Goal: Task Accomplishment & Management: Complete application form

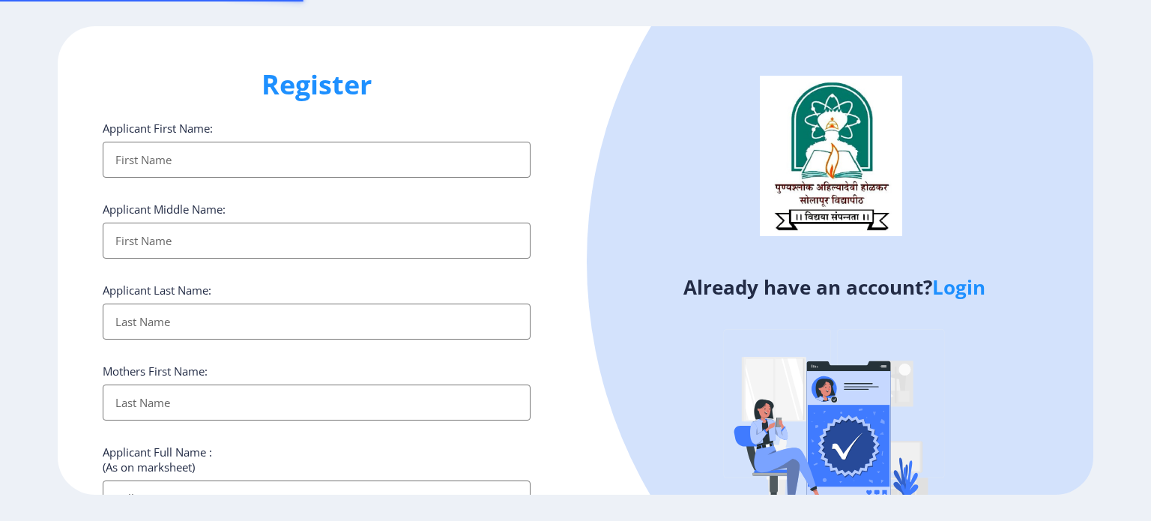
select select
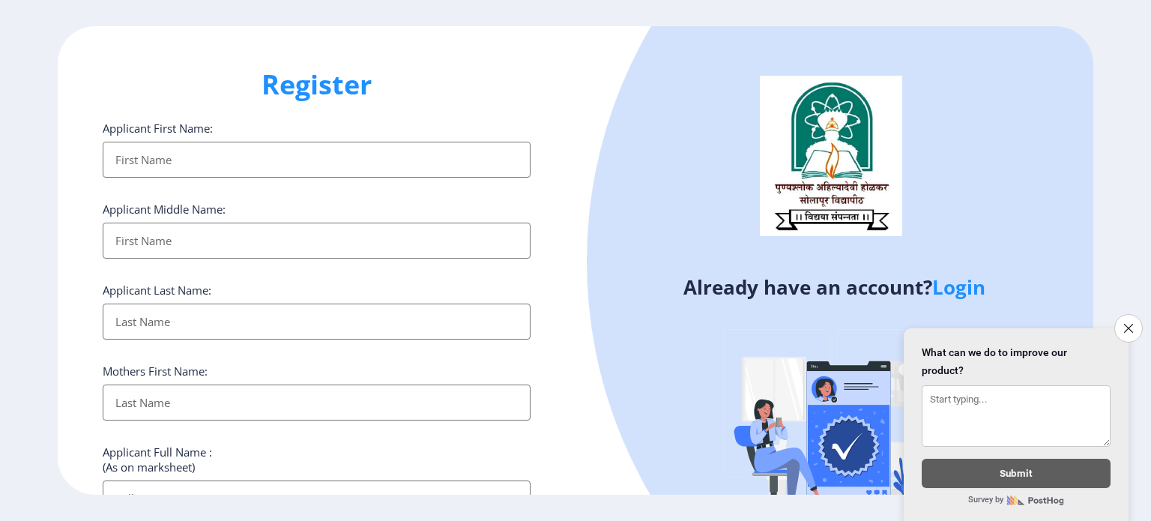
click at [143, 172] on input "Applicant First Name:" at bounding box center [317, 160] width 428 height 36
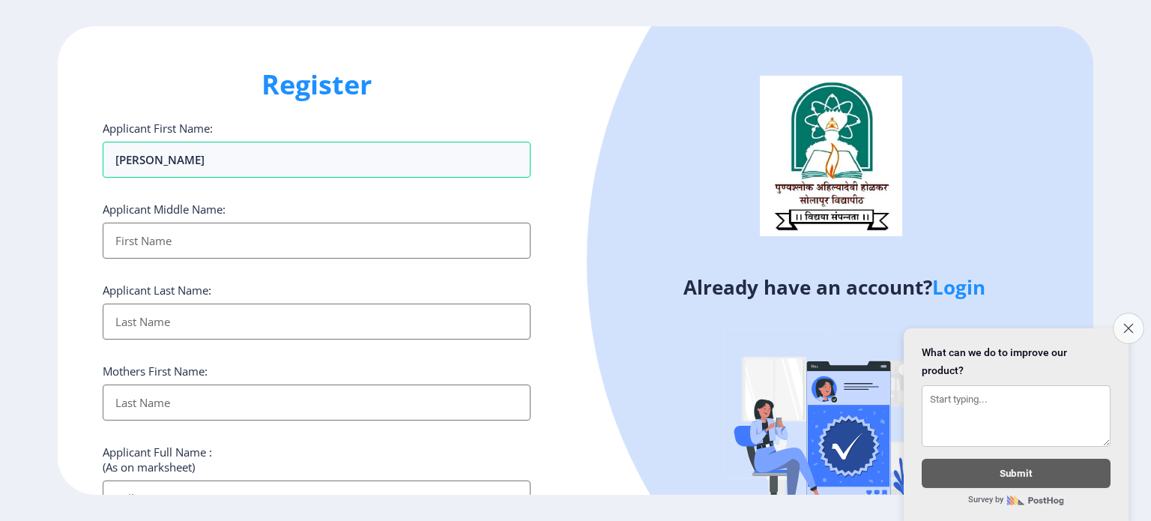
click at [1134, 330] on button "Close survey" at bounding box center [1127, 327] width 31 height 31
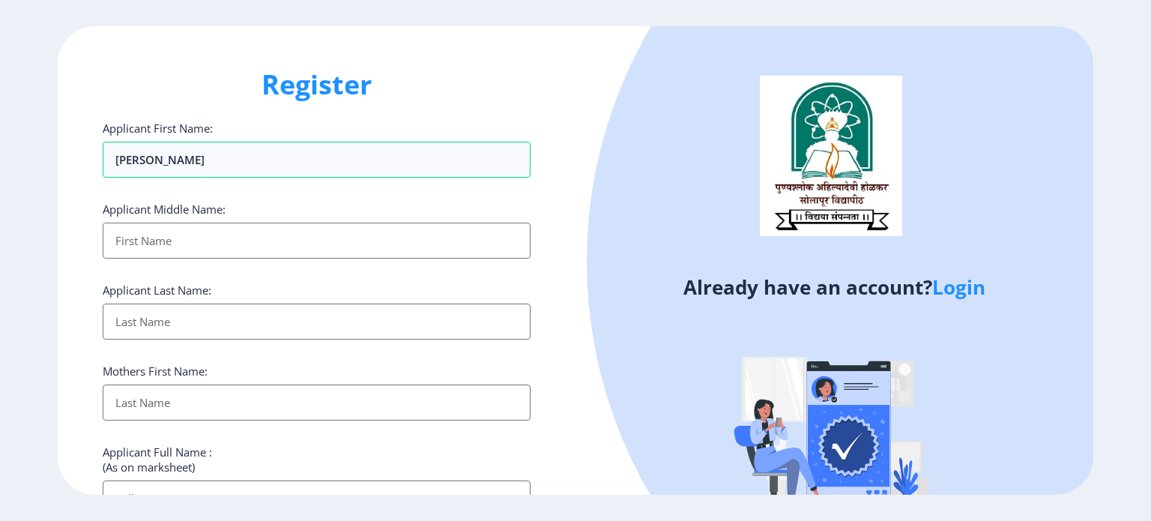
click at [584, 309] on div "Already have an account? Login" at bounding box center [834, 294] width 518 height 536
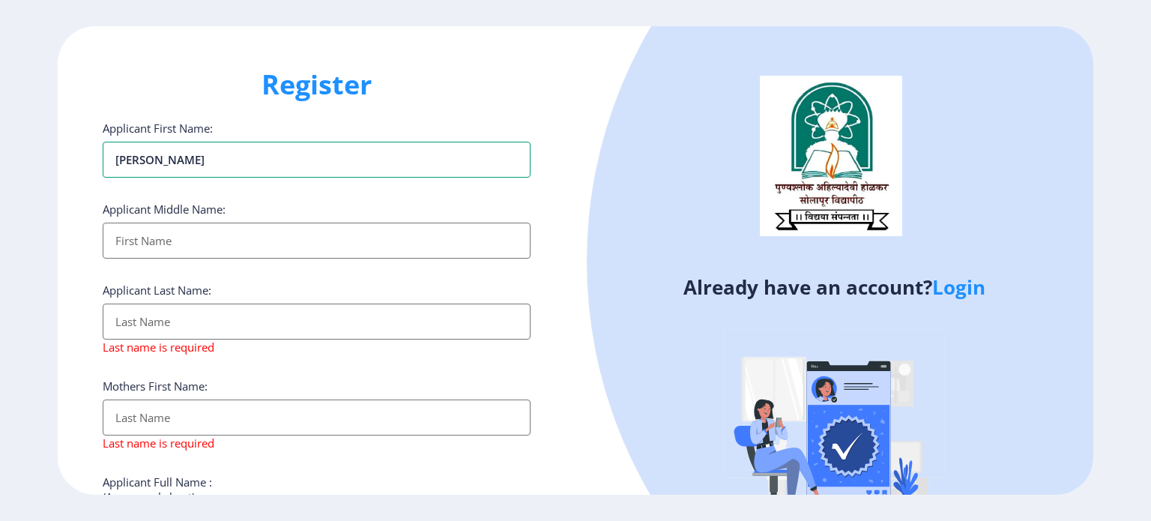
type input "[PERSON_NAME]"
type input "rajendra"
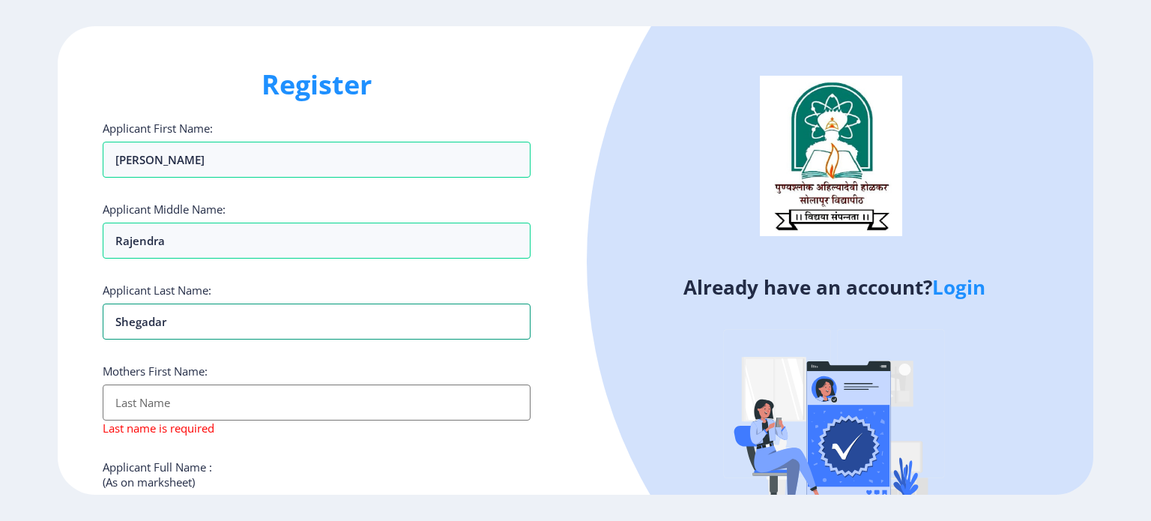
type input "shegadar"
type input "rajashri"
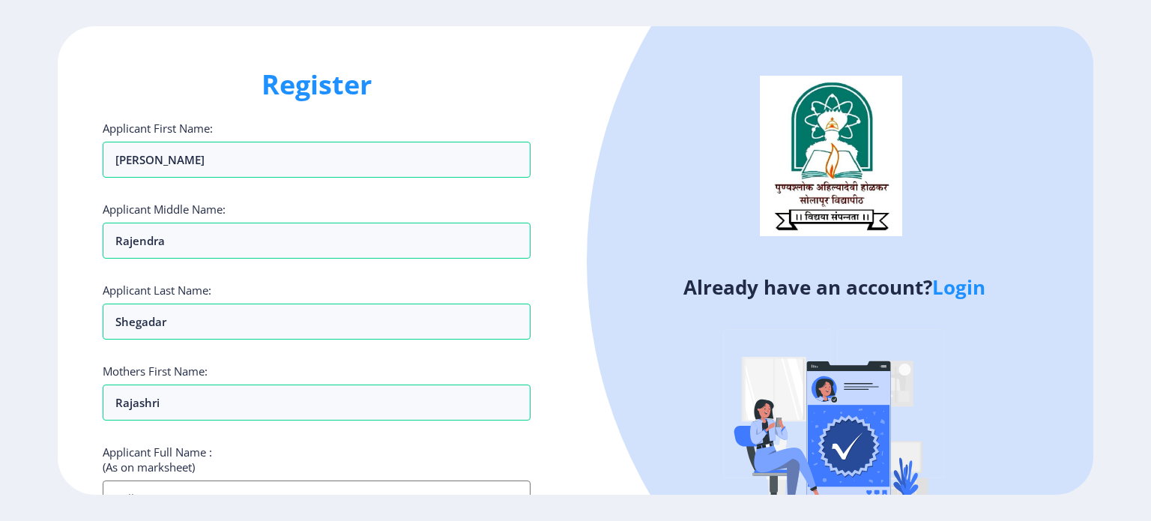
scroll to position [19, 0]
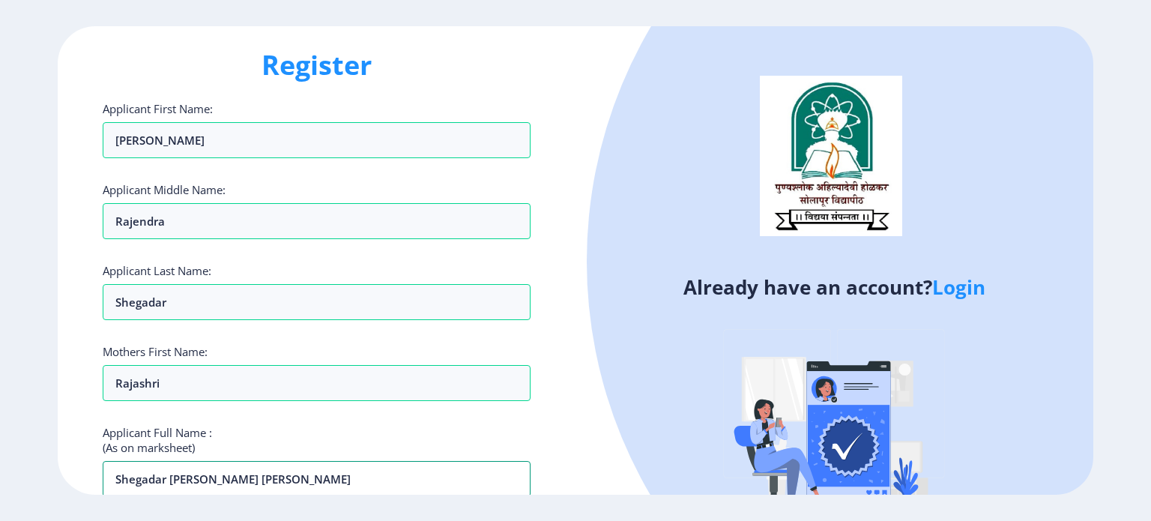
type input "Shegadar [PERSON_NAME] [PERSON_NAME]"
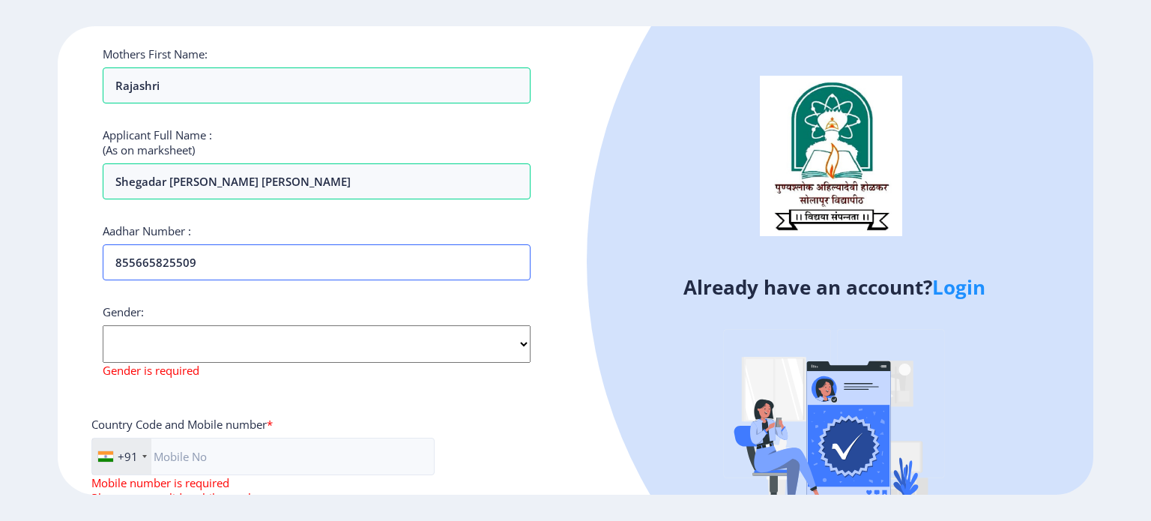
type input "855665825509"
select select "[DEMOGRAPHIC_DATA]"
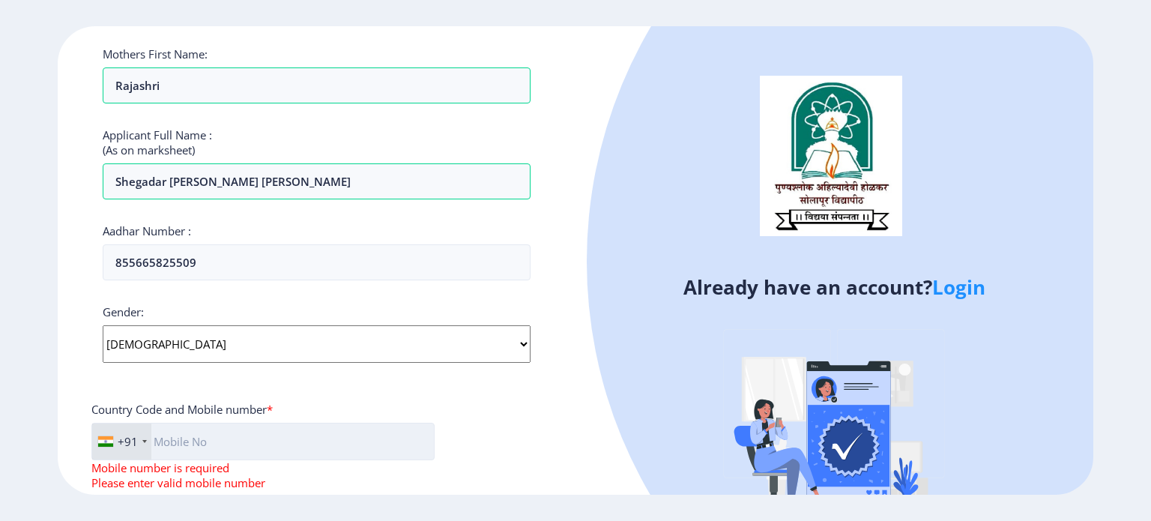
click at [348, 431] on input "text" at bounding box center [262, 441] width 343 height 37
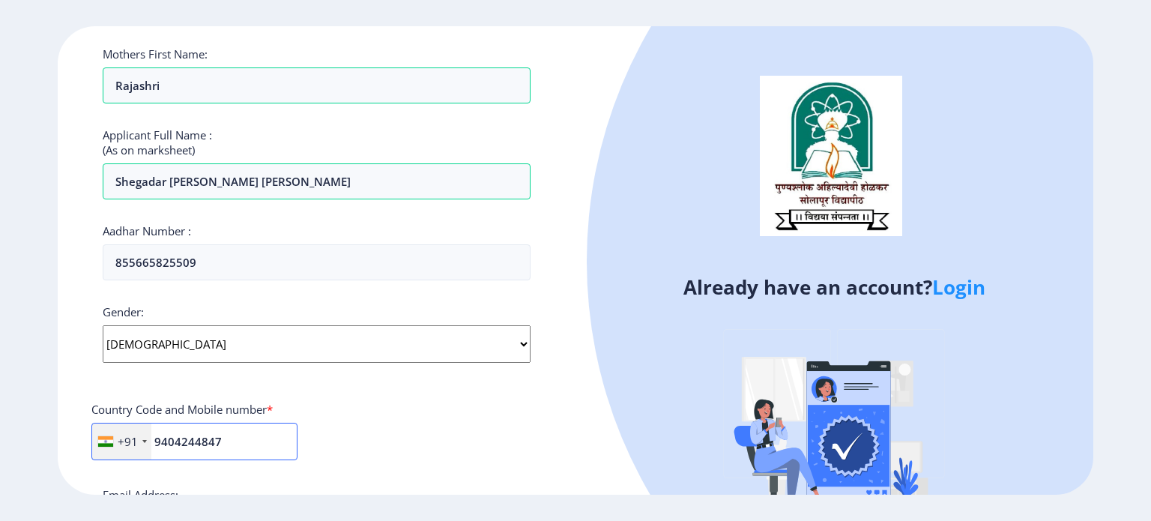
type input "9404244847"
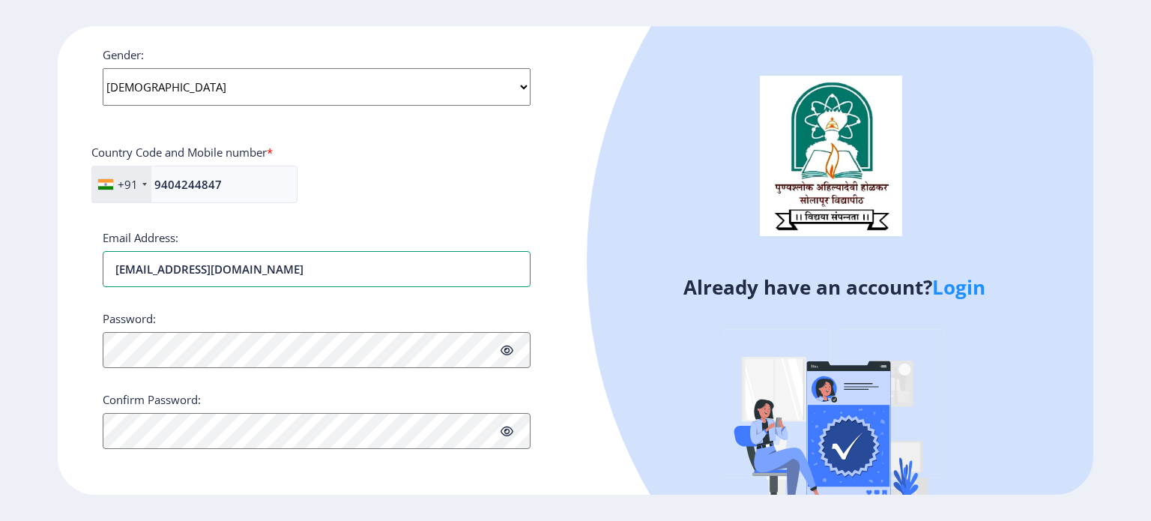
scroll to position [572, 0]
type input "[EMAIL_ADDRESS][DOMAIN_NAME]"
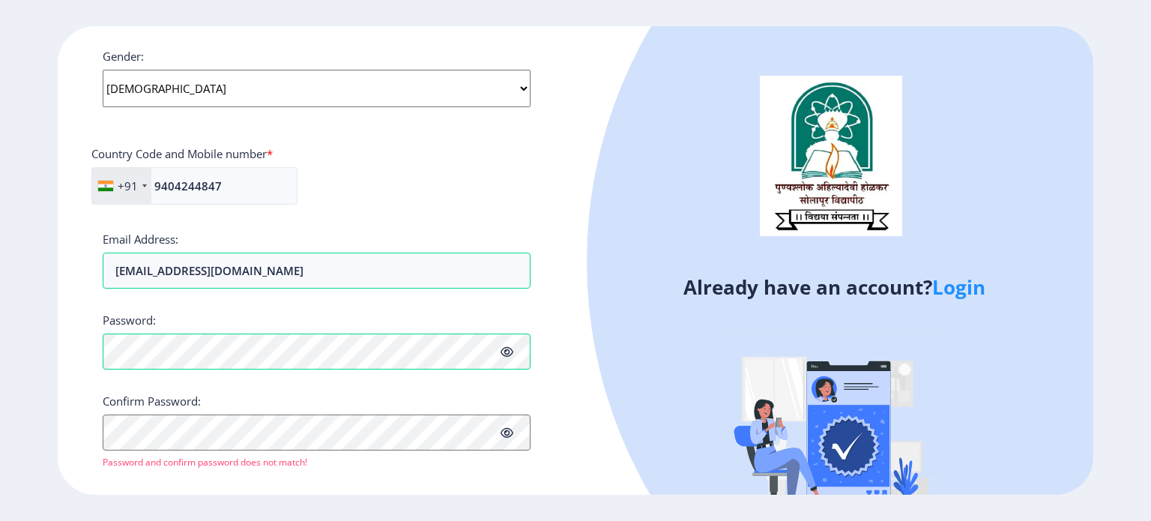
click at [506, 350] on icon at bounding box center [506, 351] width 13 height 11
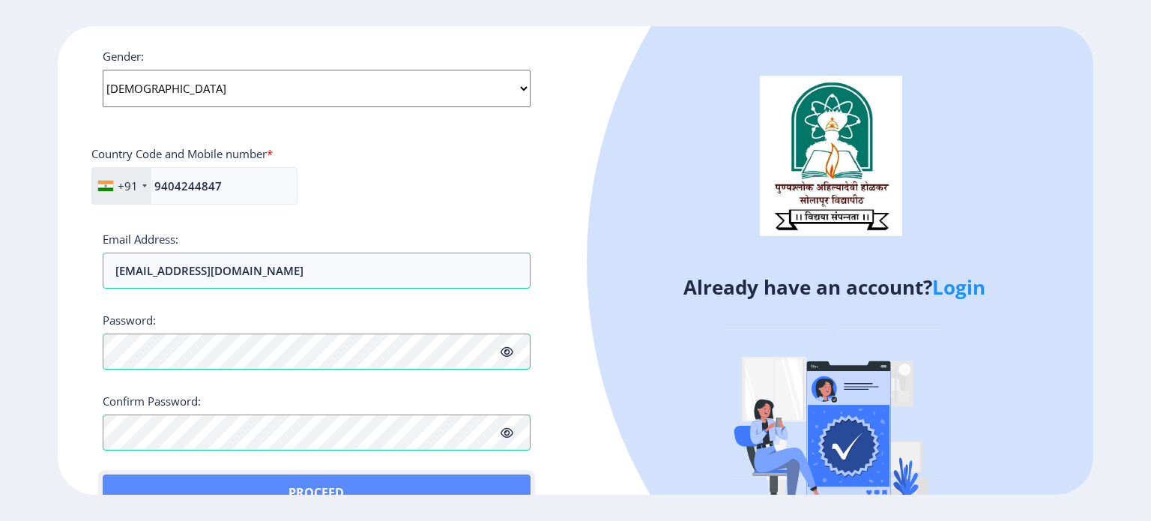
click at [128, 479] on button "Proceed" at bounding box center [317, 492] width 428 height 36
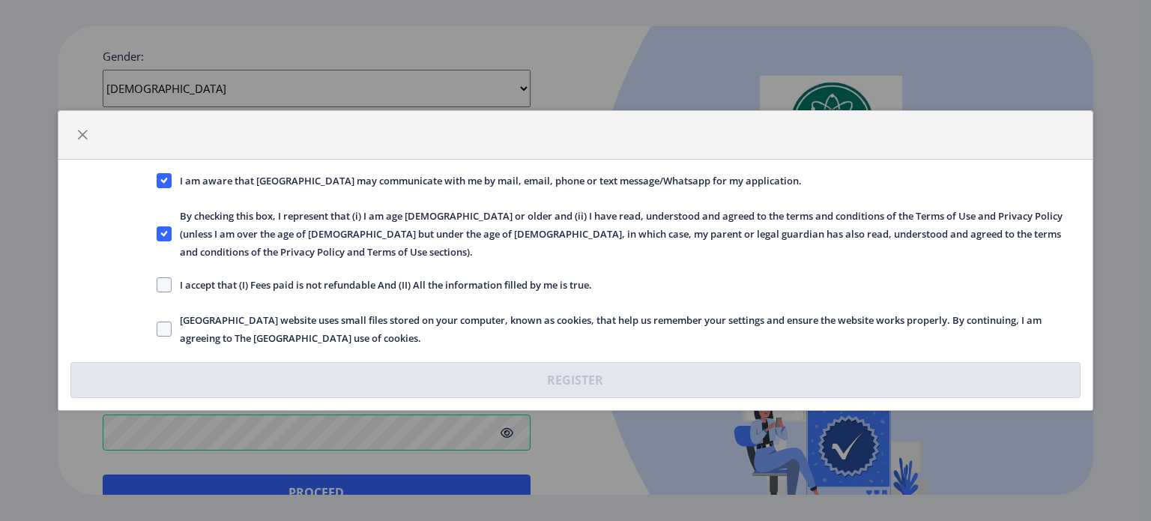
click at [169, 283] on label "I accept that (I) Fees paid is not refundable And (II) All the information fill…" at bounding box center [374, 285] width 435 height 18
click at [157, 285] on input "I accept that (I) Fees paid is not refundable And (II) All the information fill…" at bounding box center [157, 285] width 1 height 1
checkbox input "true"
click at [168, 326] on span at bounding box center [164, 328] width 15 height 15
click at [157, 329] on input "[GEOGRAPHIC_DATA] website uses small files stored on your computer, known as co…" at bounding box center [157, 329] width 1 height 1
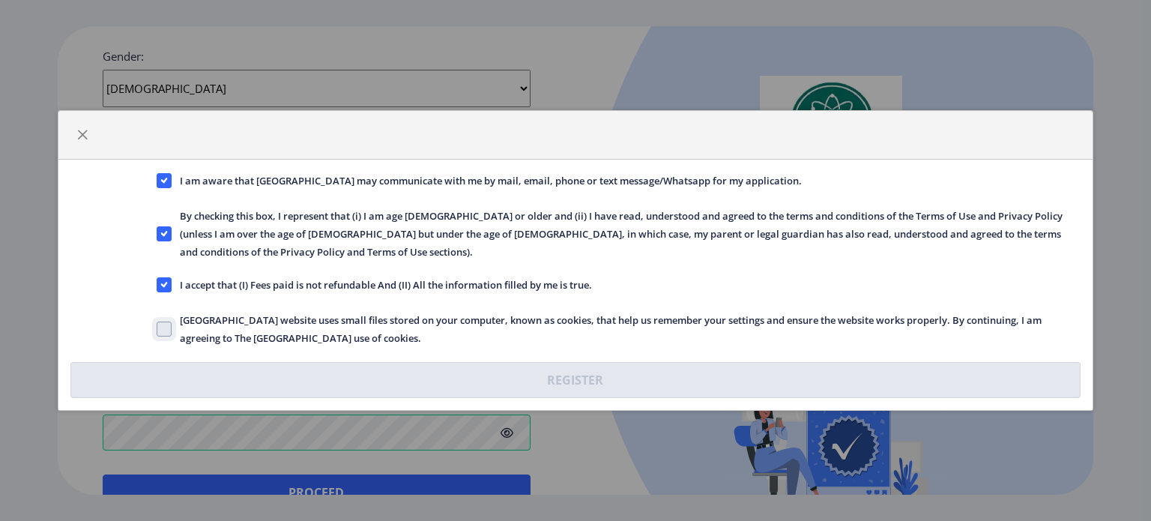
checkbox input "true"
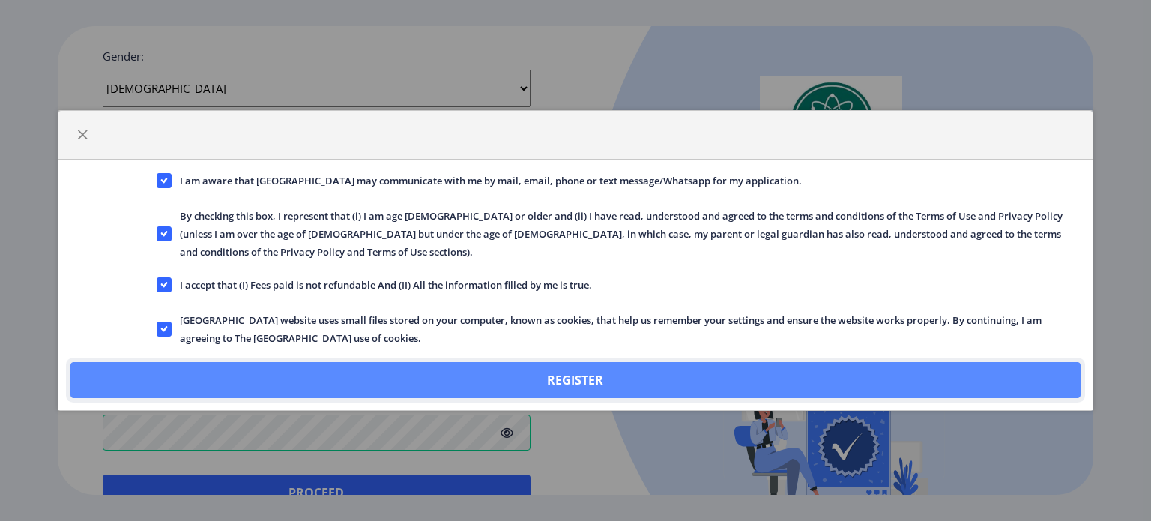
click at [395, 362] on button "Register" at bounding box center [575, 380] width 1010 height 36
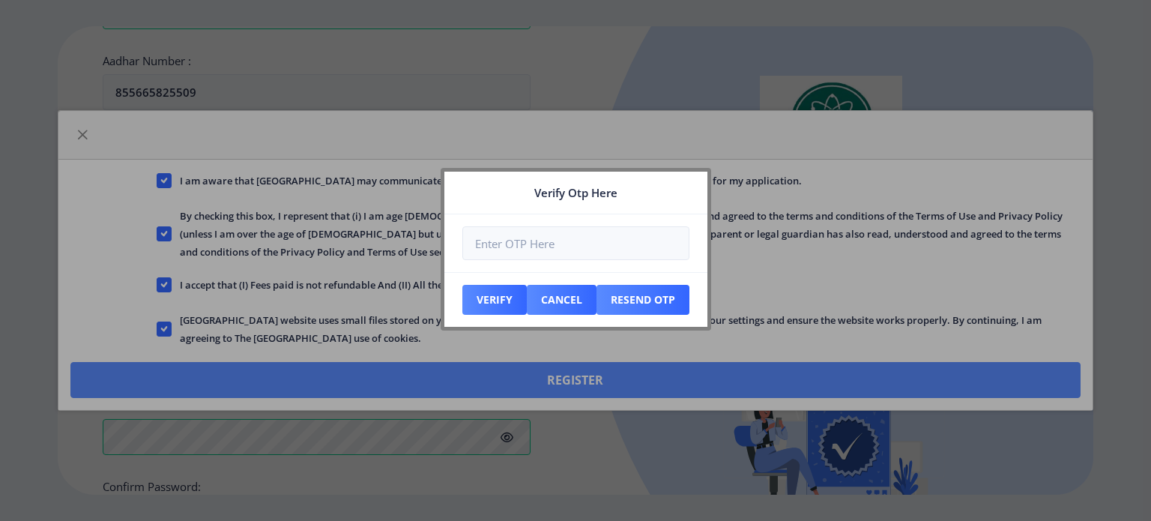
scroll to position [657, 0]
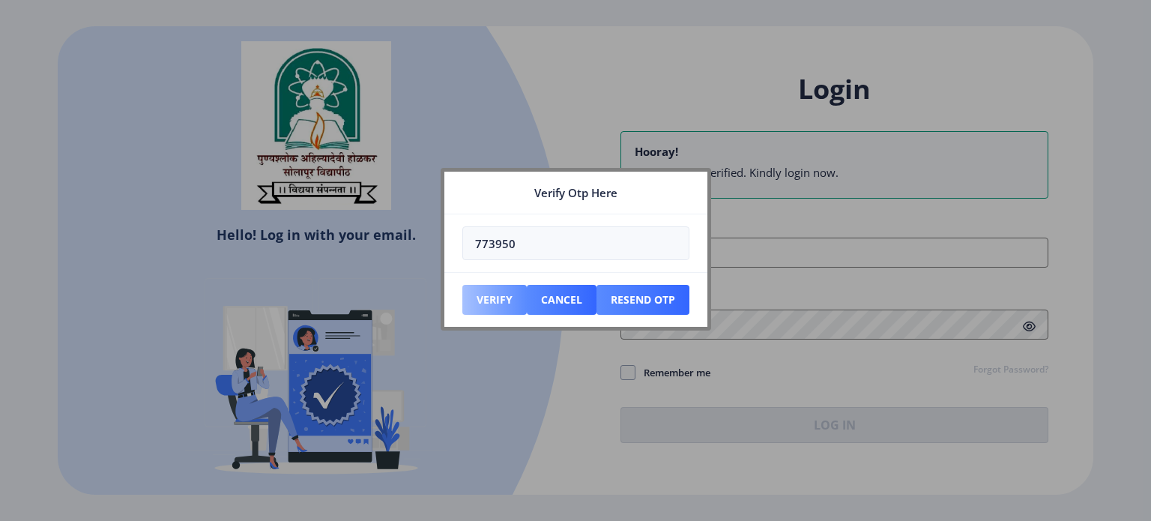
type input "773950"
click at [485, 306] on button "Verify" at bounding box center [494, 300] width 64 height 30
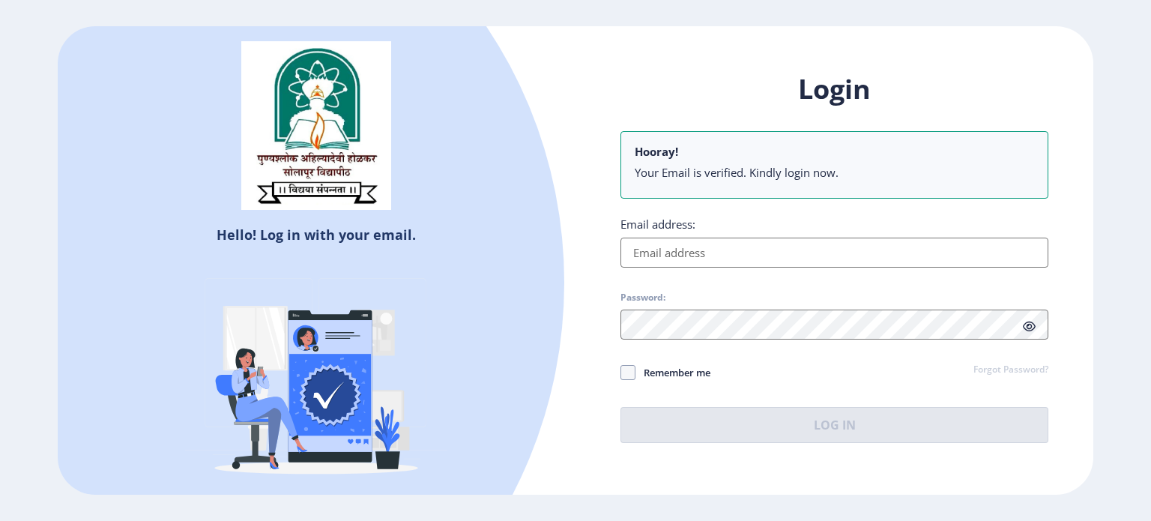
click at [705, 254] on input "Email address:" at bounding box center [834, 252] width 428 height 30
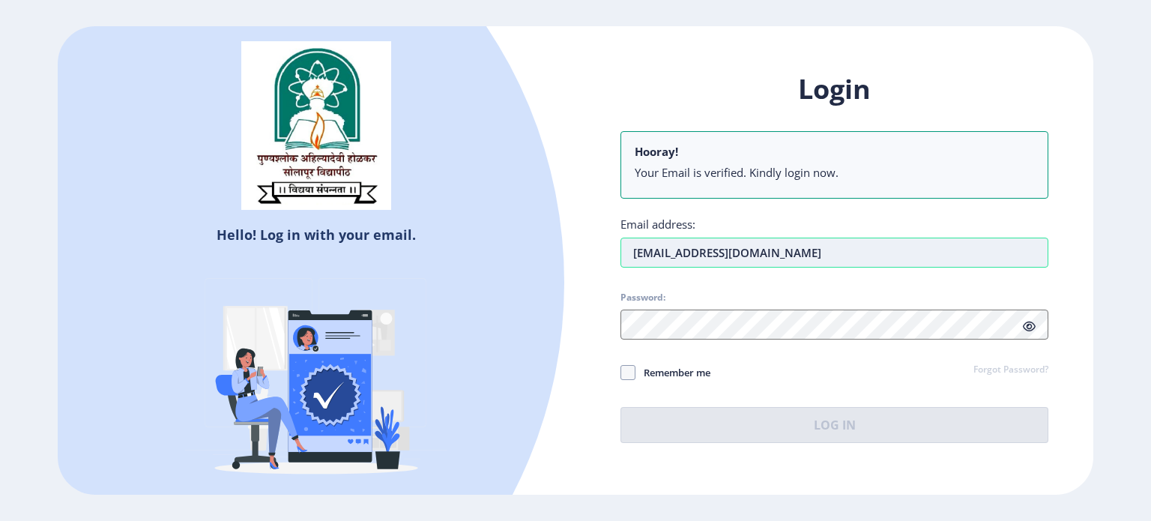
type input "[EMAIL_ADDRESS][DOMAIN_NAME]"
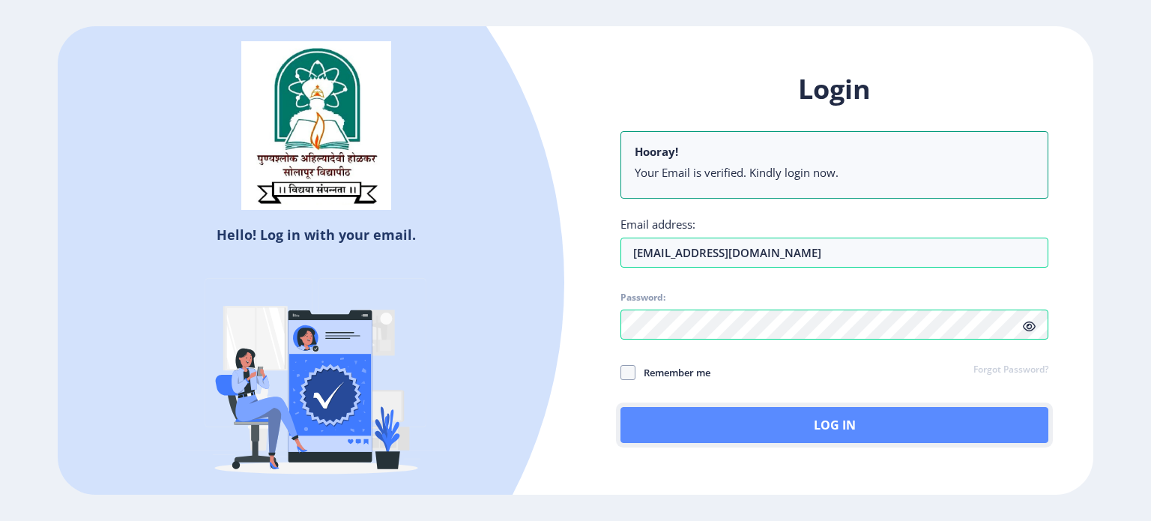
click at [852, 415] on button "Log In" at bounding box center [834, 425] width 428 height 36
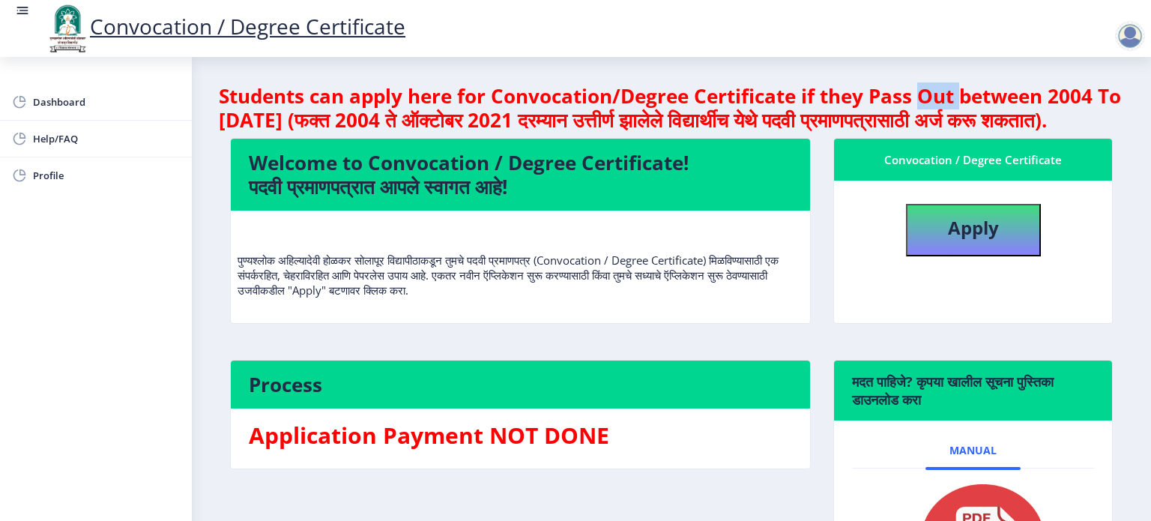
drag, startPoint x: 1080, startPoint y: 4, endPoint x: 962, endPoint y: 76, distance: 138.5
click at [962, 76] on nb-layout-column "Students can apply here for Convocation/Degree Certificate if they Pass Out bet…" at bounding box center [671, 356] width 959 height 599
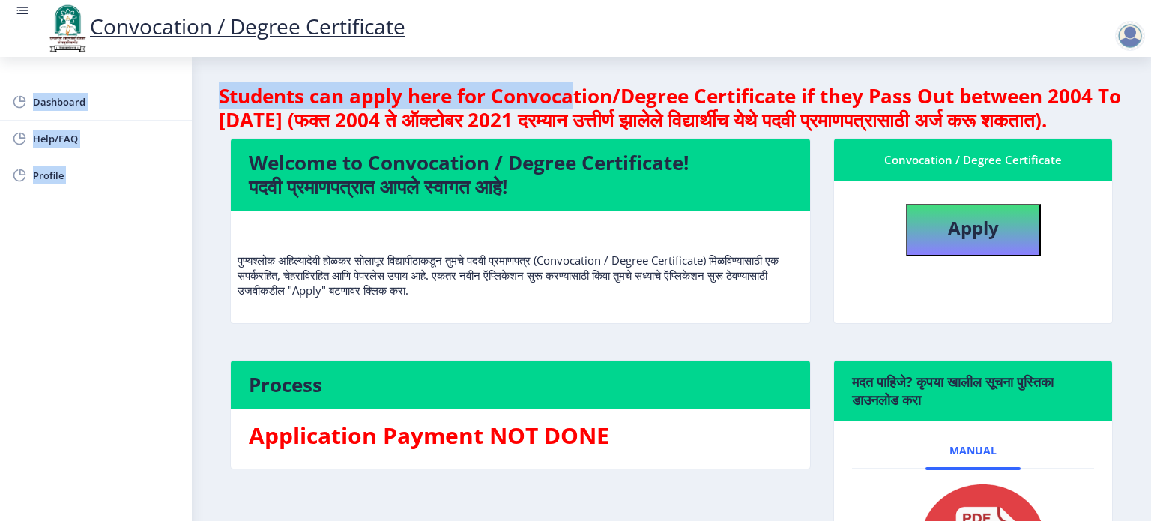
drag, startPoint x: 554, startPoint y: 35, endPoint x: 576, endPoint y: 85, distance: 54.0
click at [576, 85] on div "Convocation / Degree Certificate Dashboard Help/FAQ Profile Students can apply …" at bounding box center [575, 351] width 1151 height 702
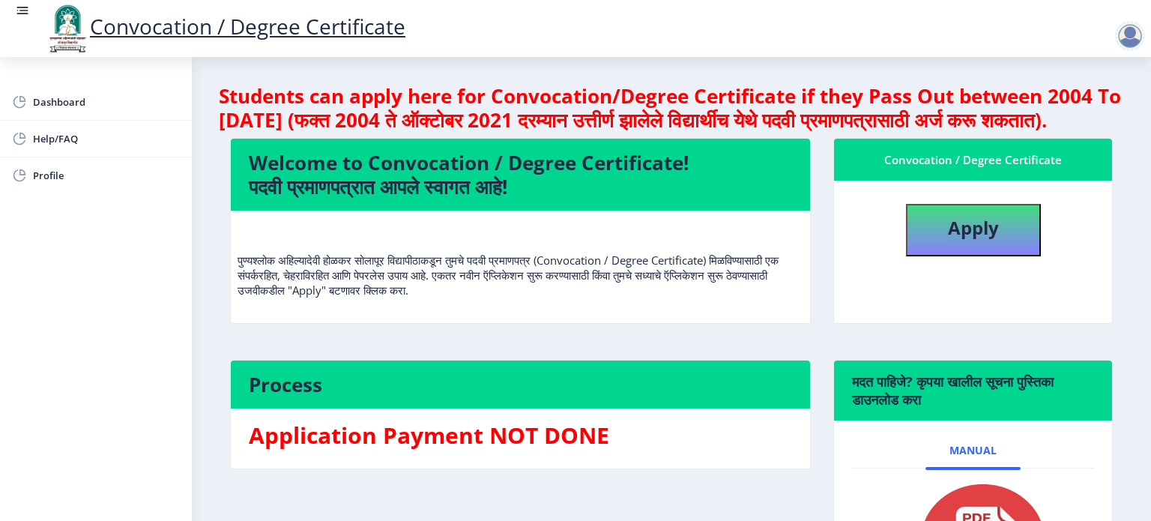
click at [1136, 241] on nb-layout-column "Students can apply here for Convocation/Degree Certificate if they Pass Out bet…" at bounding box center [671, 356] width 959 height 599
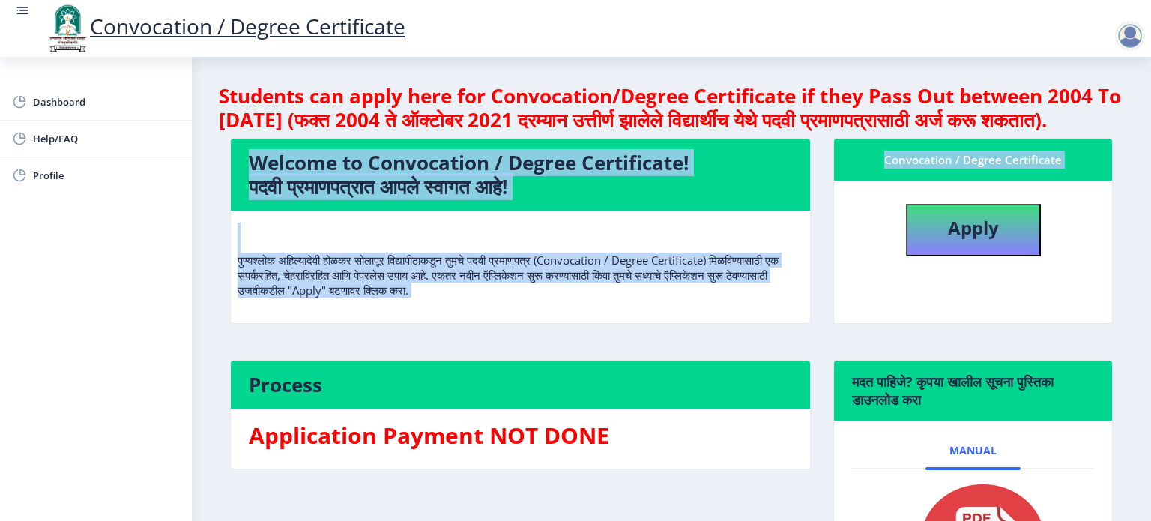
drag, startPoint x: 1136, startPoint y: 241, endPoint x: 1145, endPoint y: 329, distance: 88.2
click at [1145, 329] on nb-layout-column "Students can apply here for Convocation/Degree Certificate if they Pass Out bet…" at bounding box center [671, 356] width 959 height 599
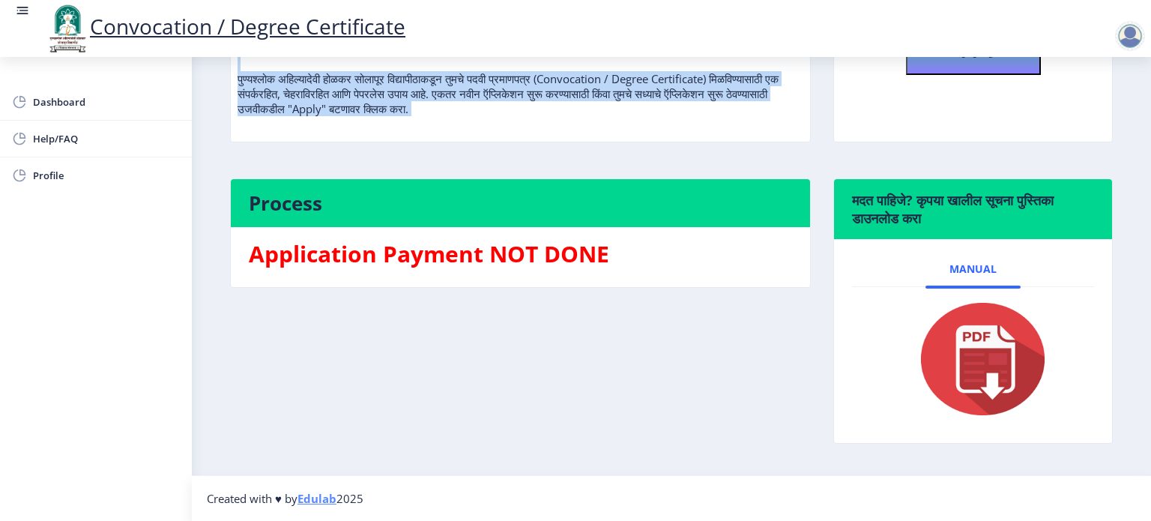
scroll to position [204, 0]
click at [987, 393] on img at bounding box center [973, 359] width 150 height 120
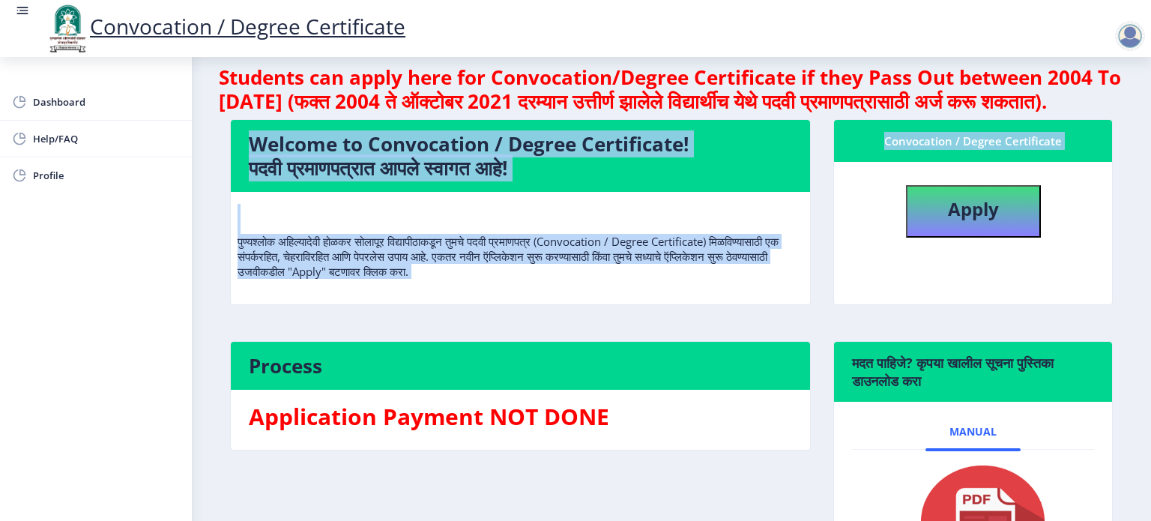
scroll to position [0, 0]
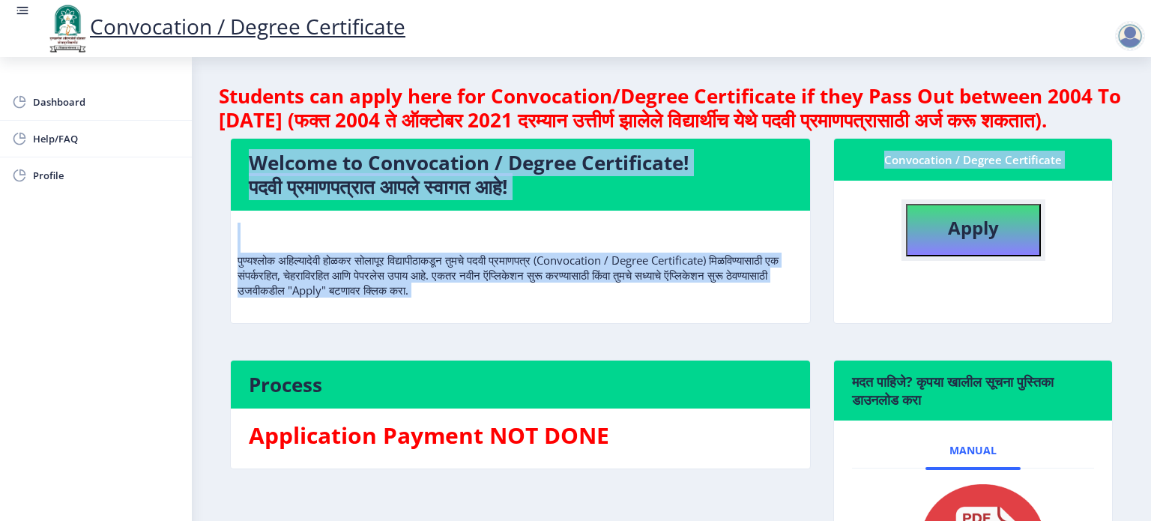
click at [978, 240] on b "Apply" at bounding box center [973, 227] width 51 height 25
select select
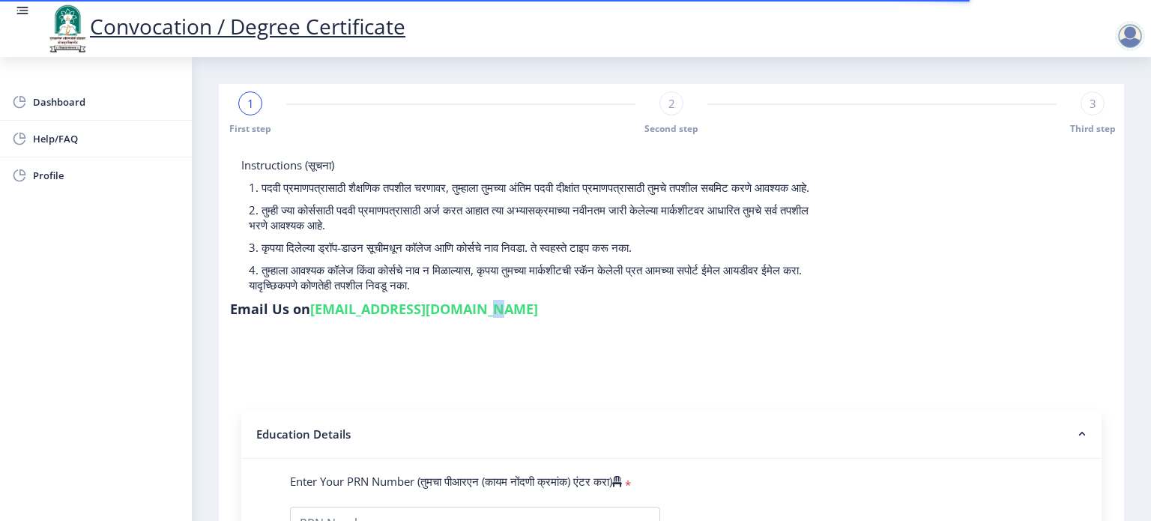
drag, startPoint x: 1061, startPoint y: 297, endPoint x: 1053, endPoint y: 236, distance: 61.9
click at [538, 300] on div "Email Us on [EMAIL_ADDRESS][DOMAIN_NAME]" at bounding box center [384, 312] width 308 height 24
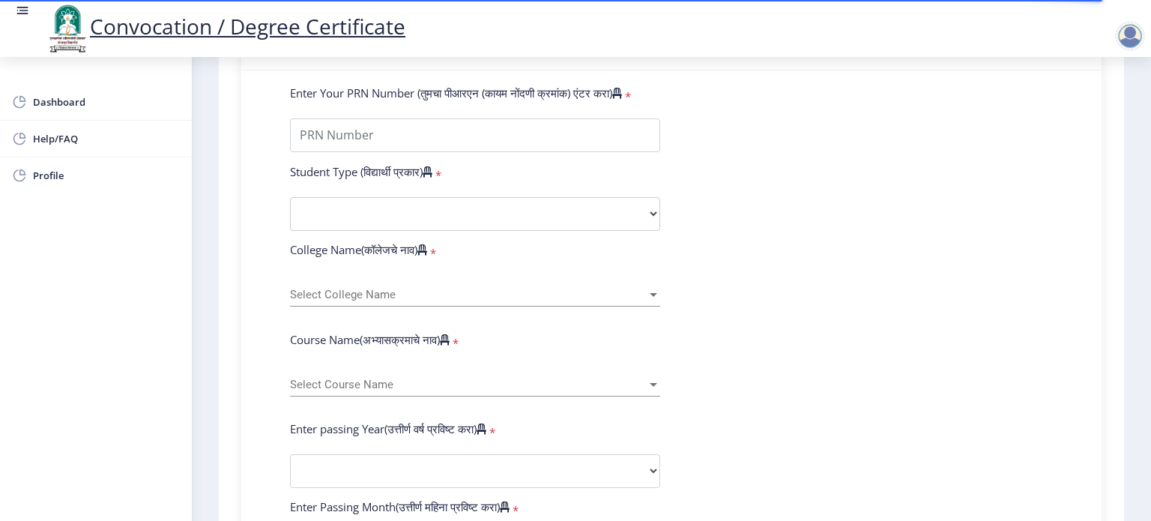
scroll to position [390, 0]
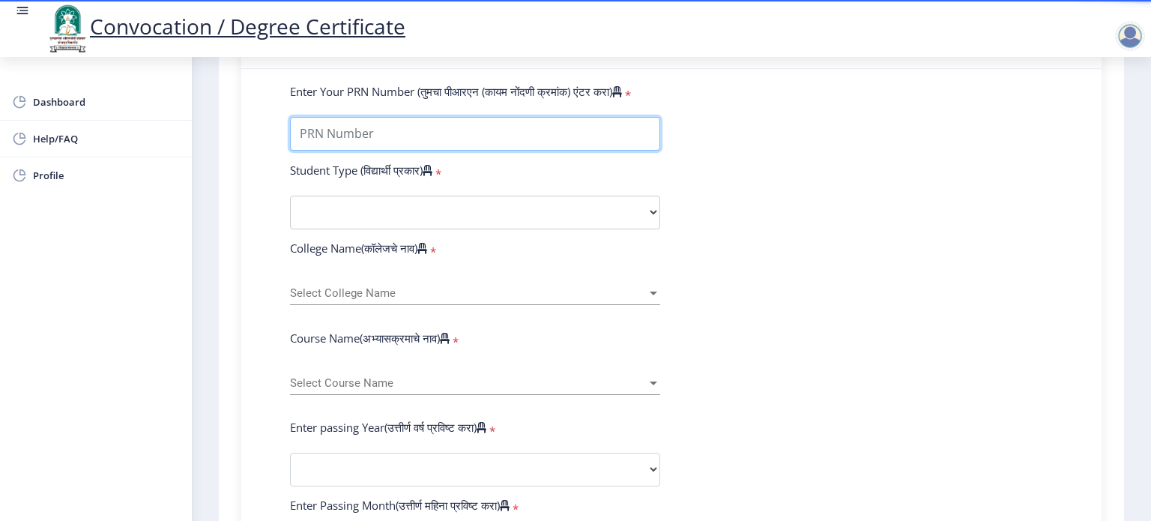
drag, startPoint x: 890, startPoint y: 4, endPoint x: 476, endPoint y: 135, distance: 433.6
click at [476, 135] on input "Enter Your PRN Number (तुमचा पीआरएन (कायम नोंदणी क्रमांक) एंटर करा)" at bounding box center [475, 134] width 370 height 34
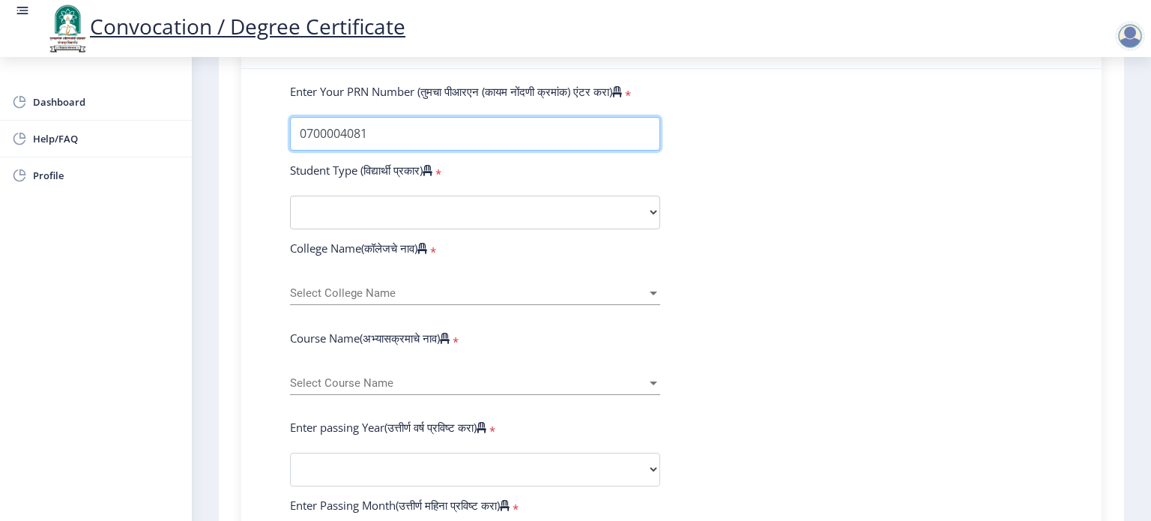
type input "0700004081"
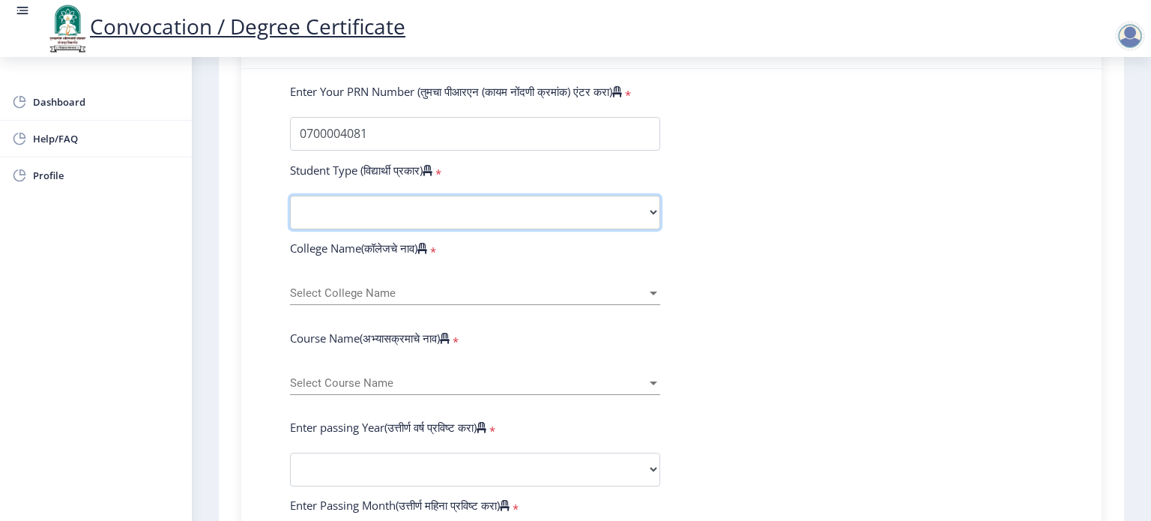
select select "Regular"
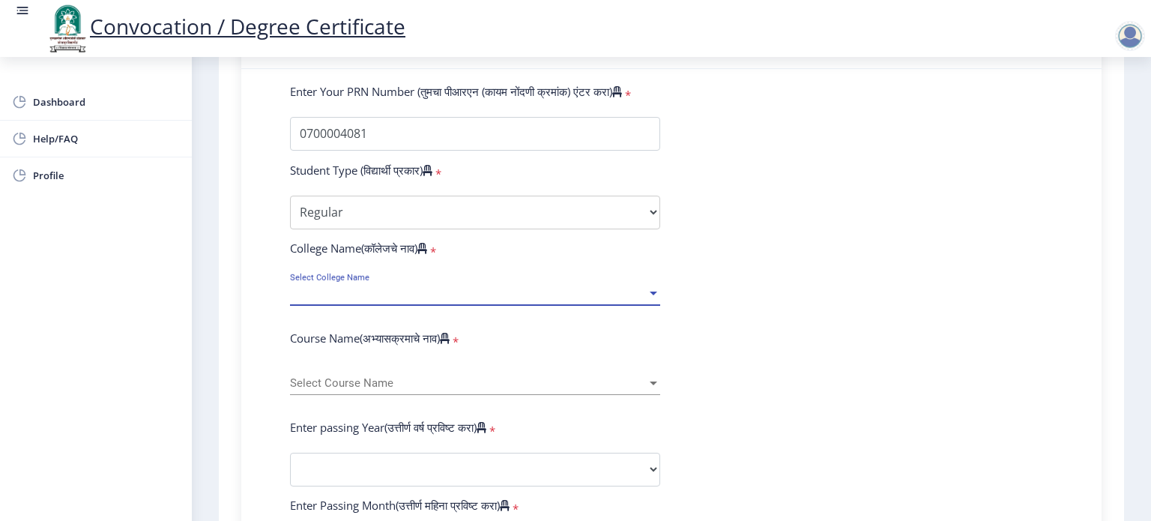
click at [408, 289] on span "Select College Name" at bounding box center [468, 293] width 357 height 13
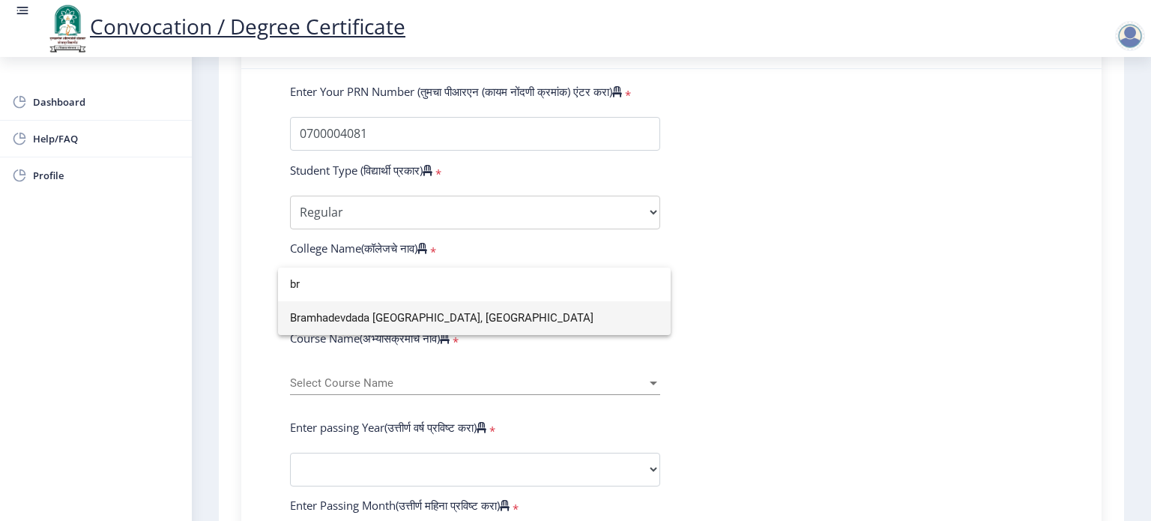
type input "br"
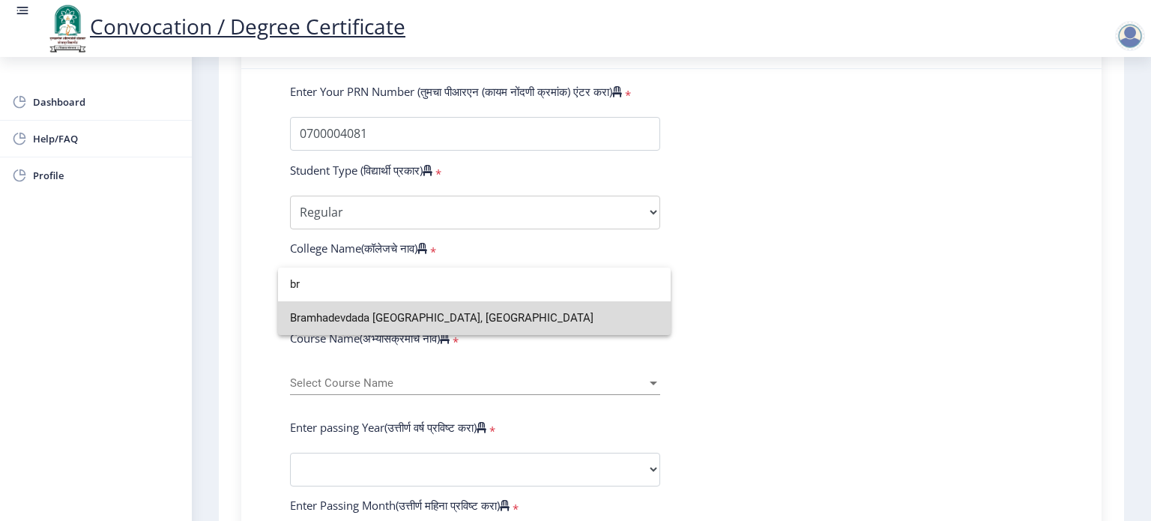
click at [408, 315] on span "Bramhadevdada [GEOGRAPHIC_DATA], [GEOGRAPHIC_DATA]" at bounding box center [474, 318] width 369 height 34
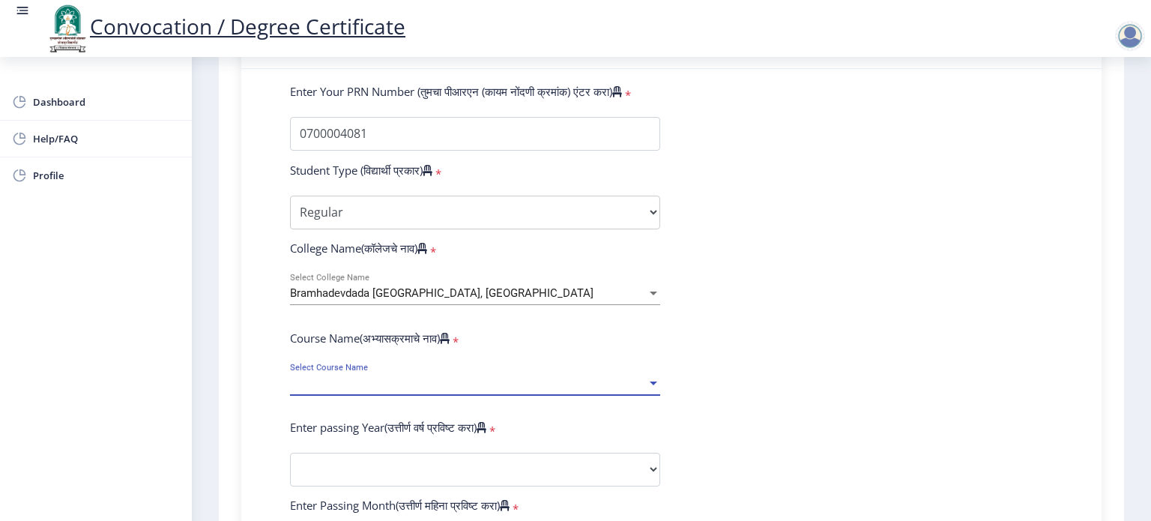
click at [374, 377] on span "Select Course Name" at bounding box center [468, 383] width 357 height 13
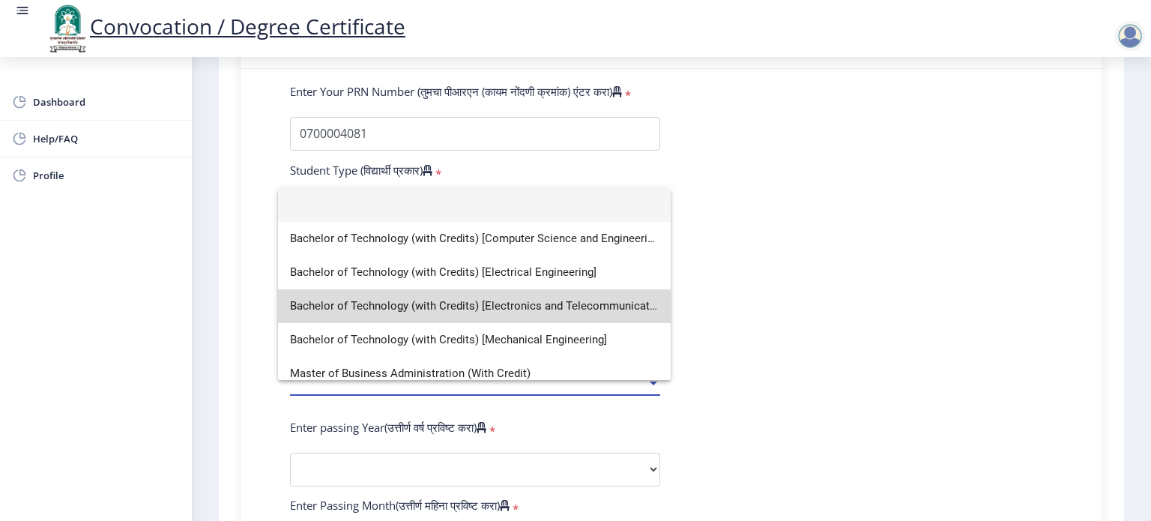
click at [604, 299] on span "Bachelor of Technology (with Credits) [Electronics and Telecommunication Engine…" at bounding box center [474, 306] width 369 height 34
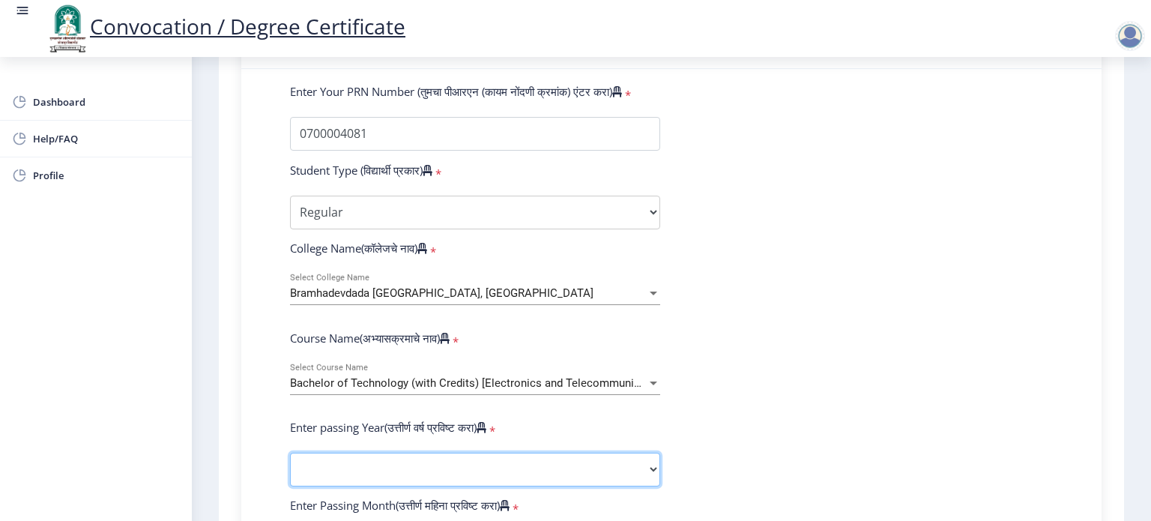
click at [442, 460] on select "2025 2024 2023 2022 2021 2020 2019 2018 2017 2016 2015 2014 2013 2012 2011 2010…" at bounding box center [475, 469] width 370 height 34
select select "2011"
click at [290, 452] on select "2025 2024 2023 2022 2021 2020 2019 2018 2017 2016 2015 2014 2013 2012 2011 2010…" at bounding box center [475, 469] width 370 height 34
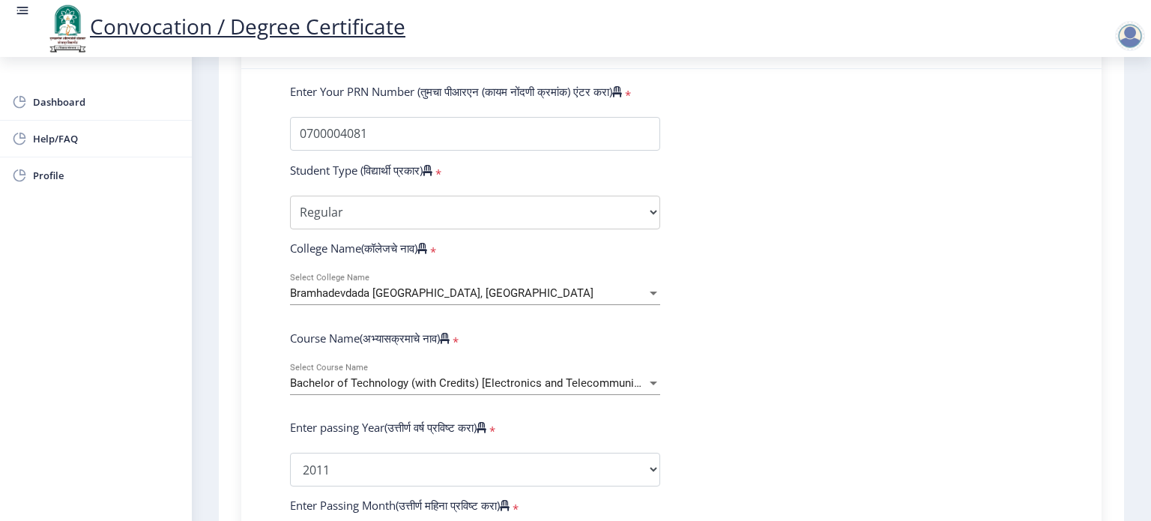
scroll to position [667, 0]
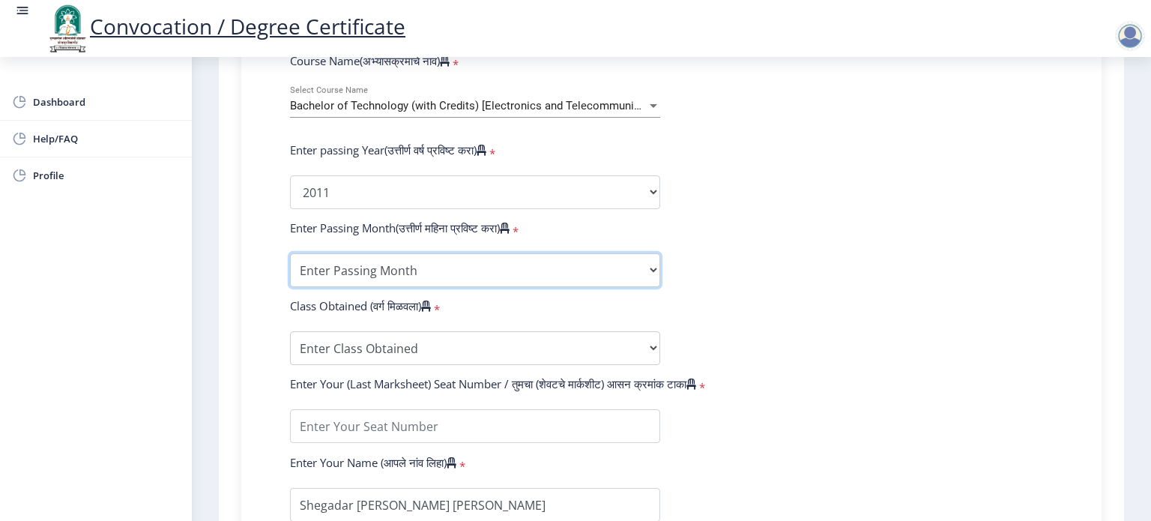
click at [328, 263] on select "Enter Passing Month March April May October November December" at bounding box center [475, 270] width 370 height 34
select select "March"
click at [290, 253] on select "Enter Passing Month March April May October November December" at bounding box center [475, 270] width 370 height 34
click at [632, 265] on select "Enter Passing Month March April May October November December" at bounding box center [475, 270] width 370 height 34
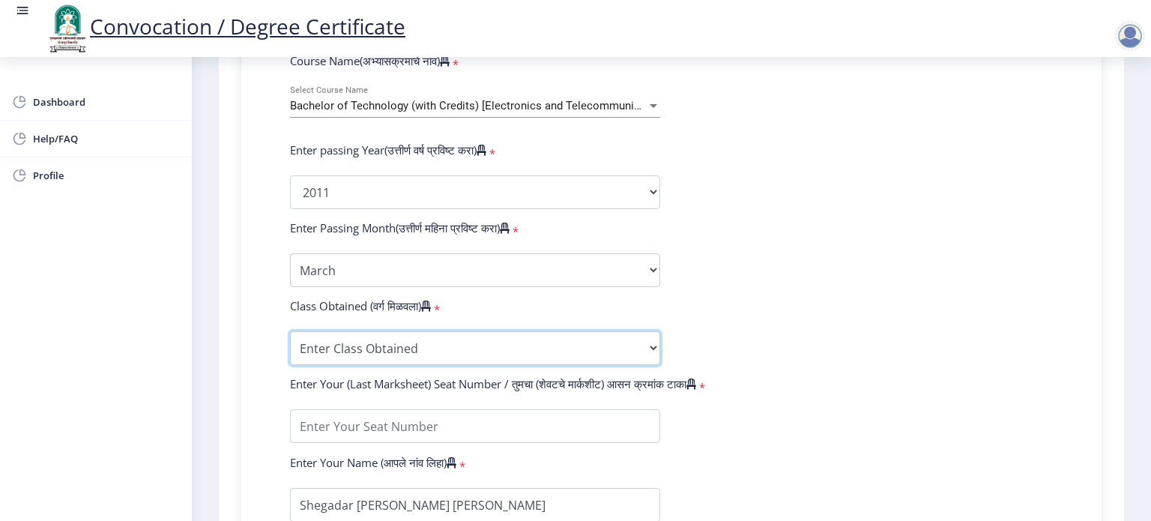
click at [447, 347] on select "Enter Class Obtained FIRST CLASS WITH DISTINCTION FIRST CLASS HIGHER SECOND CLA…" at bounding box center [475, 348] width 370 height 34
select select "FIRST CLASS WITH DISTINCTION"
click at [290, 331] on select "Enter Class Obtained FIRST CLASS WITH DISTINCTION FIRST CLASS HIGHER SECOND CLA…" at bounding box center [475, 348] width 370 height 34
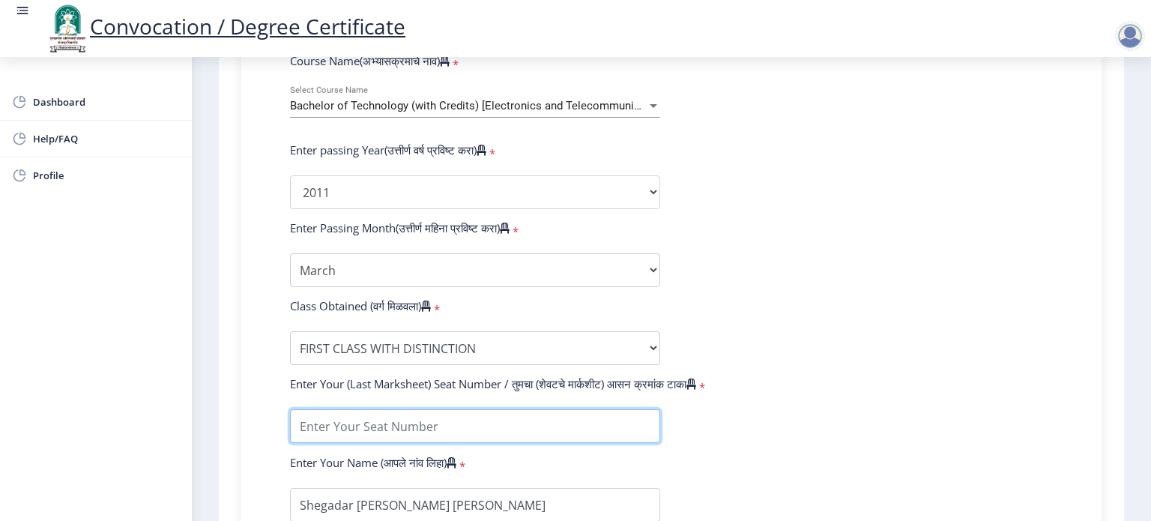
click at [351, 428] on input "textarea" at bounding box center [475, 426] width 370 height 34
type input "21346"
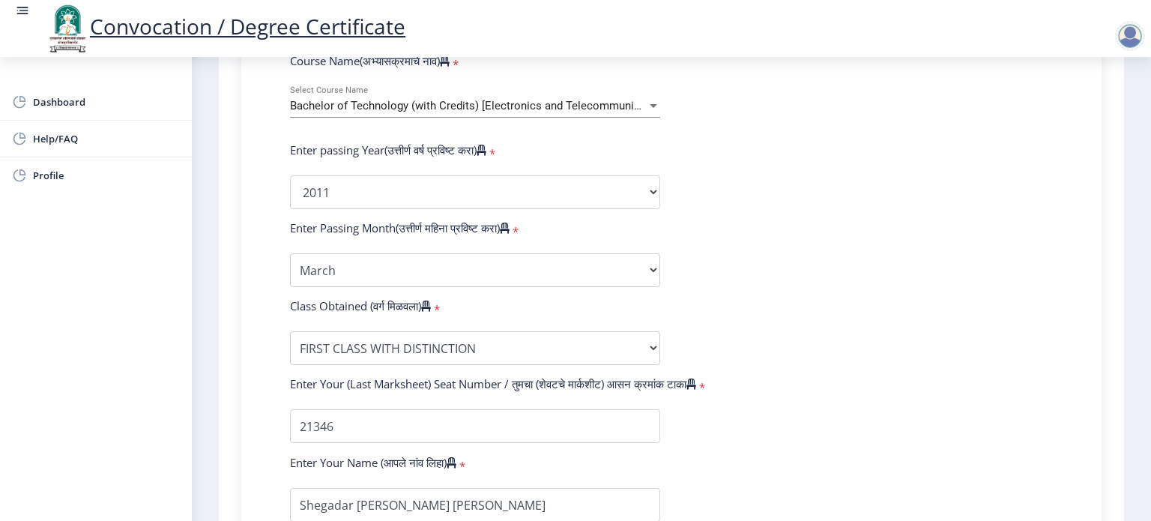
scroll to position [929, 0]
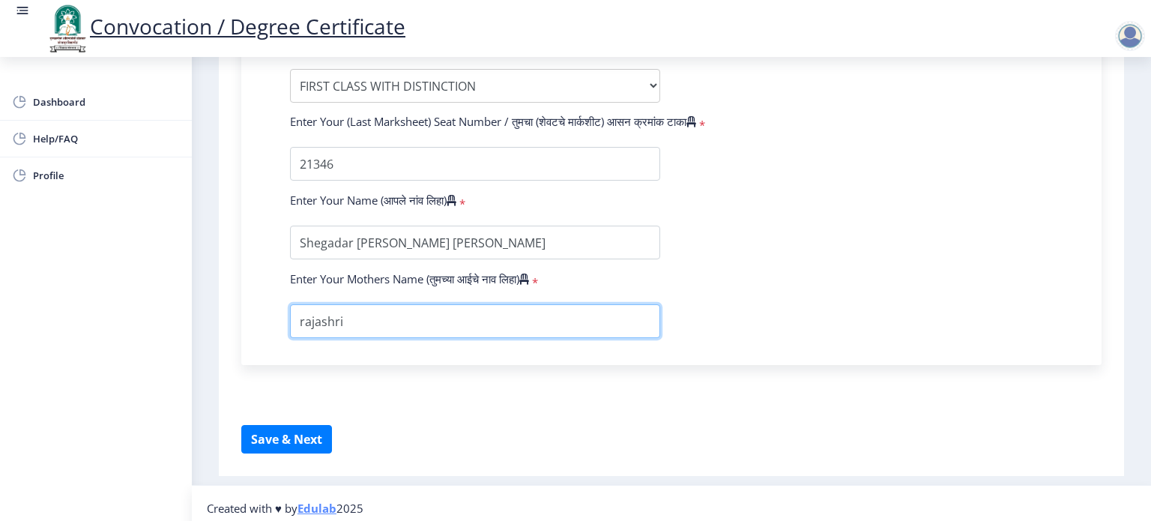
click at [297, 304] on input "textarea" at bounding box center [475, 321] width 370 height 34
type input "Rajashri"
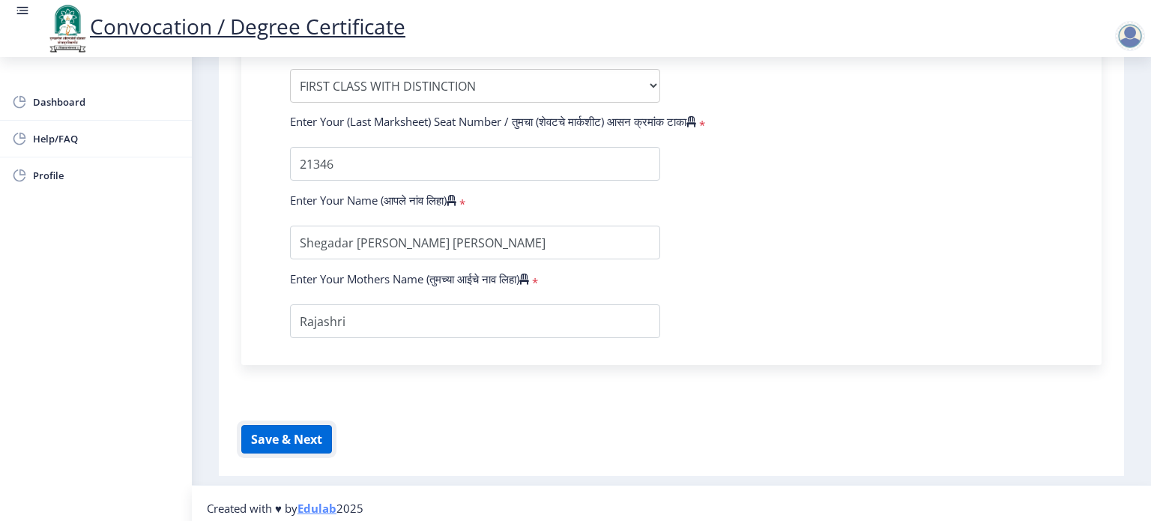
click at [272, 440] on button "Save & Next" at bounding box center [286, 439] width 91 height 28
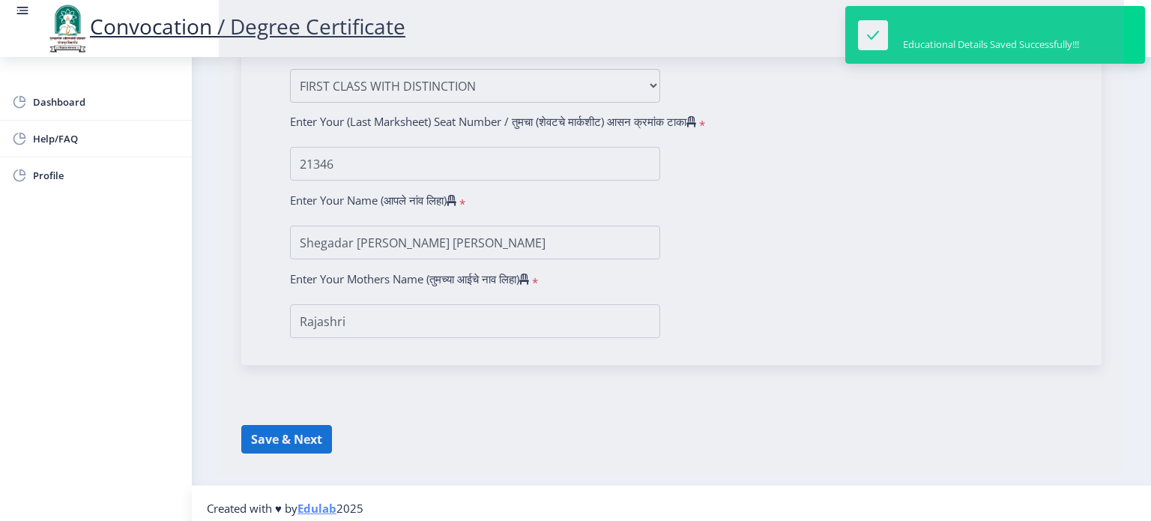
select select
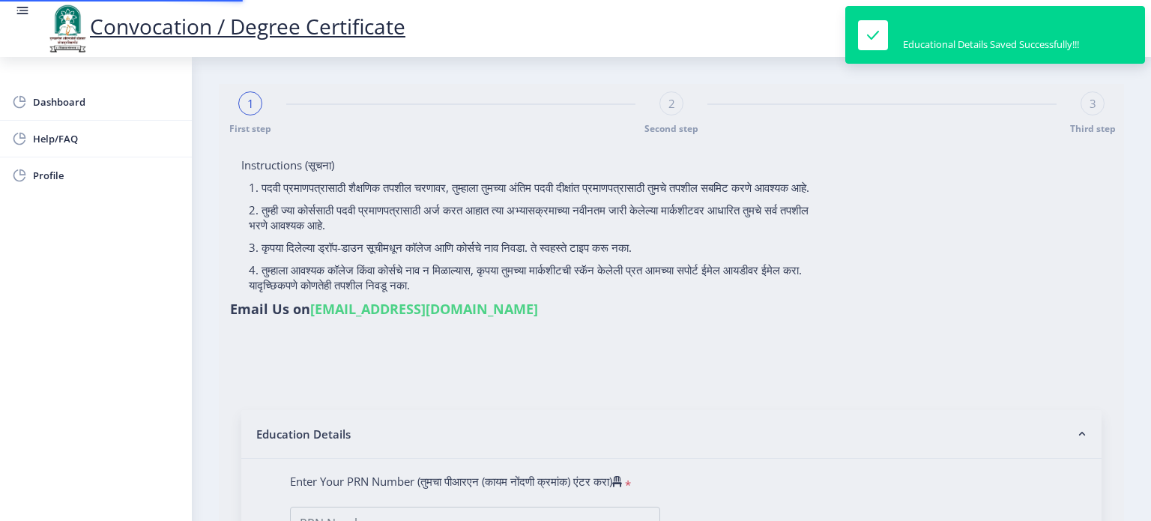
type input "0700004081"
select select "Regular"
select select "2011"
select select "March"
select select "FIRST CLASS WITH DISTINCTION"
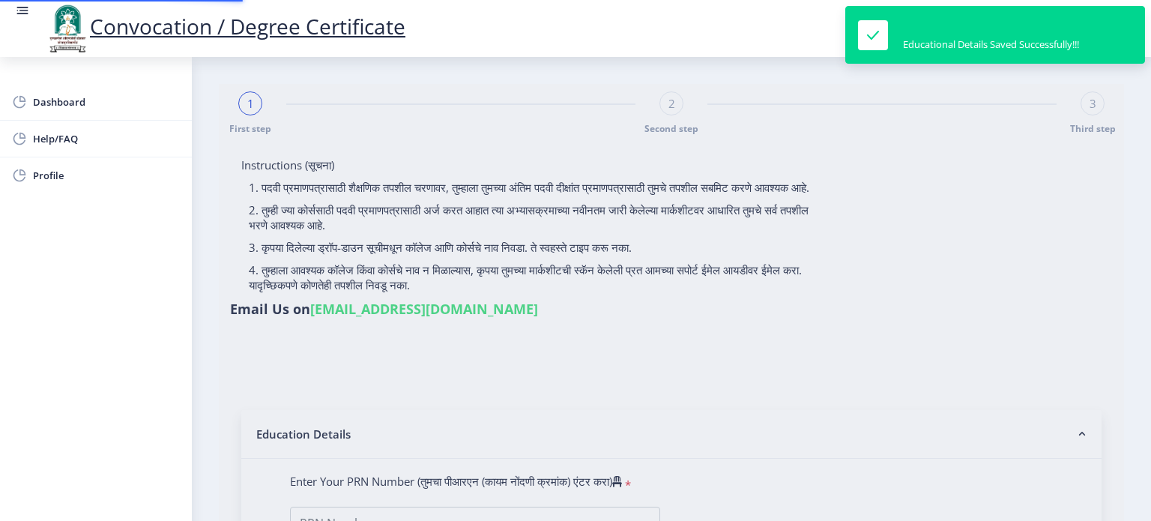
type input "21346"
type input "Rajashri"
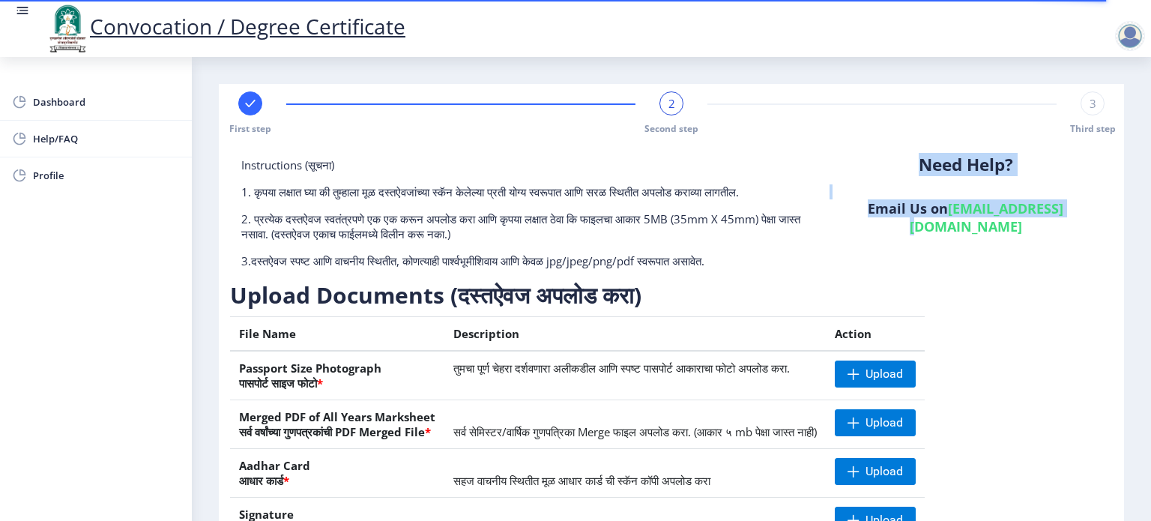
drag, startPoint x: 1026, startPoint y: 239, endPoint x: 1026, endPoint y: 177, distance: 62.2
click at [1026, 177] on div "Need Help? Email Us on [EMAIL_ADDRESS][DOMAIN_NAME]" at bounding box center [965, 218] width 294 height 123
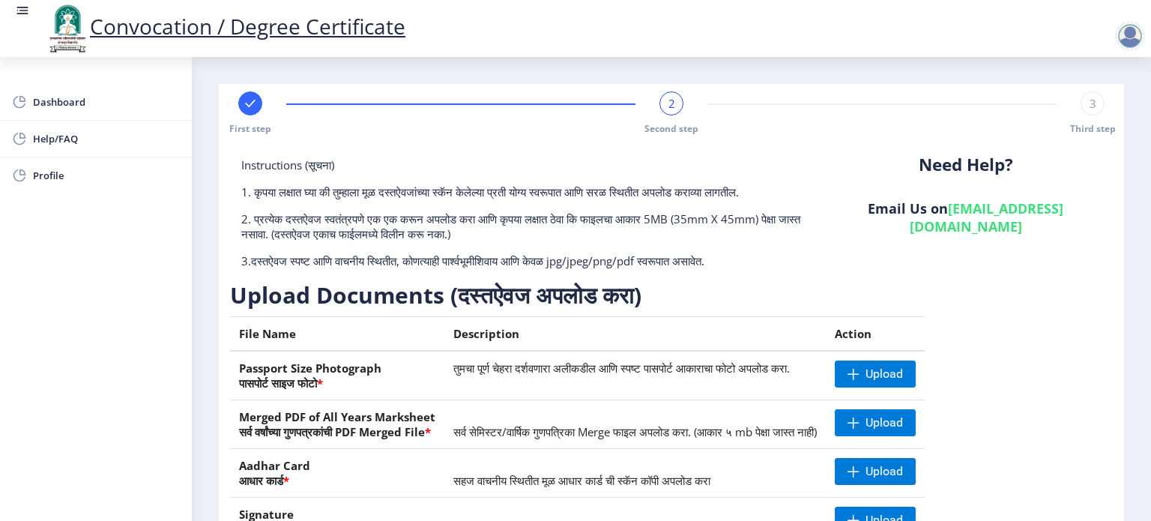
click at [1118, 200] on div "First step 2 Second step 3 Third step Instructions (सूचना) 1. कृपया लक्षात घ्या…" at bounding box center [671, 370] width 905 height 573
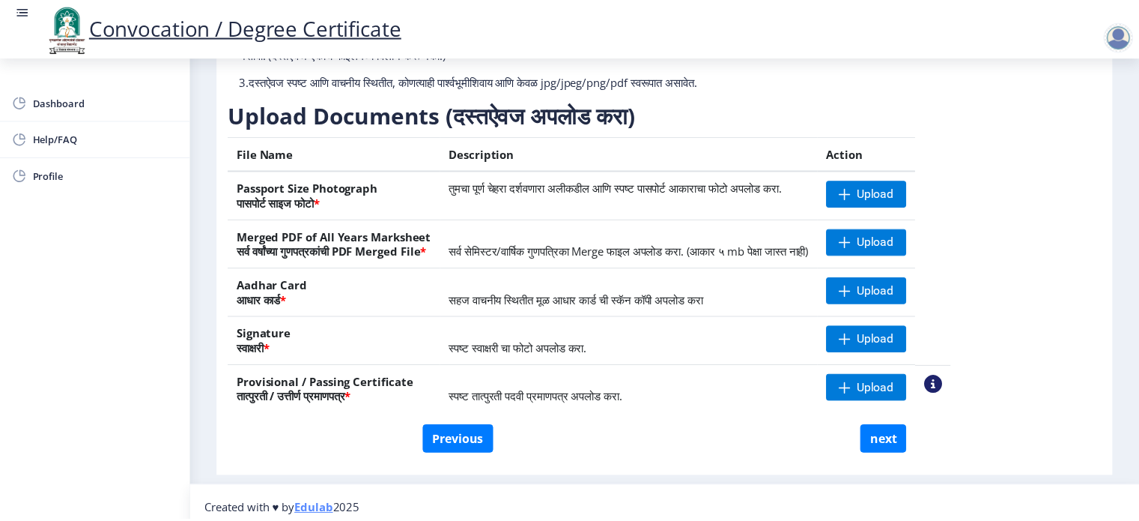
scroll to position [189, 0]
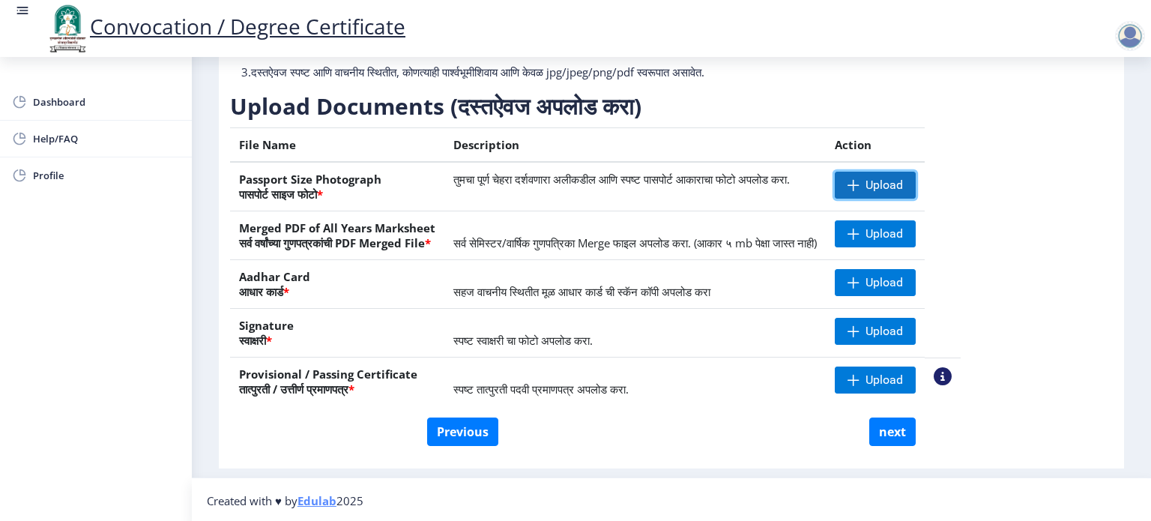
click at [903, 189] on span "Upload" at bounding box center [883, 185] width 37 height 15
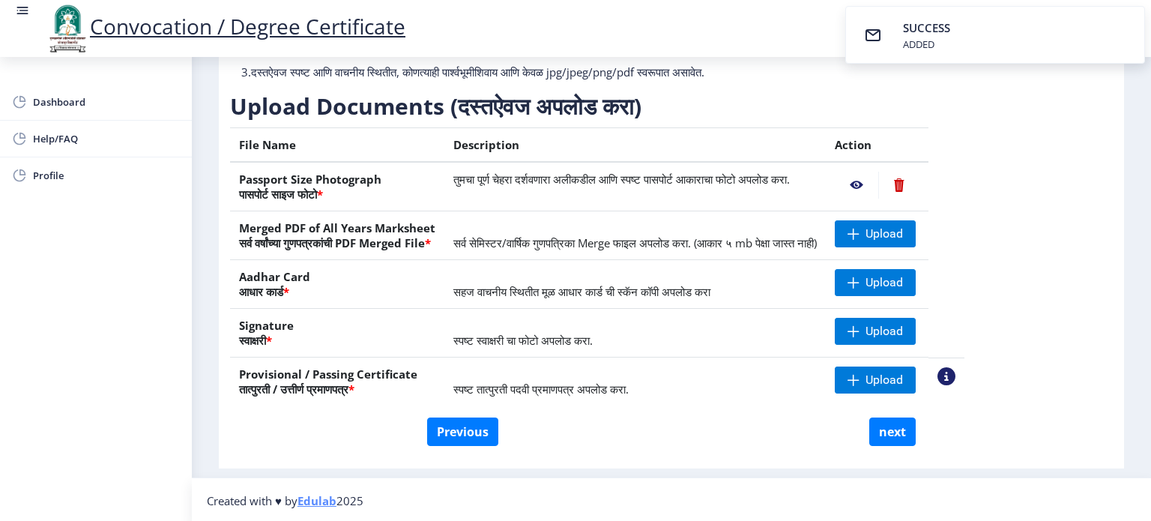
click at [878, 186] on nb-action at bounding box center [856, 185] width 43 height 27
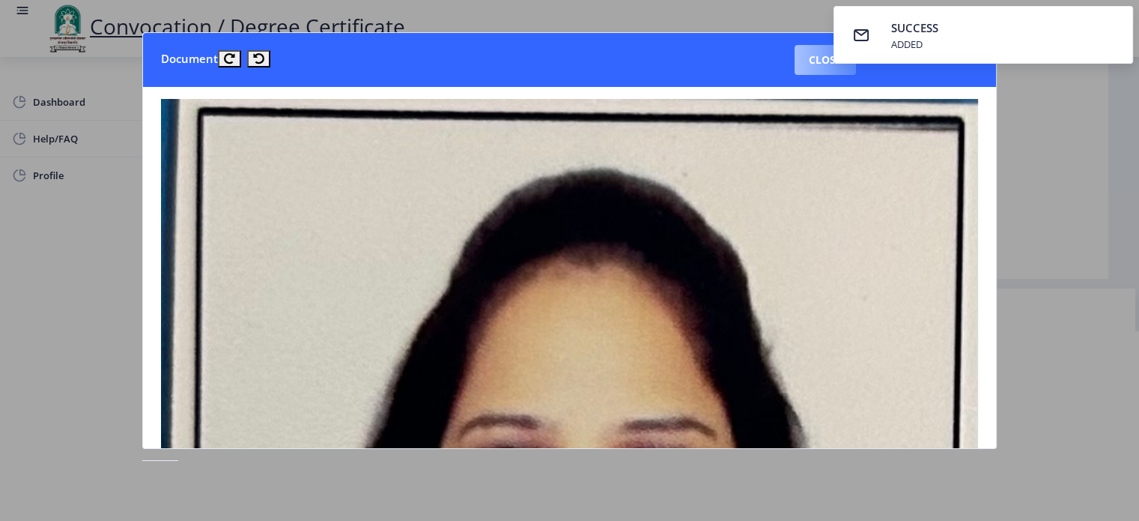
click at [796, 58] on button "Close" at bounding box center [825, 60] width 61 height 30
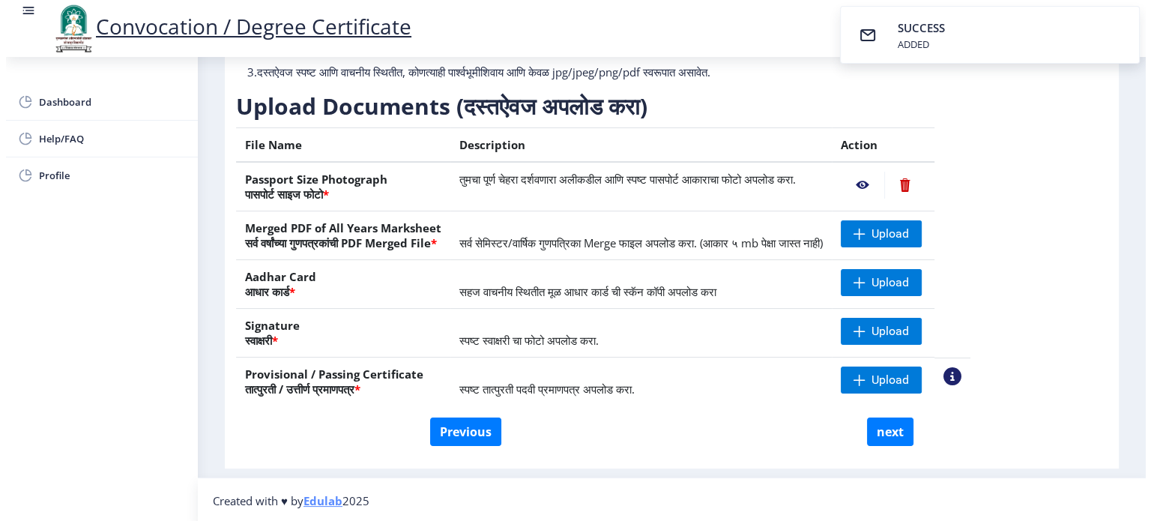
scroll to position [43, 0]
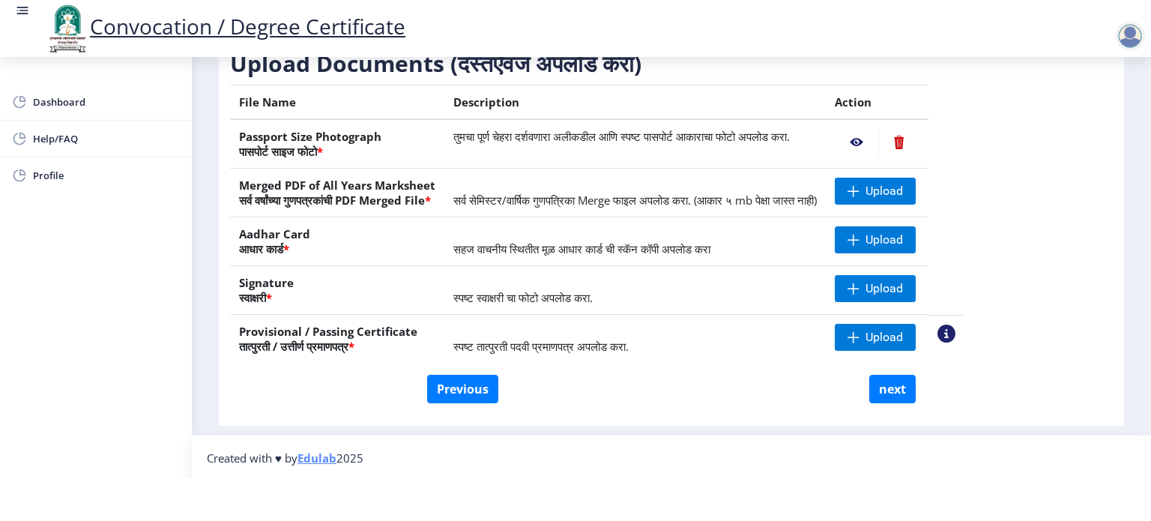
click at [878, 141] on nb-action at bounding box center [856, 142] width 43 height 27
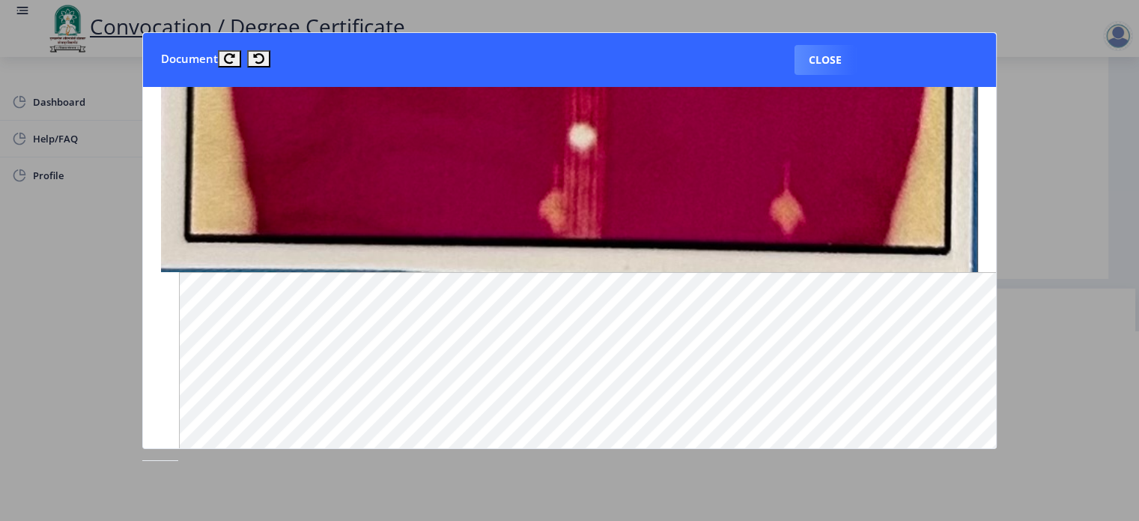
scroll to position [848, 0]
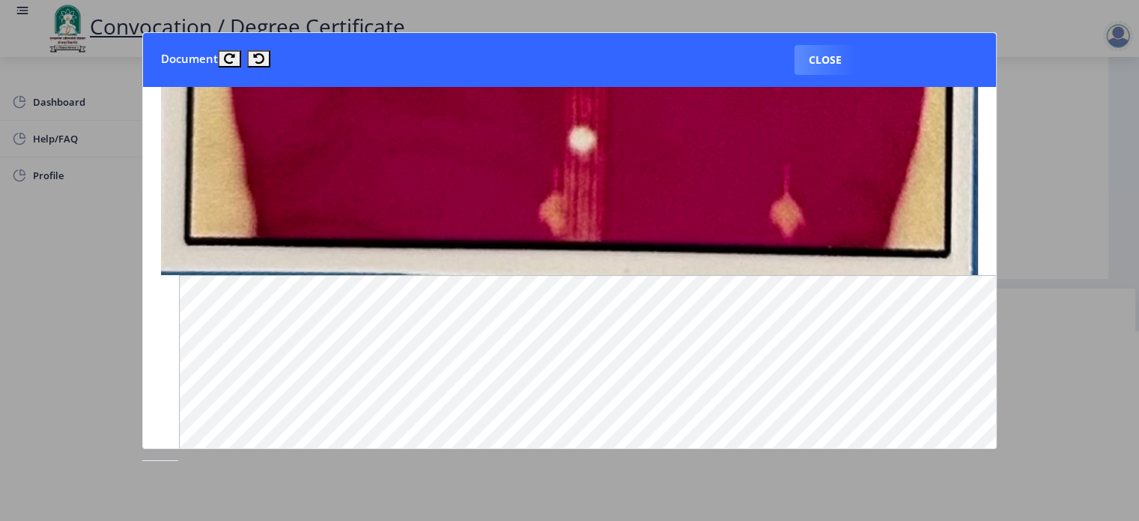
click at [1064, 290] on div at bounding box center [569, 260] width 1139 height 521
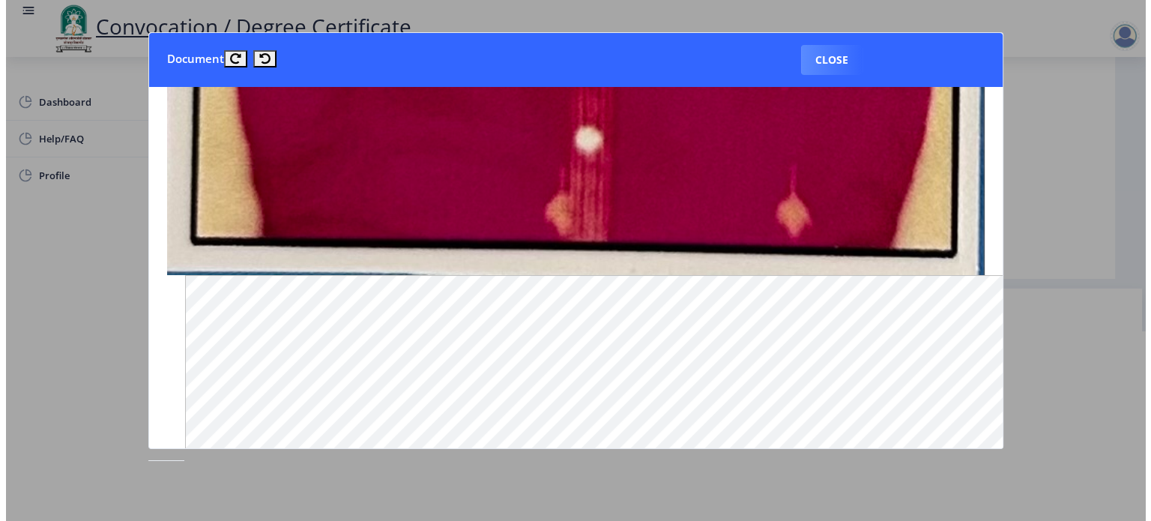
scroll to position [43, 0]
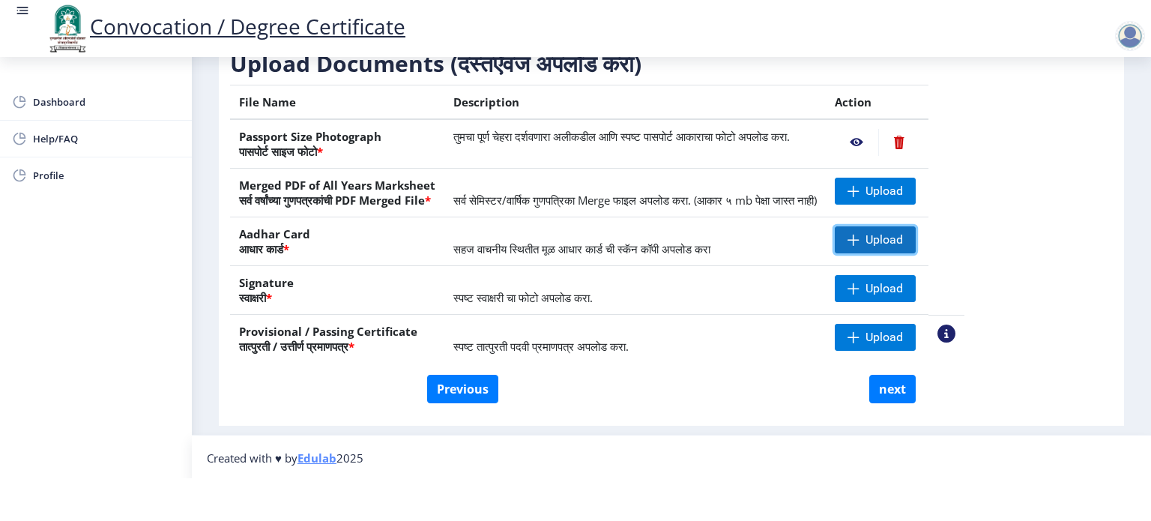
click at [890, 237] on span "Upload" at bounding box center [875, 239] width 81 height 27
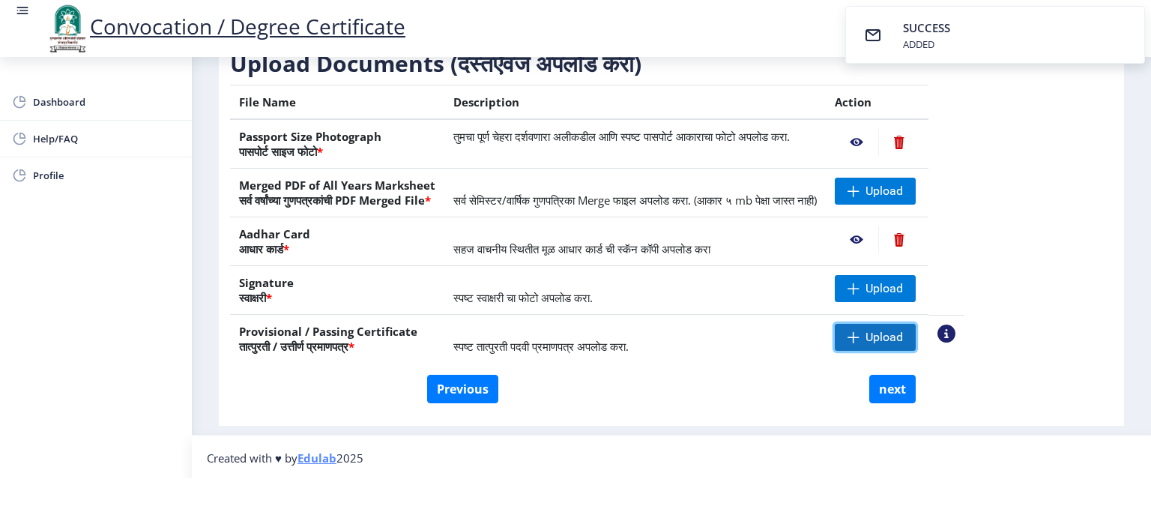
click at [915, 344] on span "Upload" at bounding box center [875, 337] width 81 height 27
click at [911, 327] on span "Upload" at bounding box center [875, 337] width 81 height 27
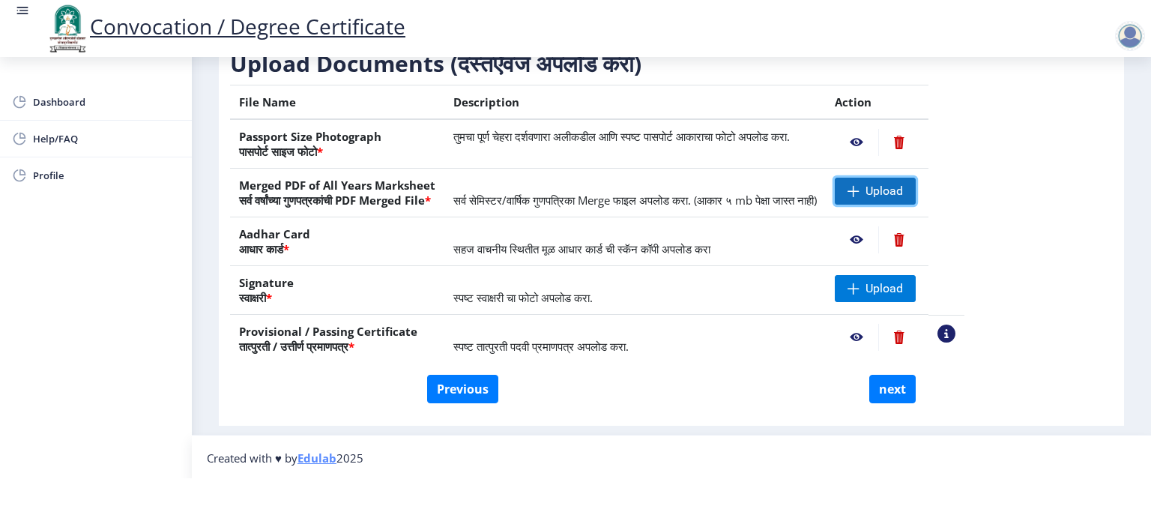
click at [903, 187] on span "Upload" at bounding box center [883, 191] width 37 height 15
click at [878, 337] on nb-action at bounding box center [856, 337] width 43 height 27
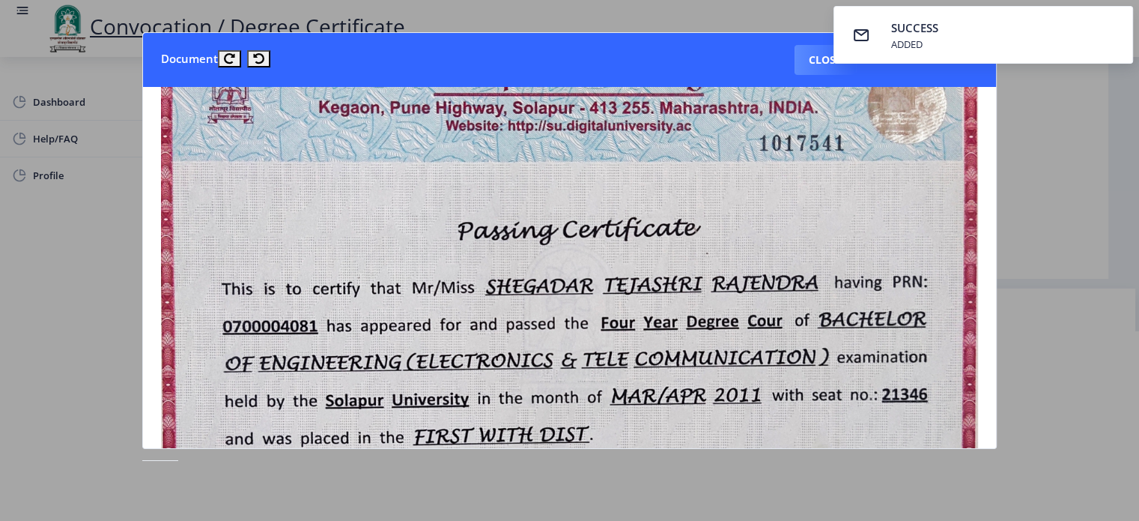
scroll to position [66, 0]
click at [1074, 180] on div at bounding box center [569, 260] width 1139 height 521
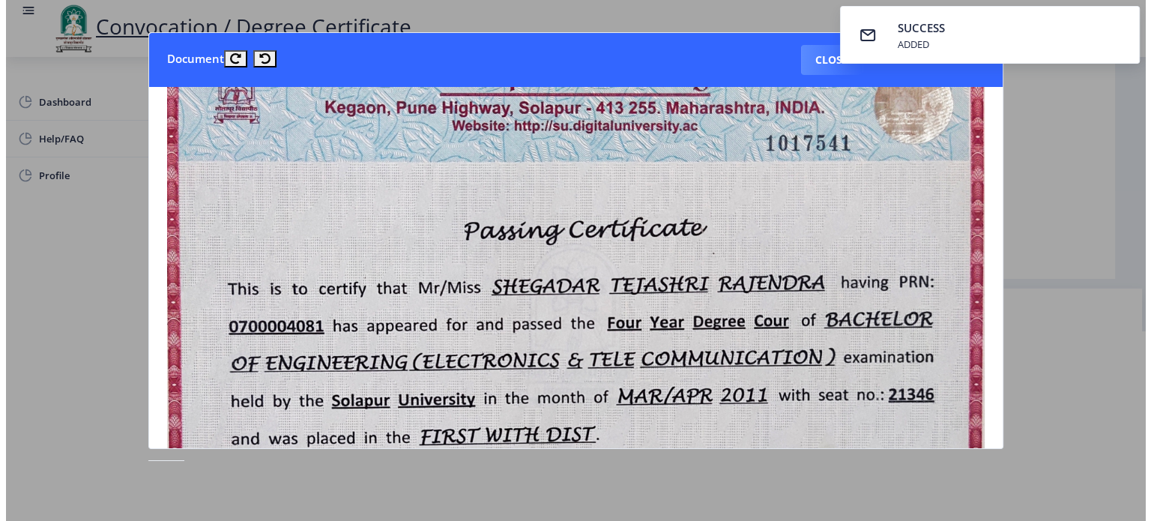
scroll to position [43, 0]
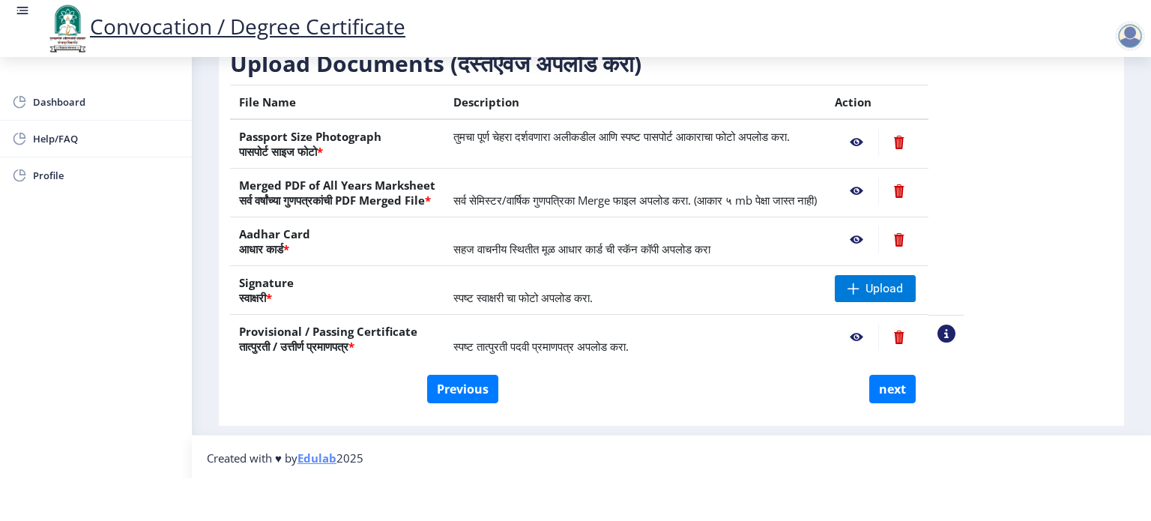
click at [878, 189] on nb-action at bounding box center [856, 191] width 43 height 27
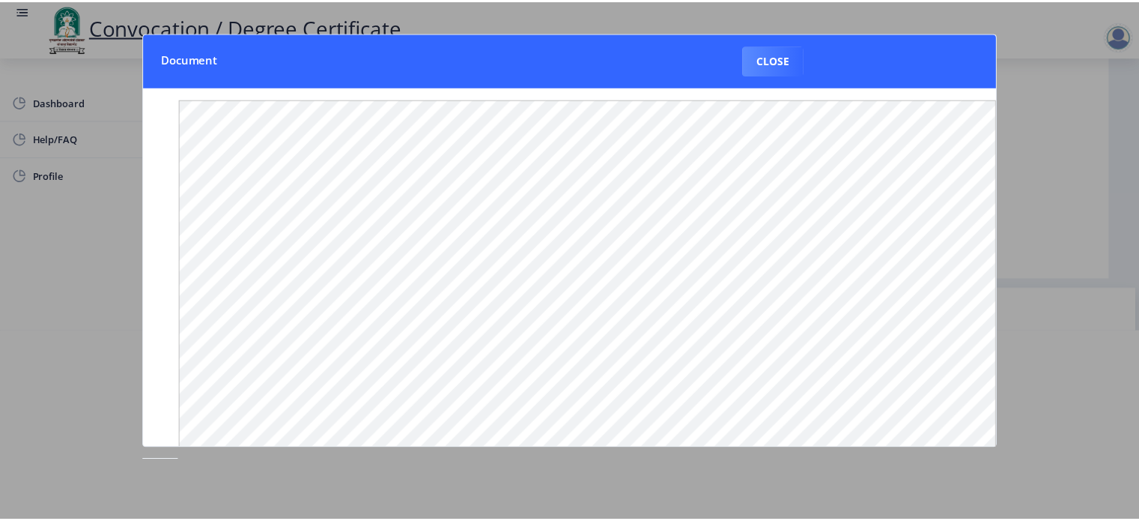
scroll to position [0, 0]
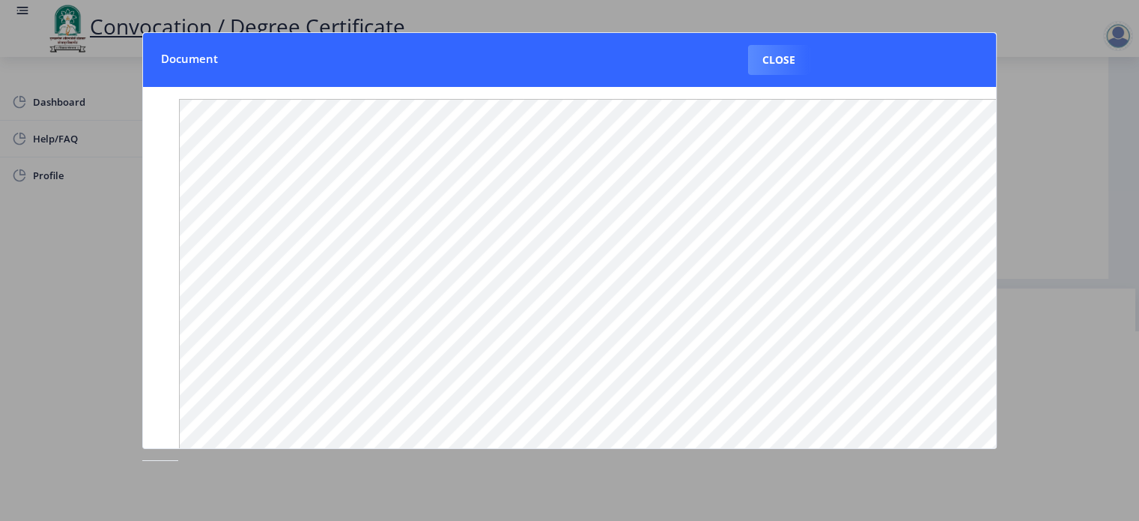
click at [1079, 149] on div at bounding box center [569, 260] width 1139 height 521
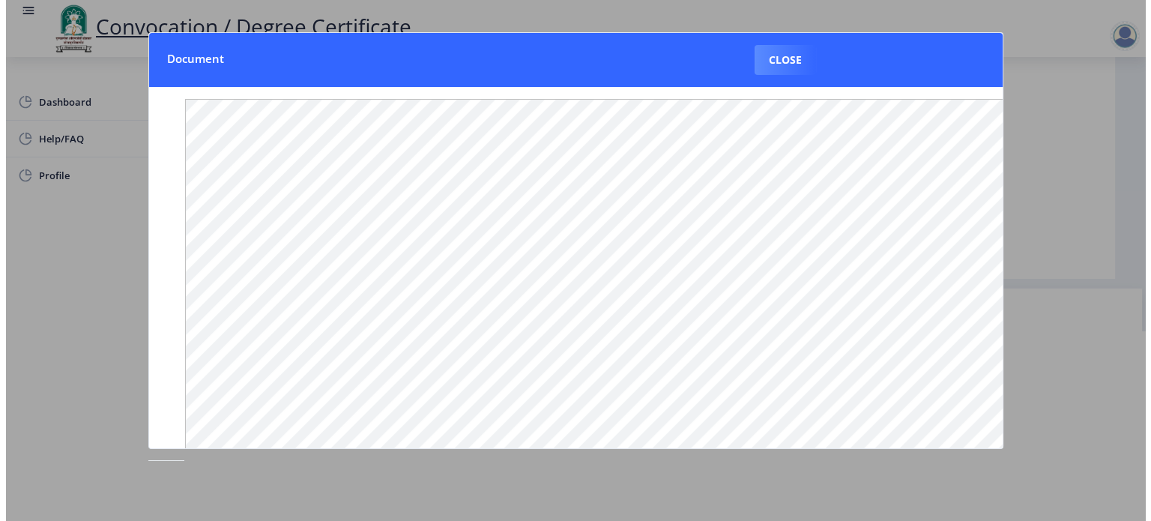
scroll to position [43, 0]
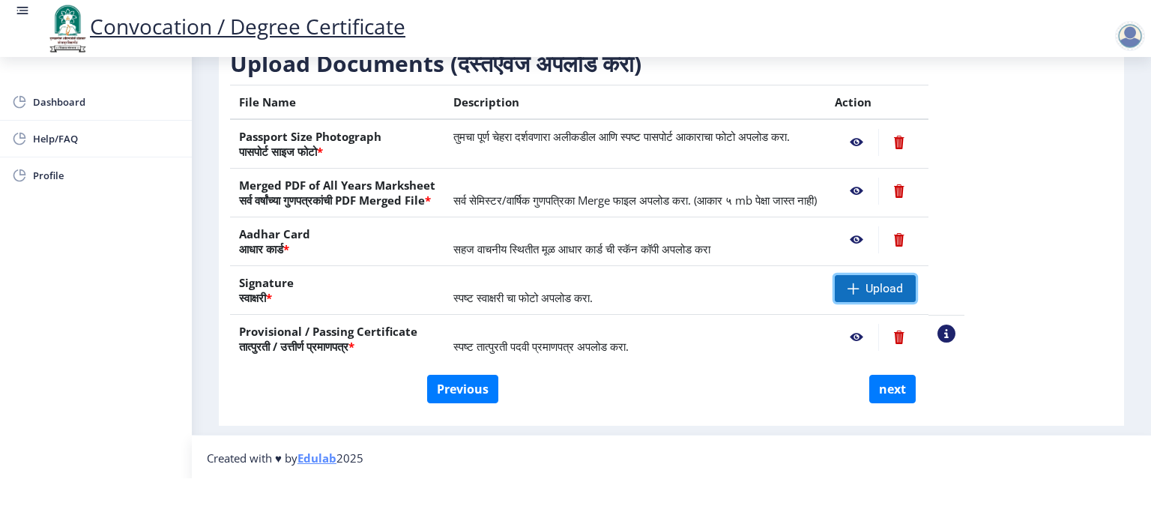
click at [903, 292] on span "Upload" at bounding box center [883, 288] width 37 height 15
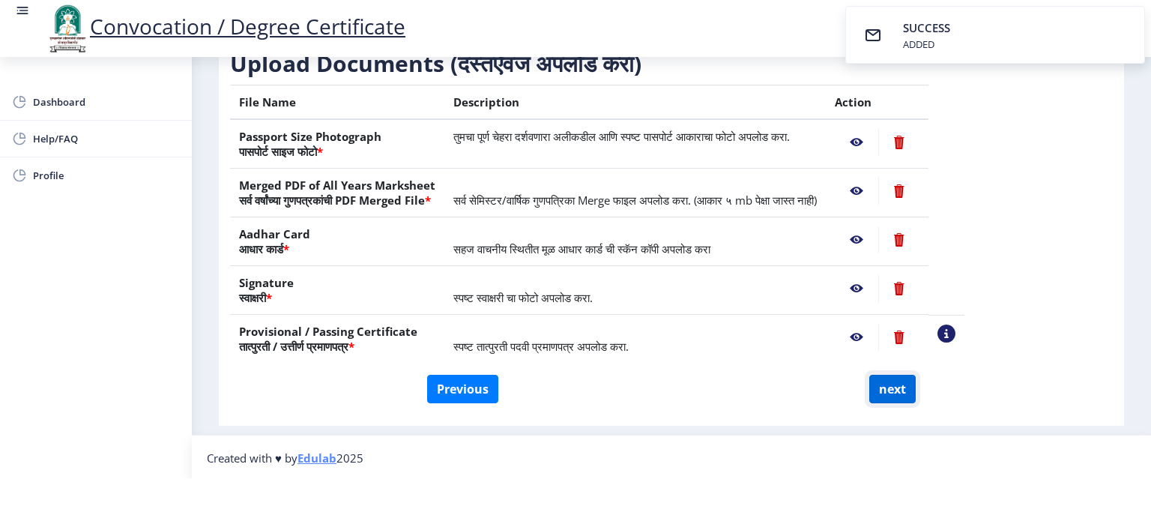
click at [899, 389] on button "next" at bounding box center [892, 389] width 46 height 28
select select
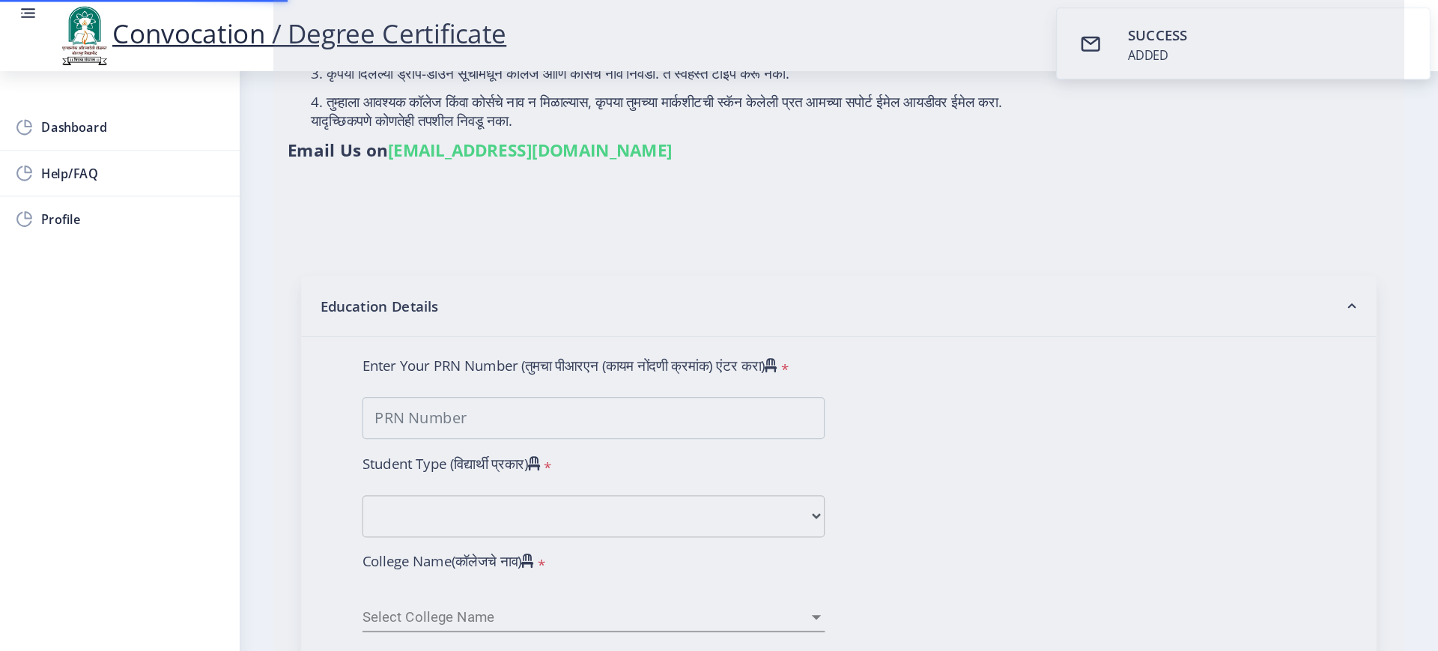
scroll to position [0, 0]
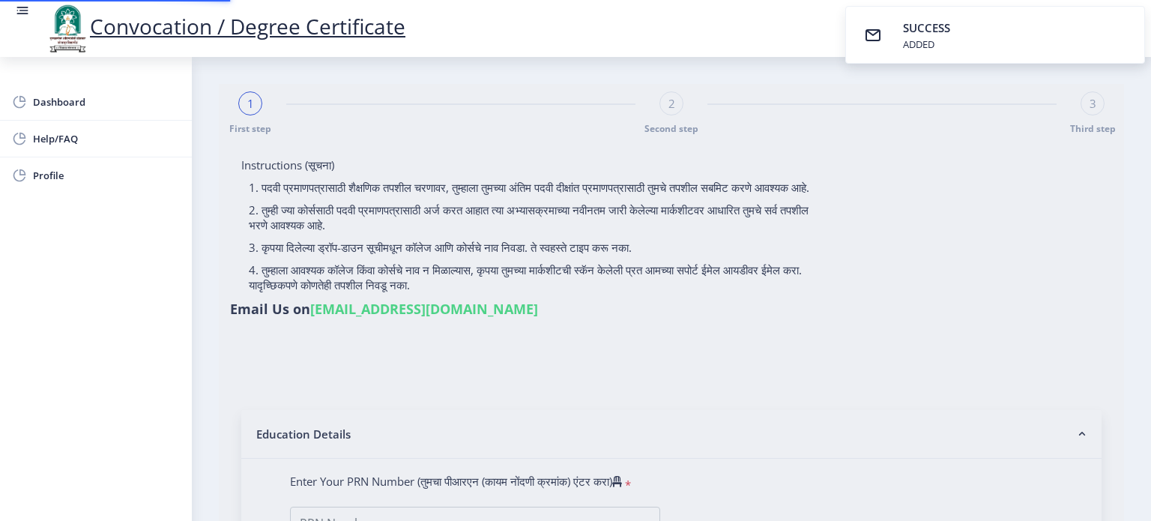
select select
type input "0700004081"
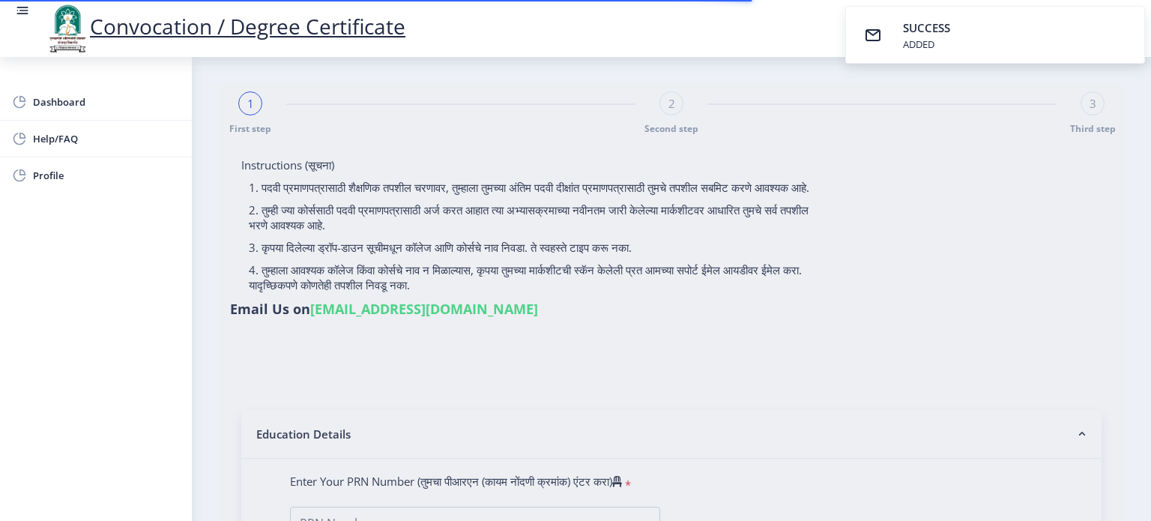
select select "Regular"
select select "2011"
select select "March"
select select "FIRST CLASS WITH DISTINCTION"
type input "21346"
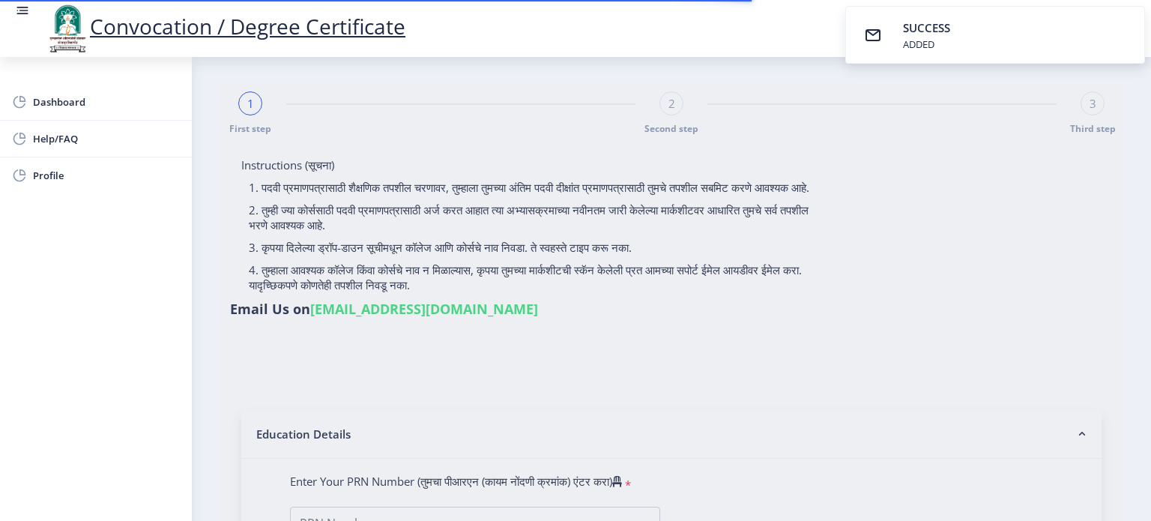
type input "Rajashri"
select select
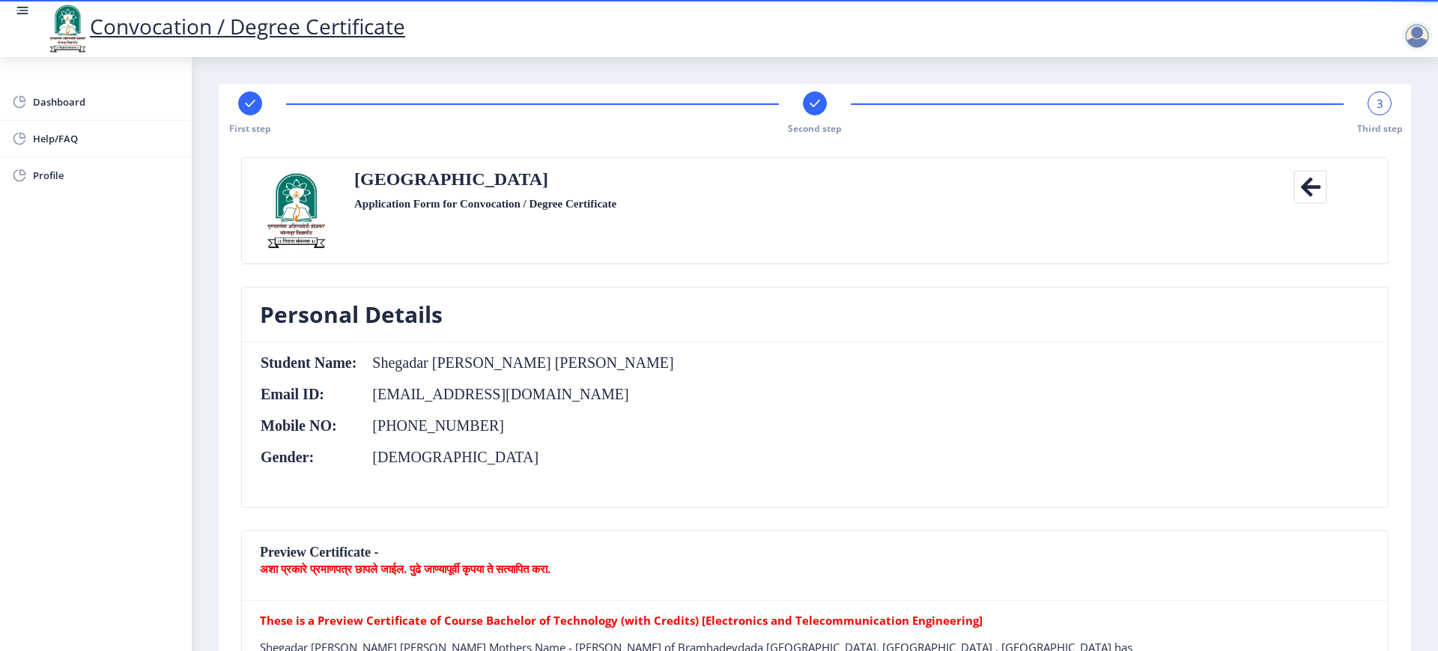
drag, startPoint x: 993, startPoint y: 19, endPoint x: 948, endPoint y: 339, distance: 323.0
click at [948, 339] on nb-card-header "Personal Details" at bounding box center [815, 315] width 1146 height 55
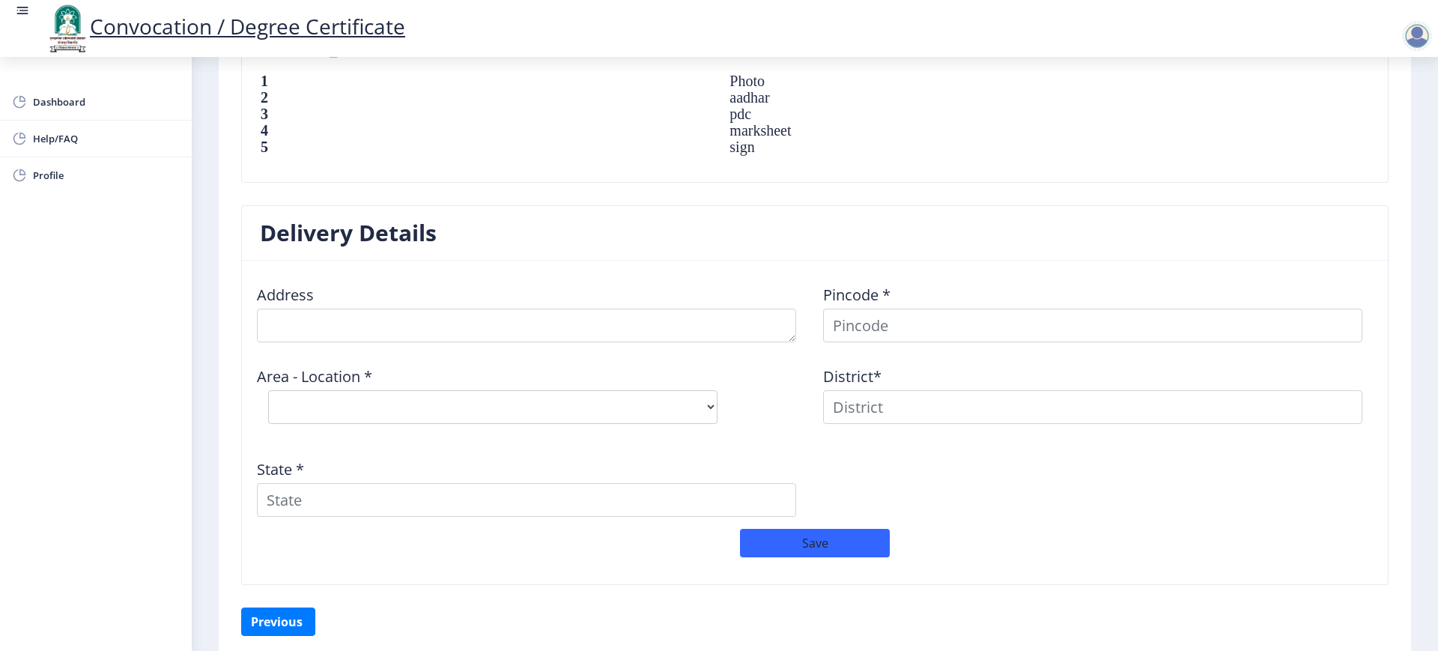
scroll to position [1142, 0]
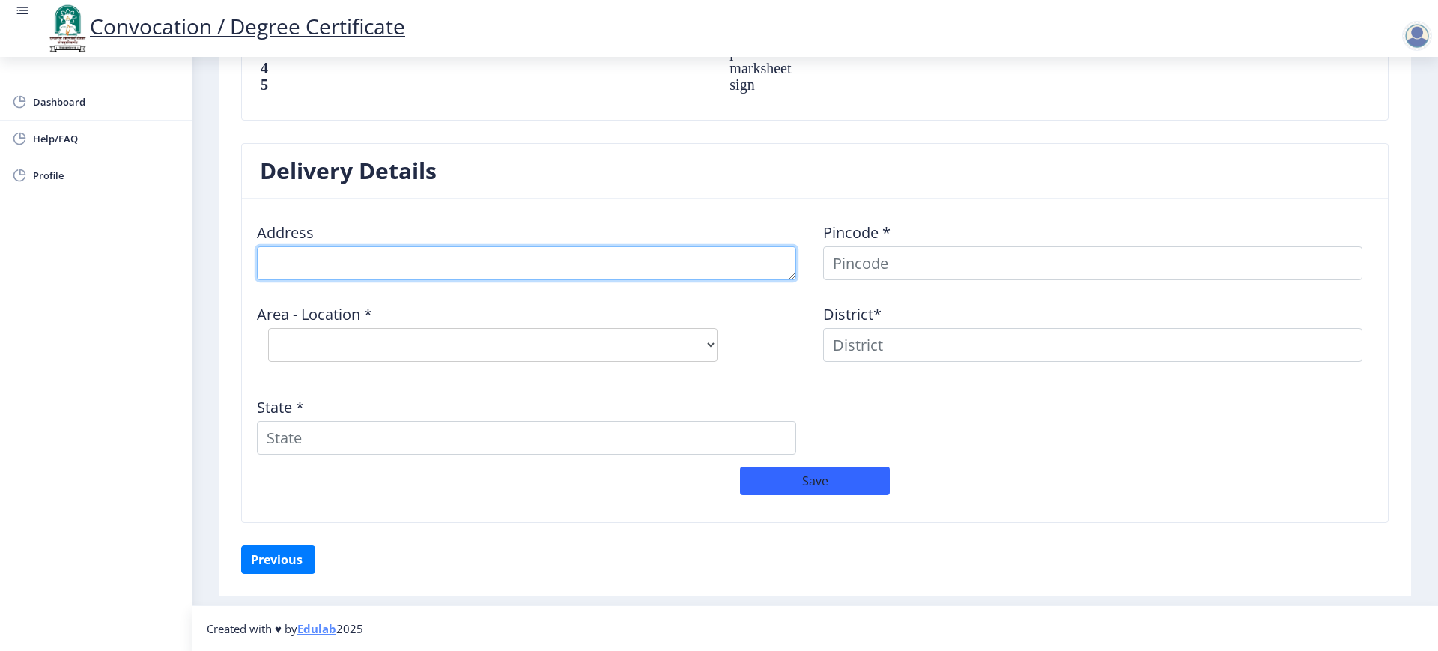
click at [375, 263] on textarea at bounding box center [526, 263] width 539 height 34
type textarea "C-202, Shaurya Residence"
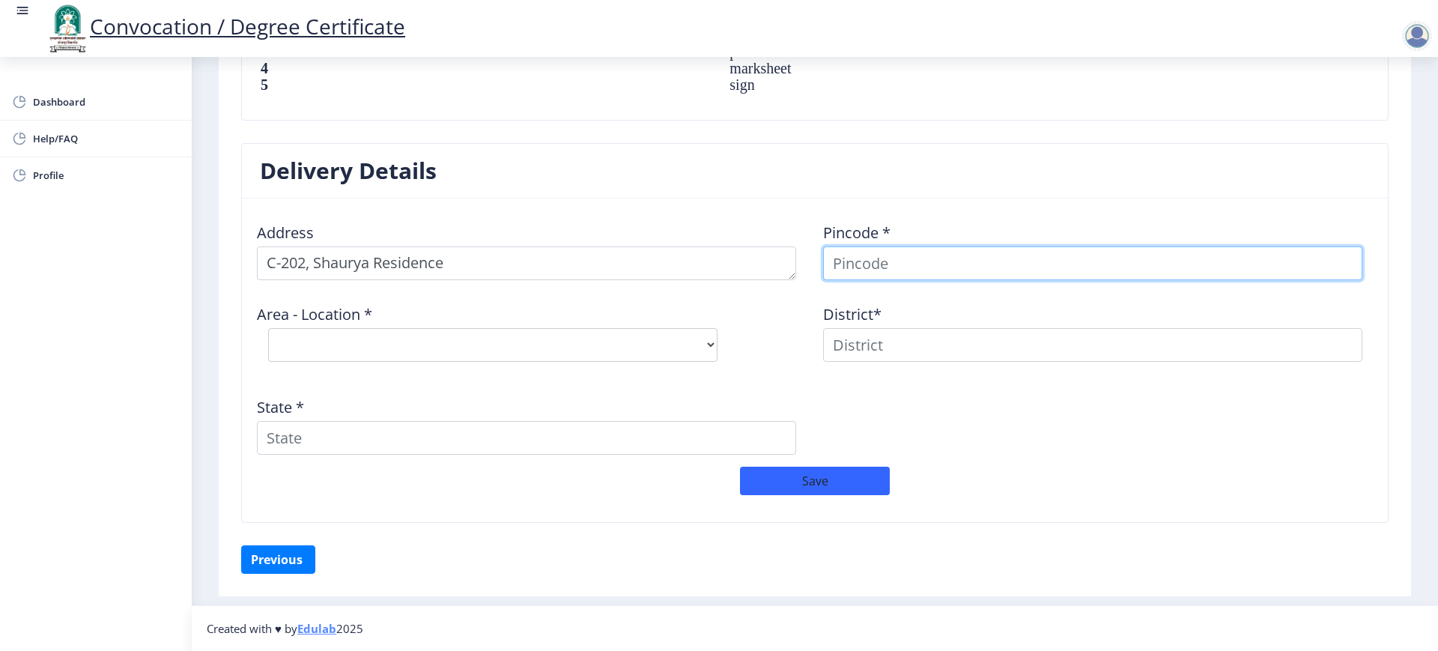
scroll to position [1130, 0]
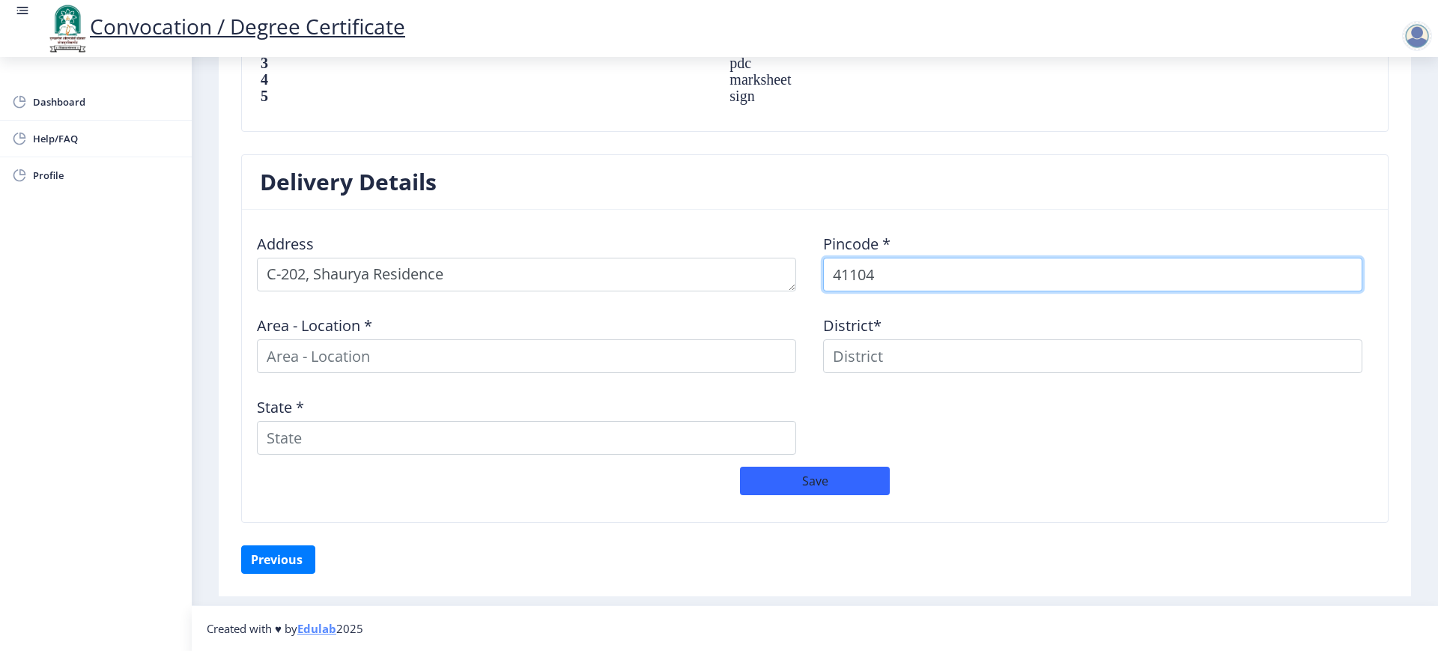
type input "411047"
select select
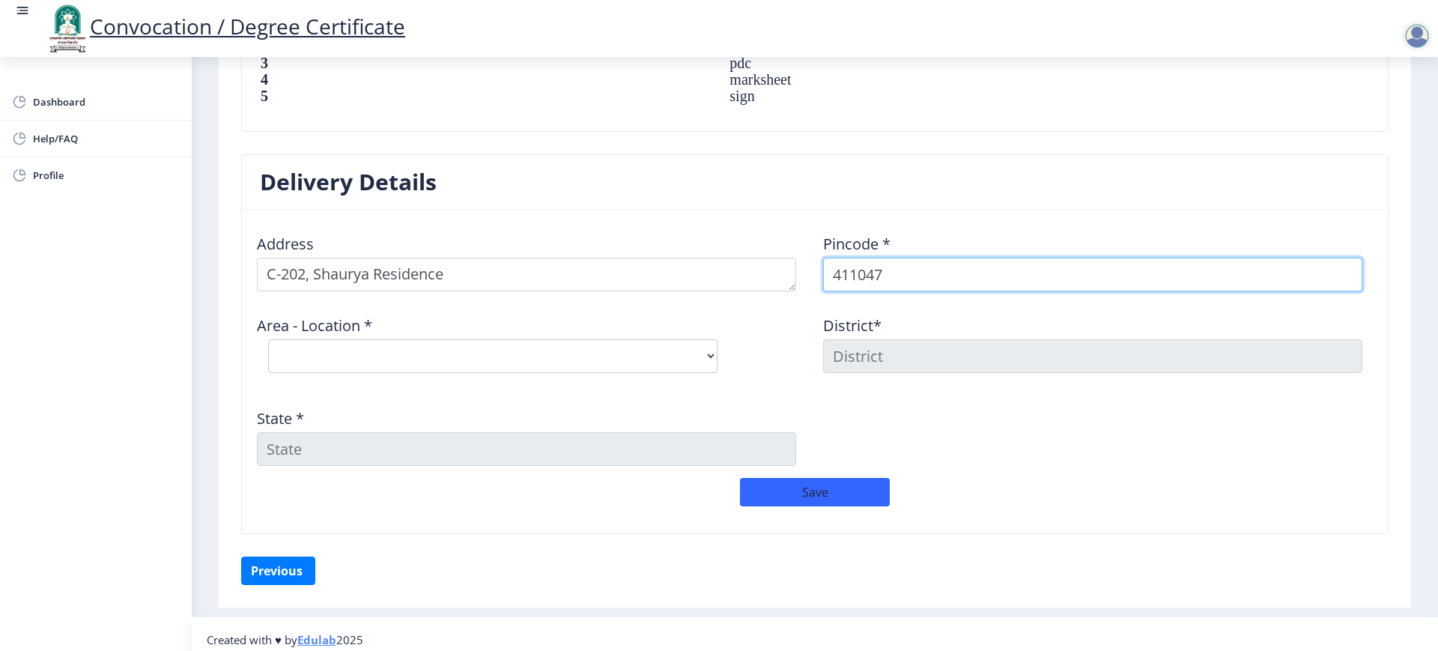
scroll to position [1142, 0]
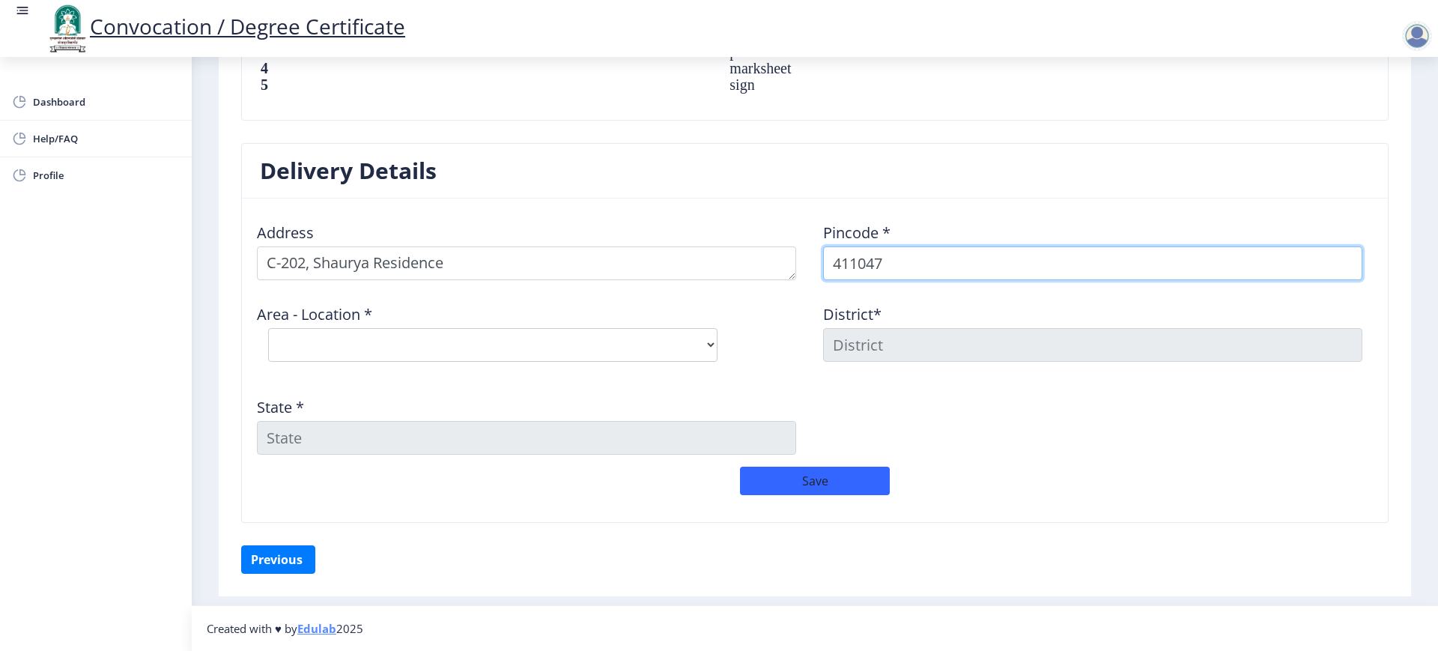
type input "411047"
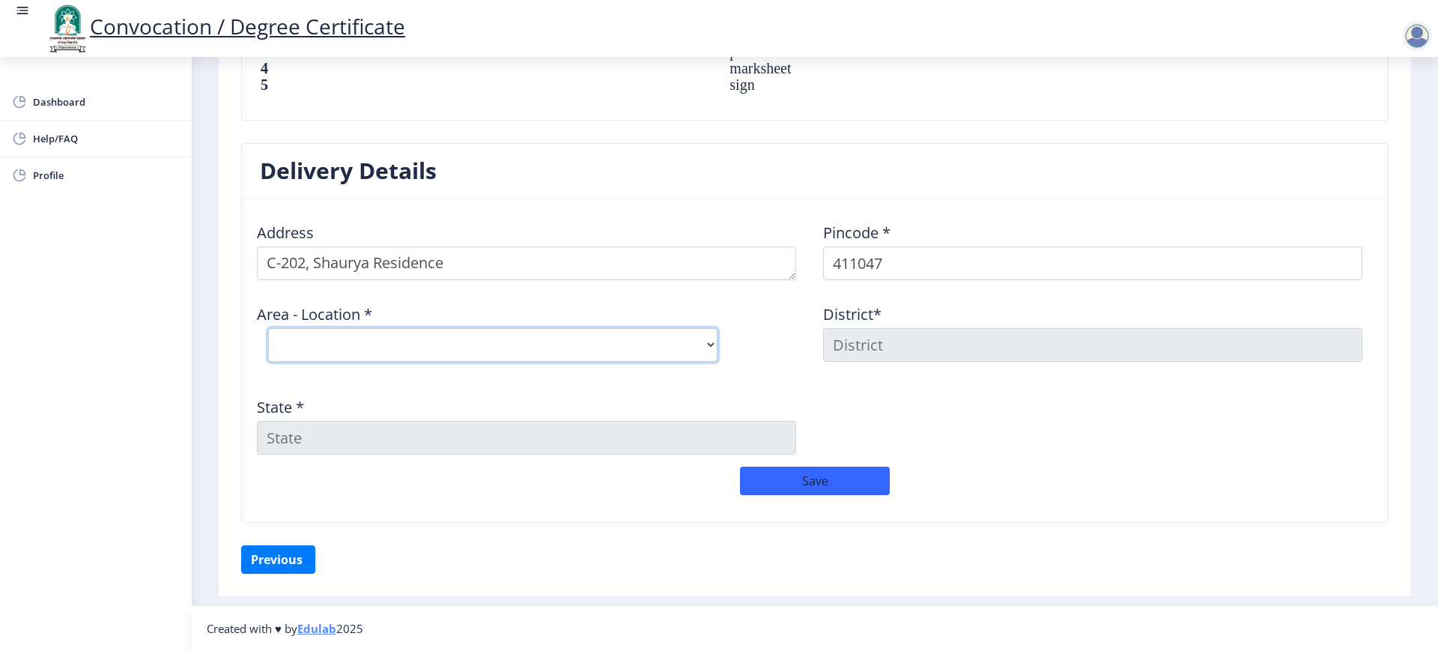
click at [386, 348] on select "Select Area Location [GEOGRAPHIC_DATA] S.O Vadgaon Shinde B.O" at bounding box center [492, 345] width 449 height 34
select select "1: Object"
click at [268, 328] on select "Select Area Location [GEOGRAPHIC_DATA] S.O Vadgaon Shinde B.O" at bounding box center [492, 345] width 449 height 34
type input "Pune"
type input "[GEOGRAPHIC_DATA]"
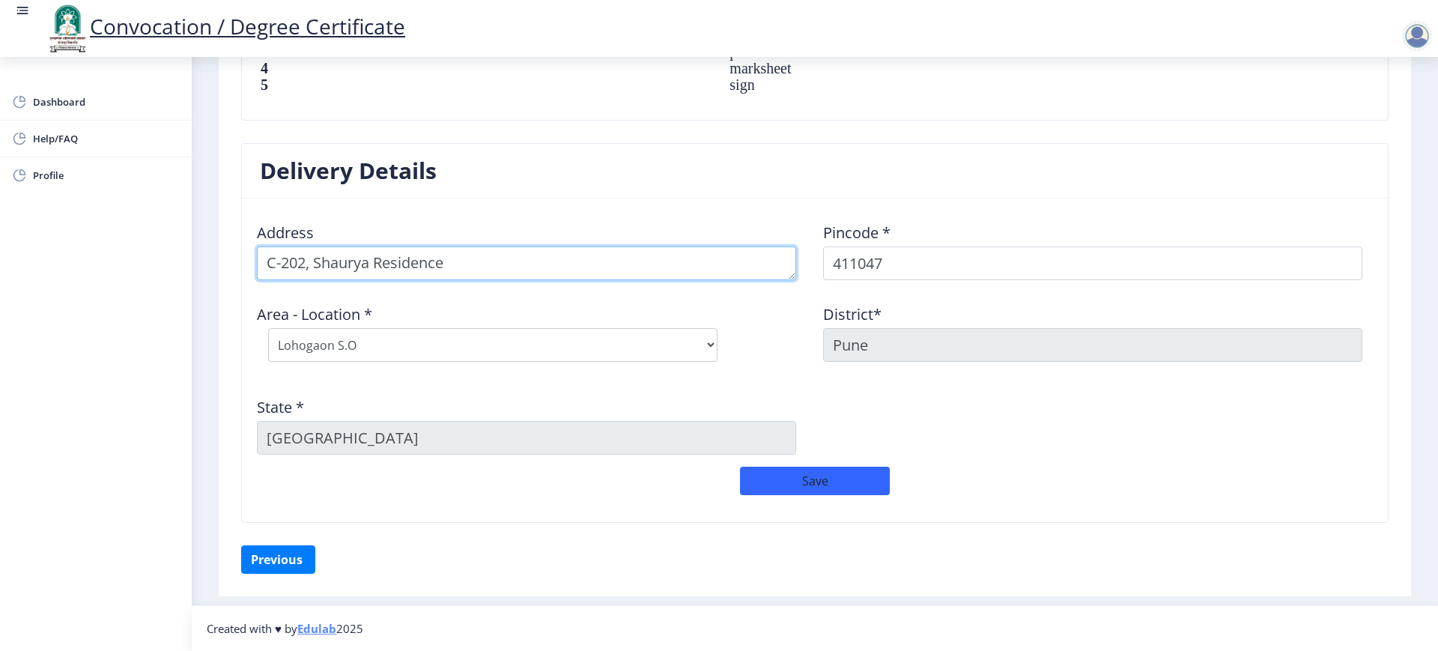
click at [491, 274] on textarea at bounding box center [526, 263] width 539 height 34
type textarea "C-[STREET_ADDRESS]"
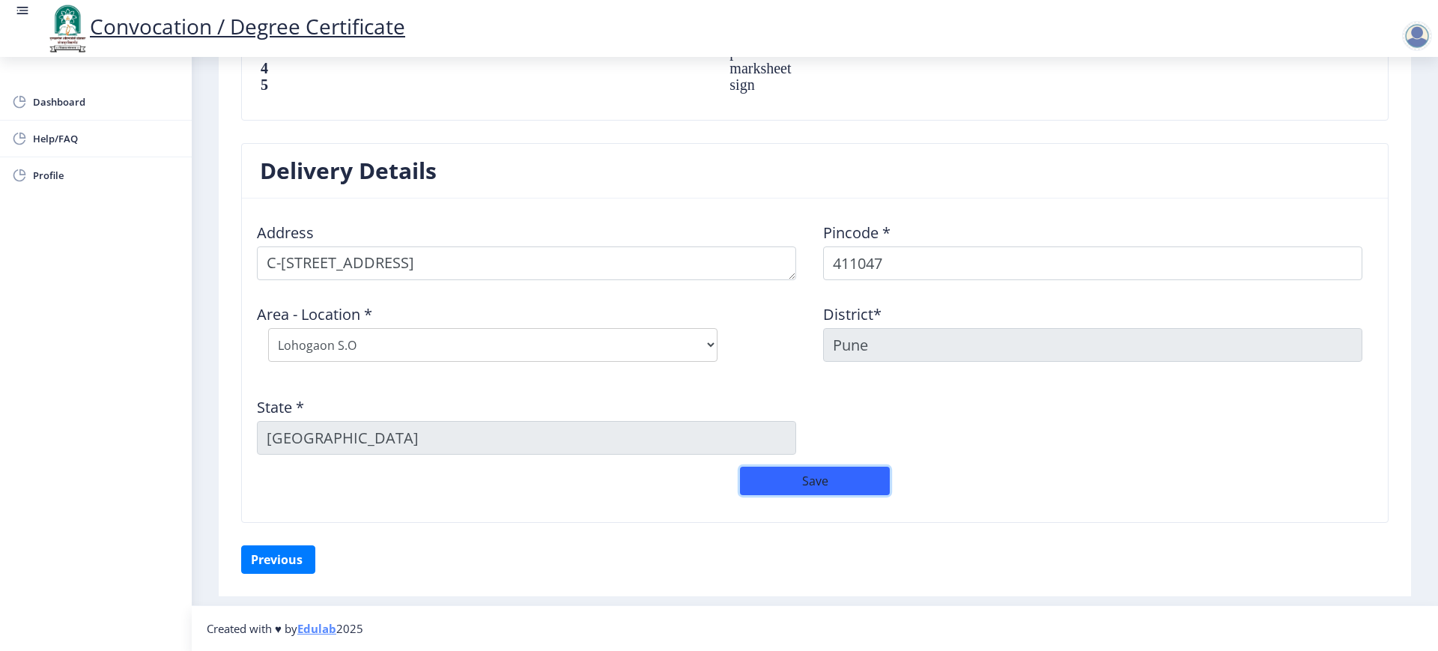
click at [822, 480] on button "Save" at bounding box center [815, 481] width 150 height 28
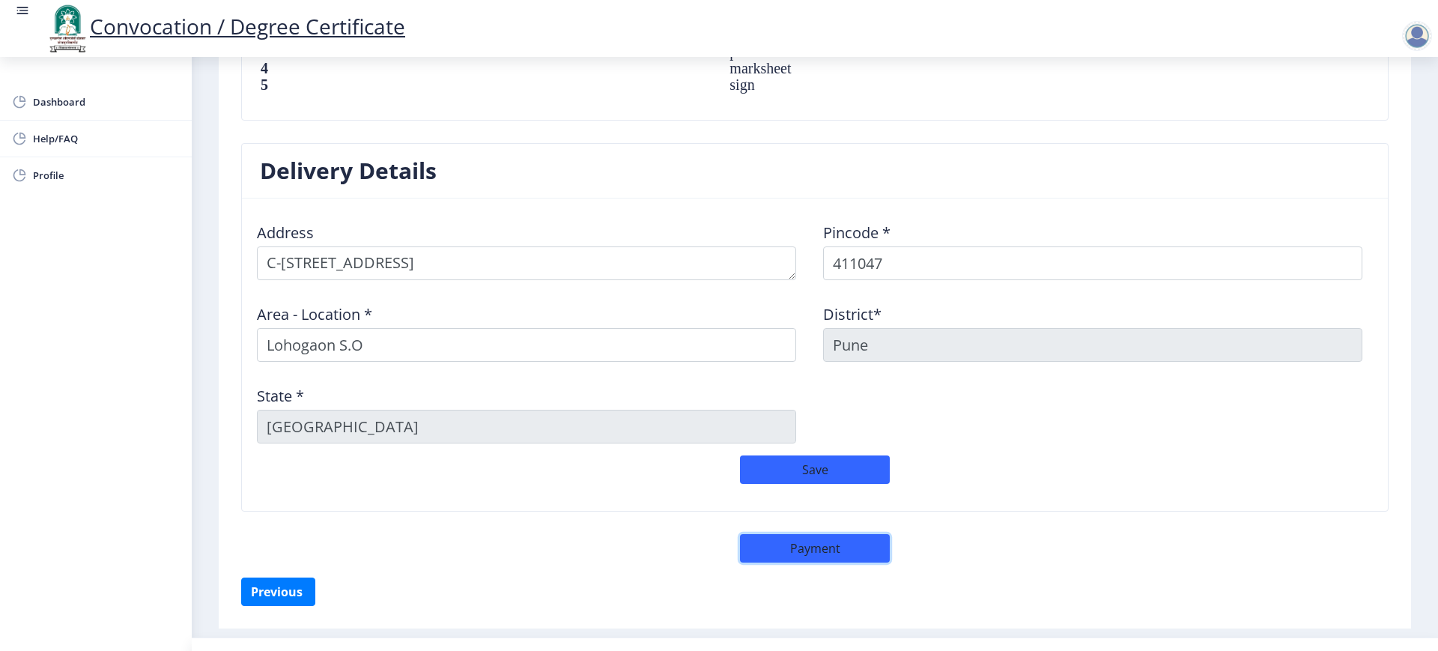
click at [829, 520] on button "Payment" at bounding box center [815, 548] width 150 height 28
select select "sealed"
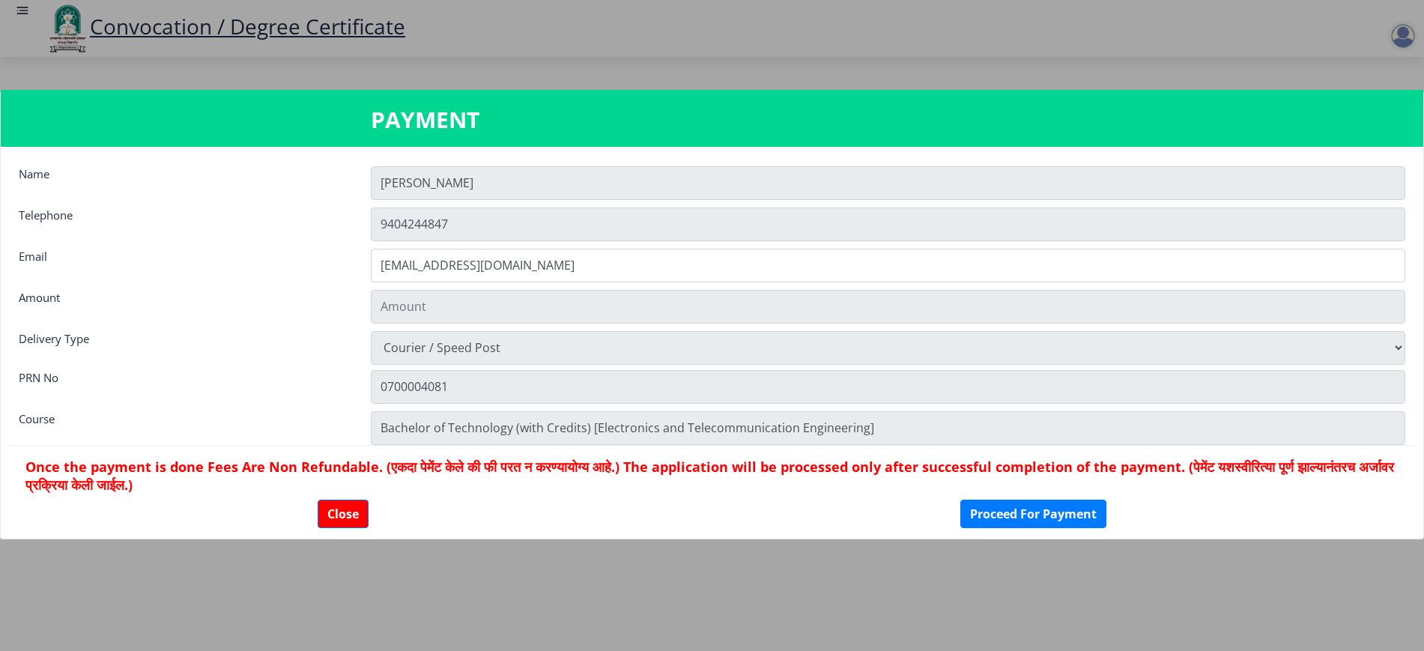
type input "2885"
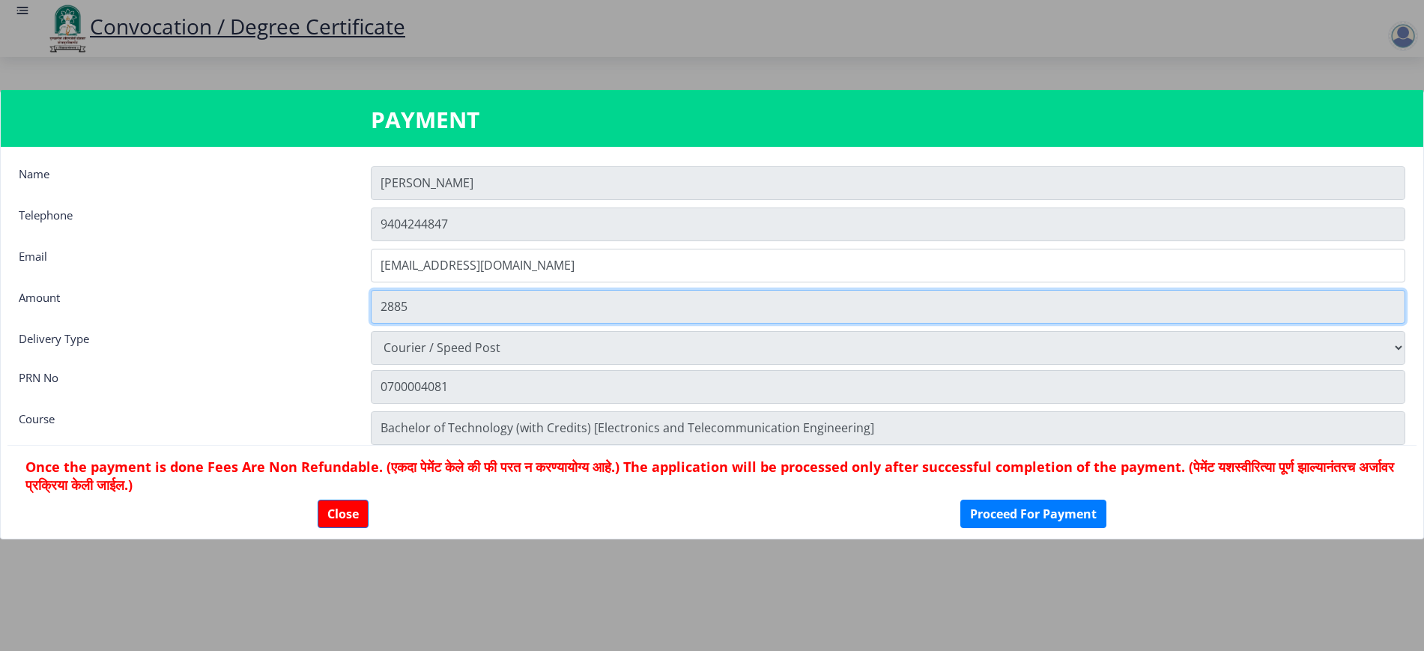
click at [417, 301] on input "2885" at bounding box center [888, 307] width 1035 height 34
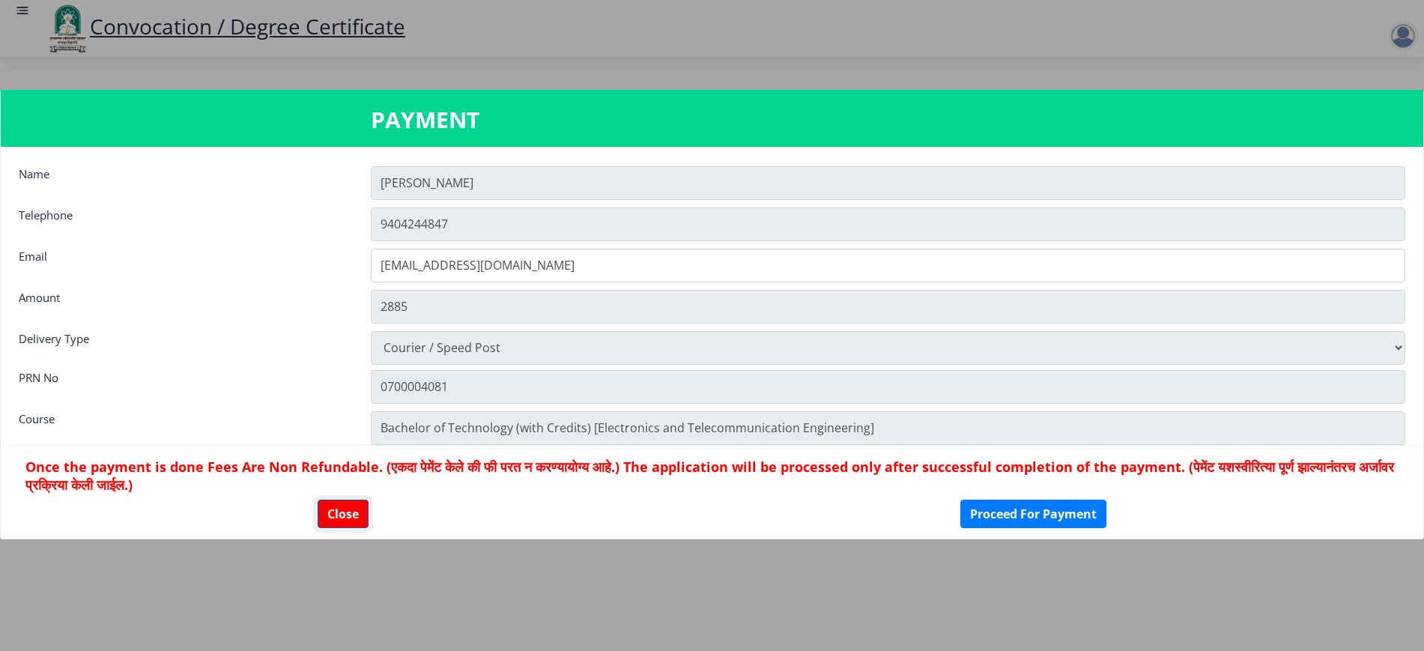
click at [342, 520] on button "Close" at bounding box center [343, 514] width 51 height 28
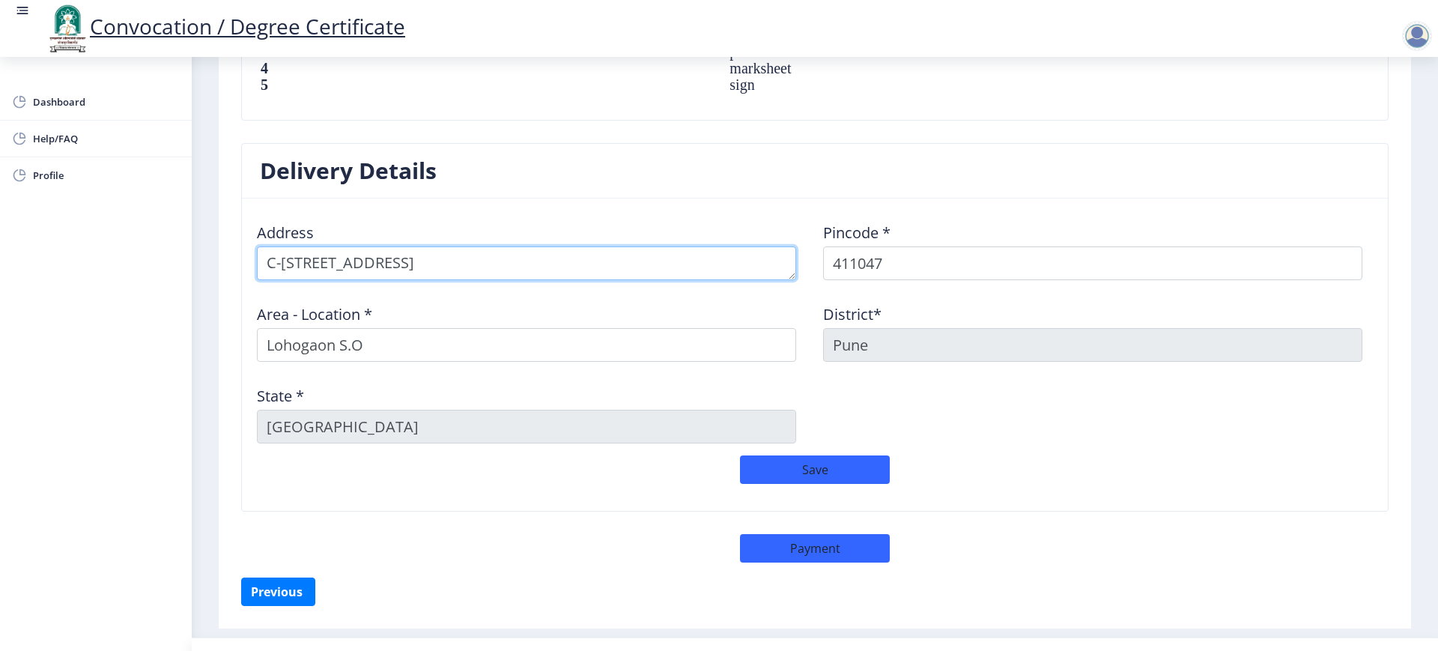
click at [688, 268] on textarea at bounding box center [526, 263] width 539 height 34
drag, startPoint x: 688, startPoint y: 268, endPoint x: 52, endPoint y: 296, distance: 636.6
type textarea "[STREET_ADDRESS][PERSON_NAME]"
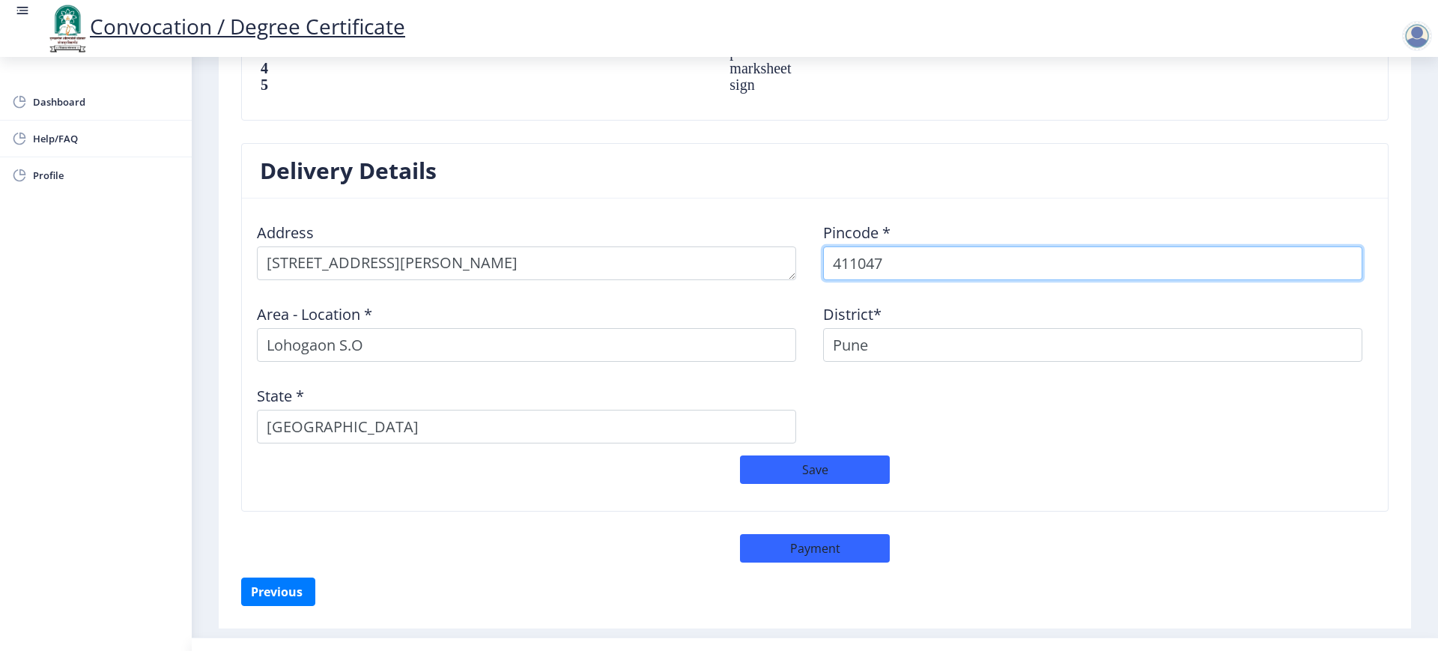
select select
type input "413001"
select select
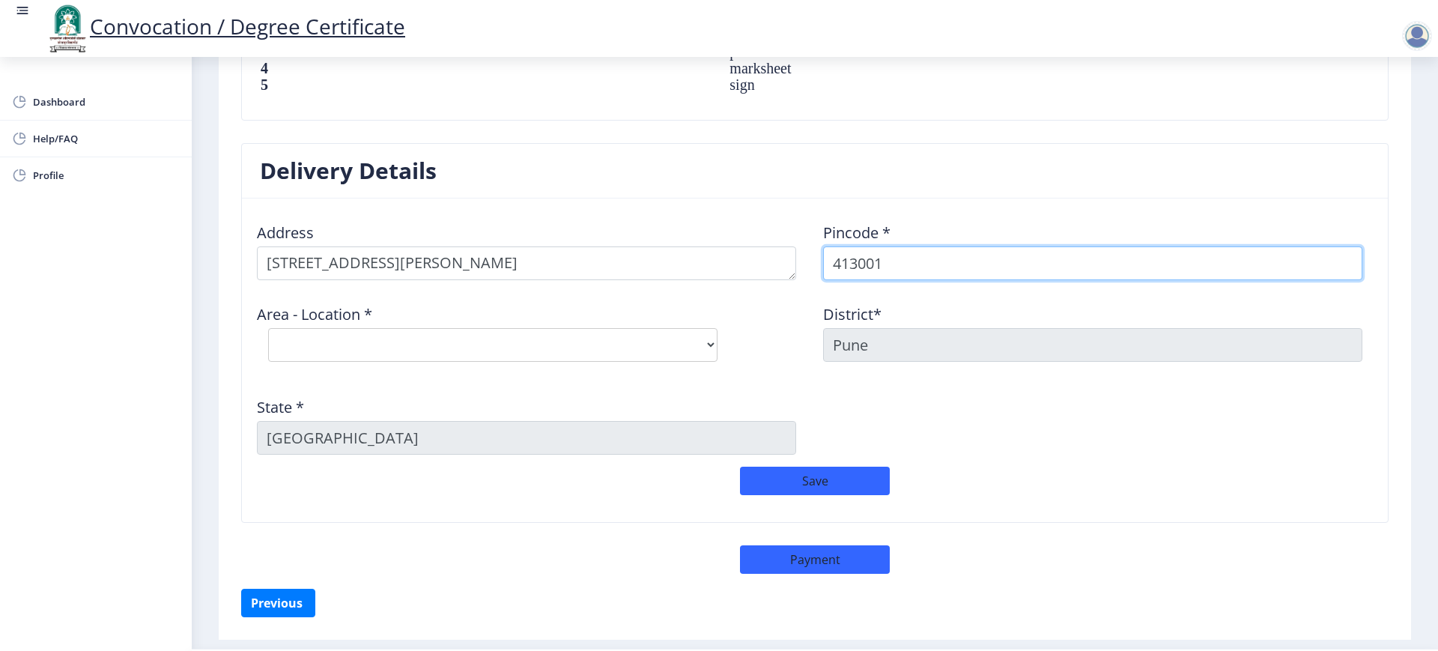
type input "413001"
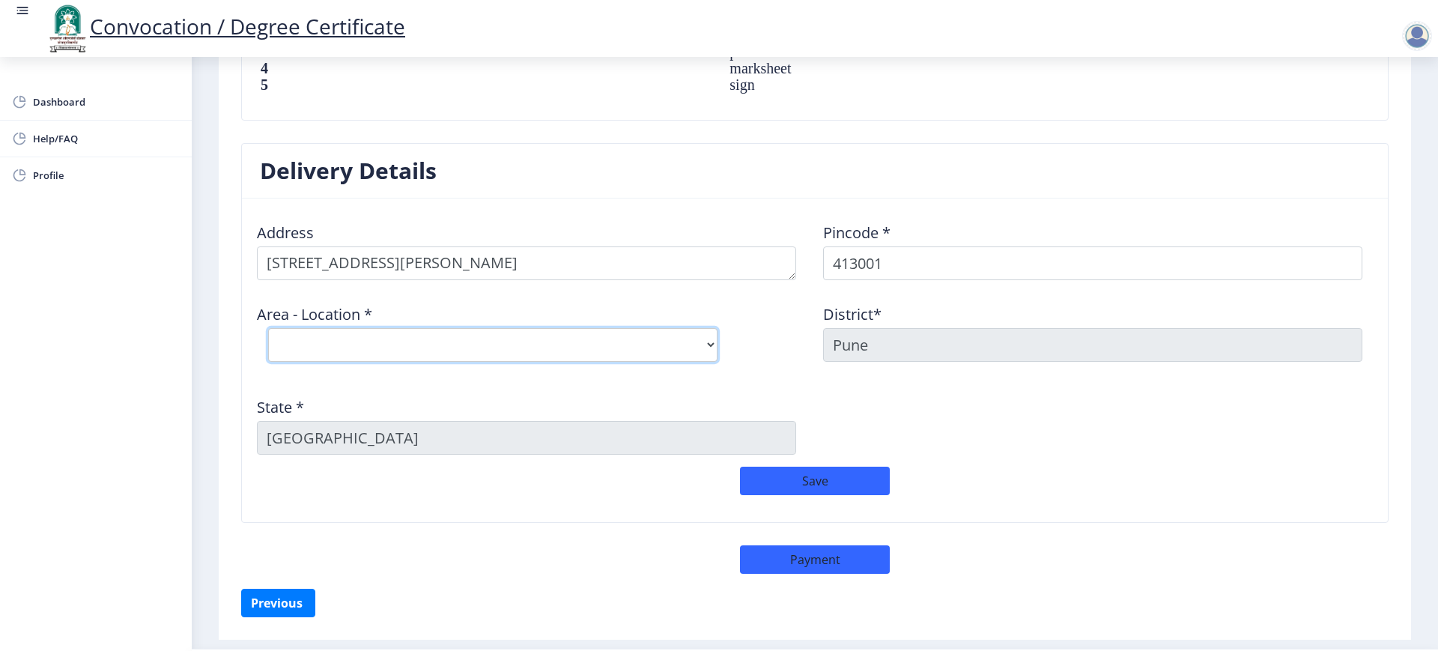
click at [329, 348] on select "Select Area Location [PERSON_NAME] Vastigrah S.O Navi Peth [GEOGRAPHIC_DATA] S.…" at bounding box center [492, 345] width 449 height 34
select select "1: Object"
click at [268, 328] on select "Select Area Location [PERSON_NAME] Vastigrah S.O Navi Peth [GEOGRAPHIC_DATA] S.…" at bounding box center [492, 345] width 449 height 34
type input "SOLAPUR"
click at [841, 479] on button "Save" at bounding box center [815, 481] width 150 height 28
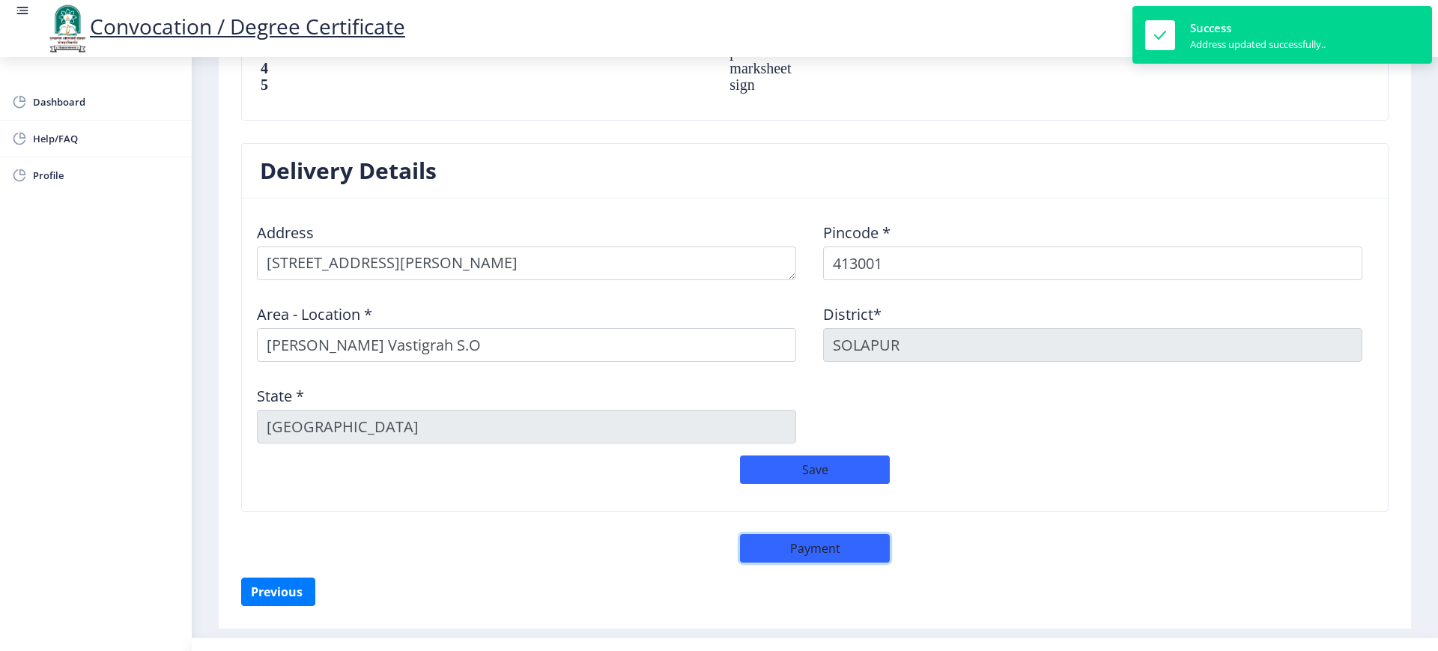
click at [847, 520] on button "Payment" at bounding box center [815, 548] width 150 height 28
select select "sealed"
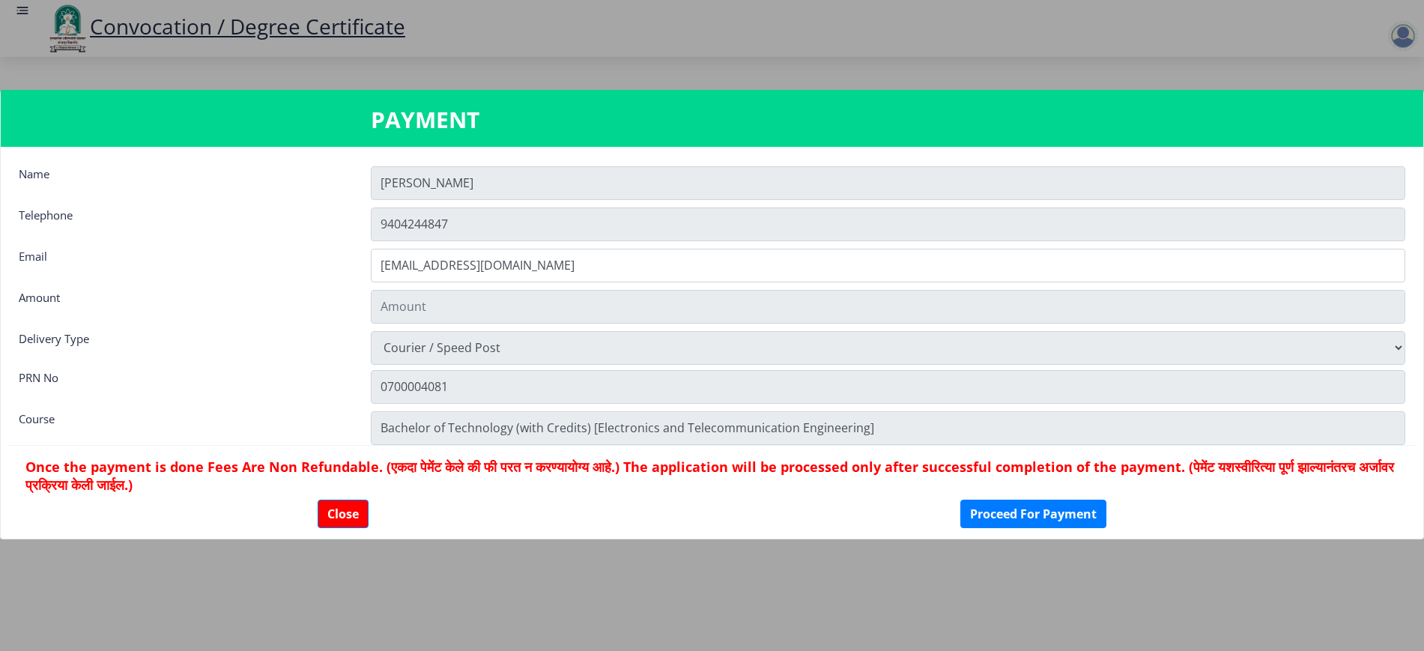
type input "2885"
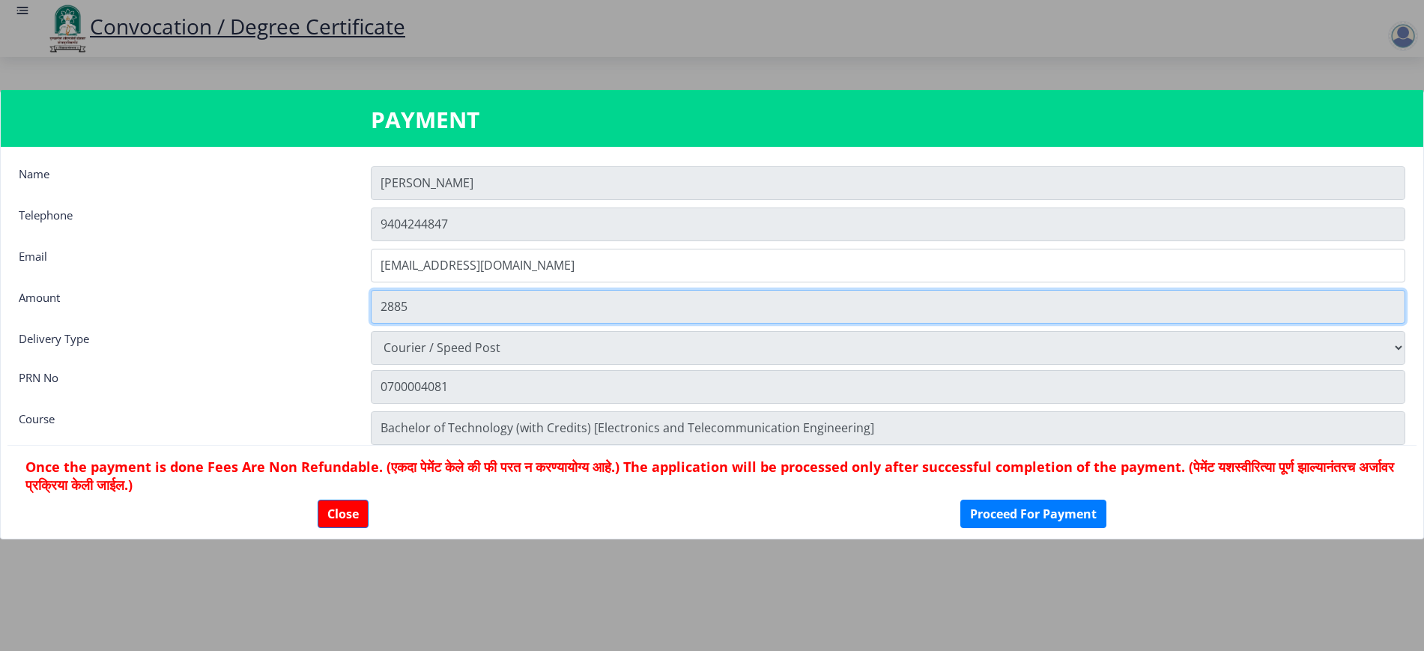
click at [403, 313] on input "2885" at bounding box center [888, 307] width 1035 height 34
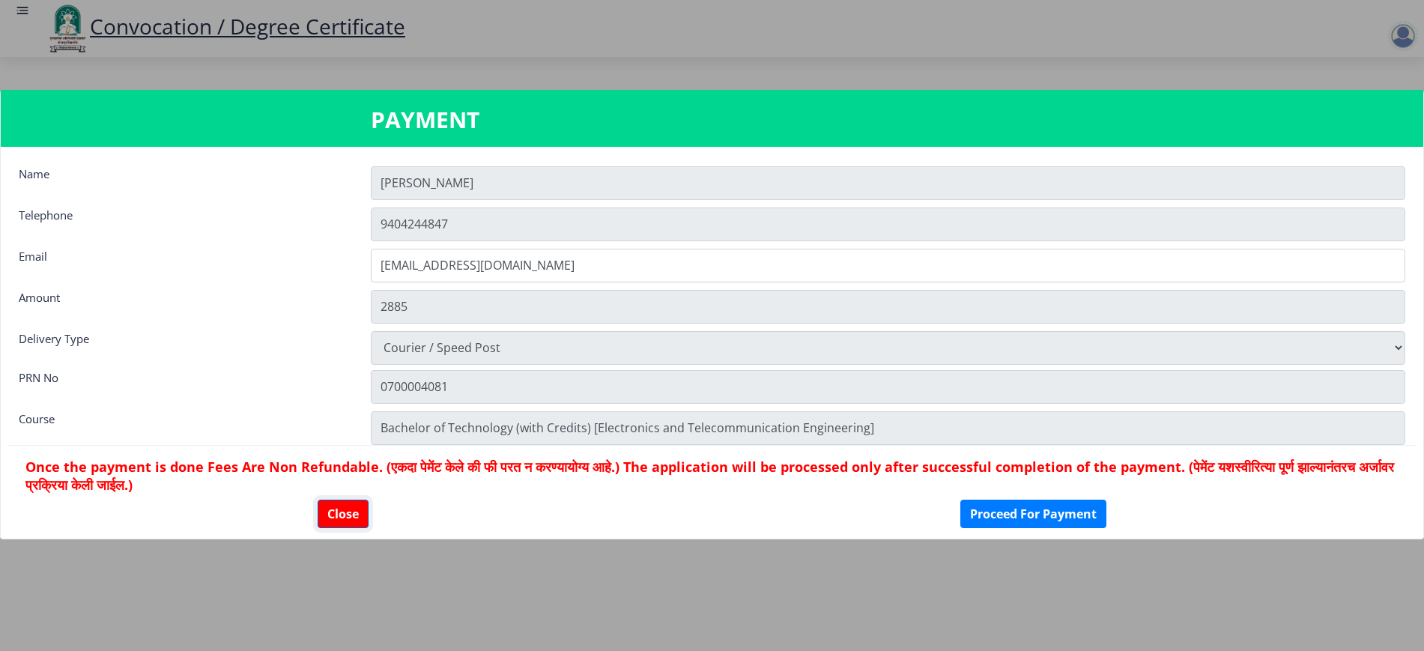
click at [334, 508] on button "Close" at bounding box center [343, 514] width 51 height 28
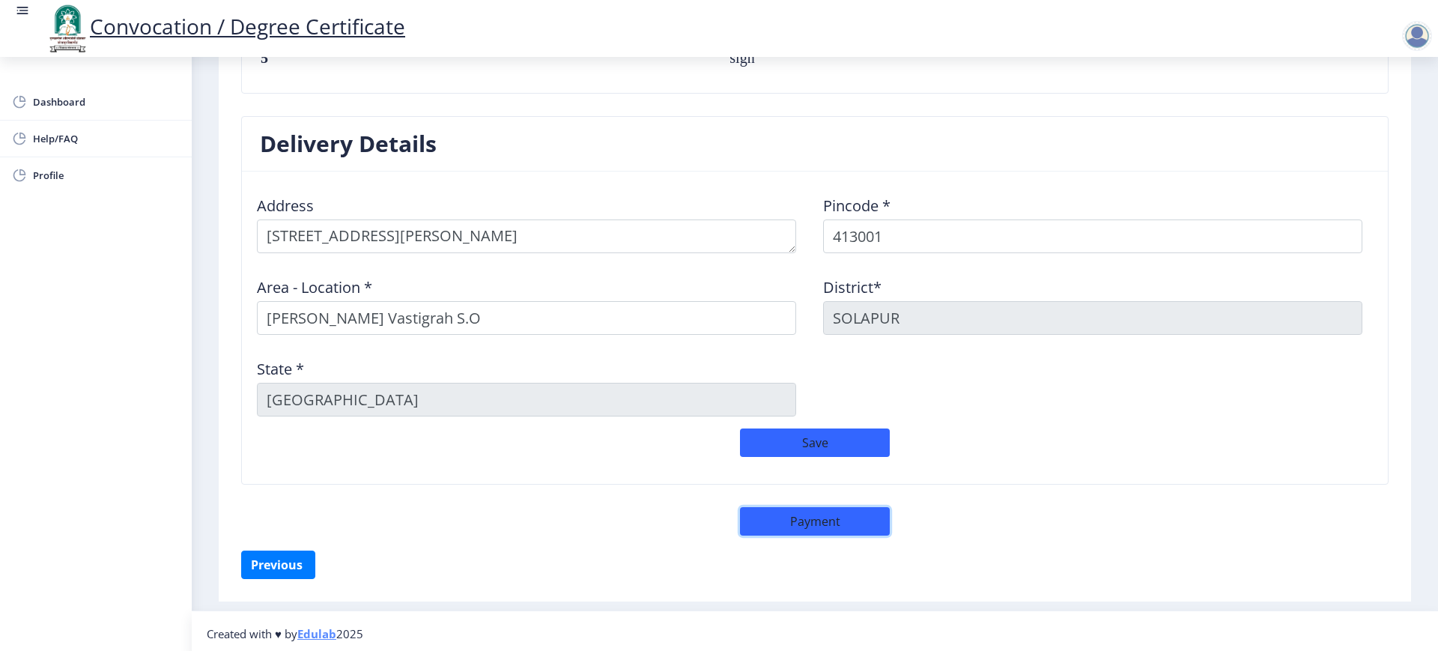
scroll to position [1174, 0]
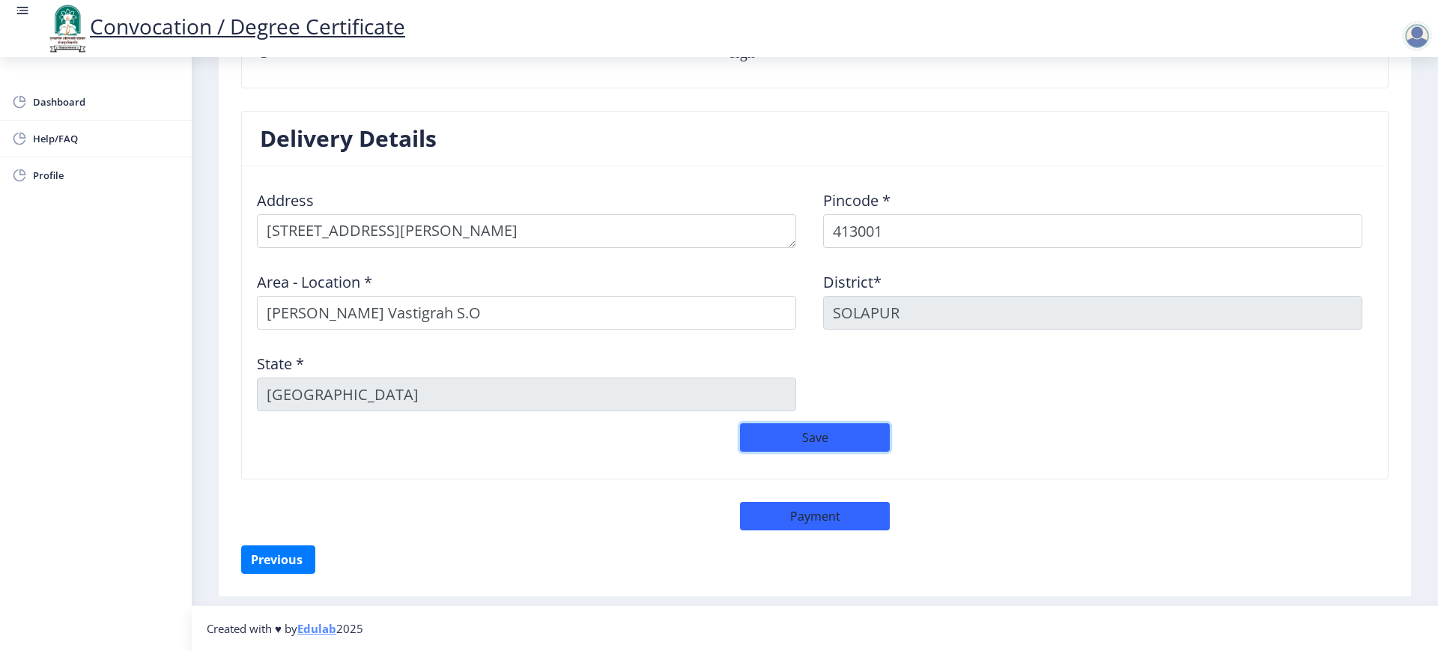
click at [858, 431] on button "Save" at bounding box center [815, 437] width 150 height 28
click at [282, 520] on button "Previous ‍" at bounding box center [278, 559] width 74 height 28
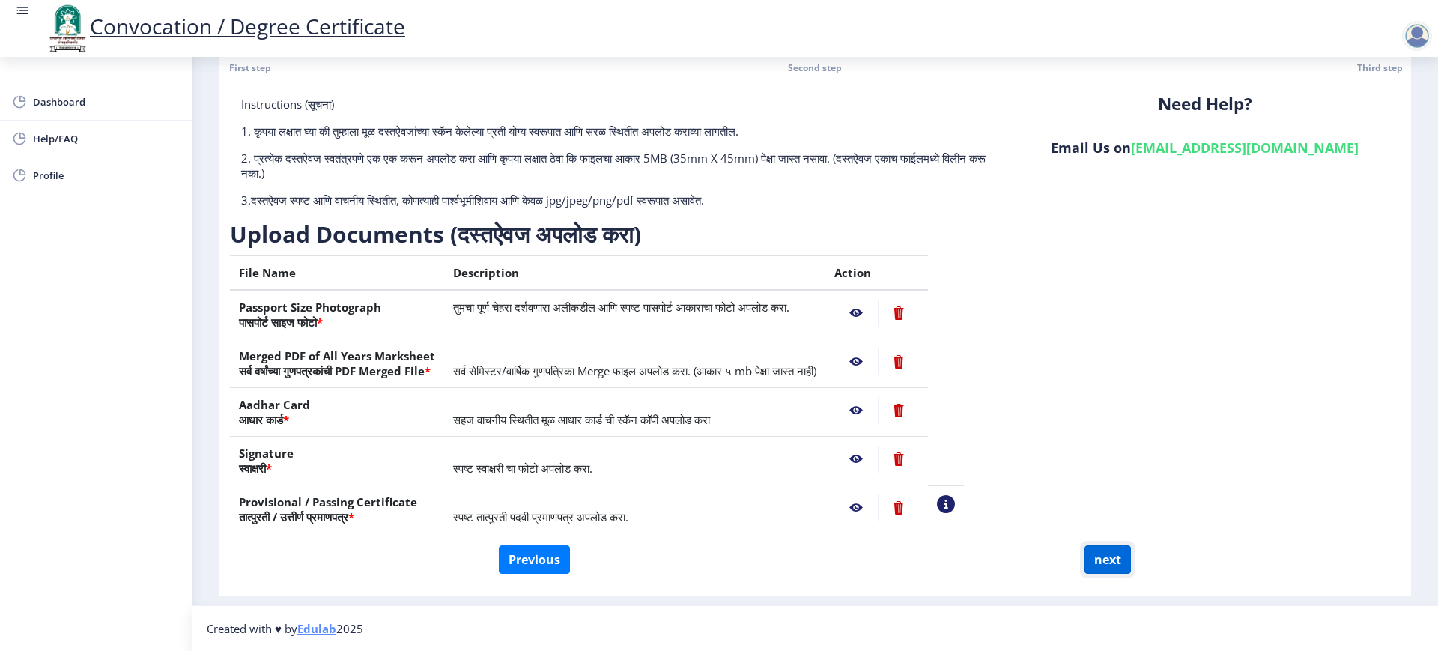
click at [1085, 520] on button "next" at bounding box center [1108, 559] width 46 height 28
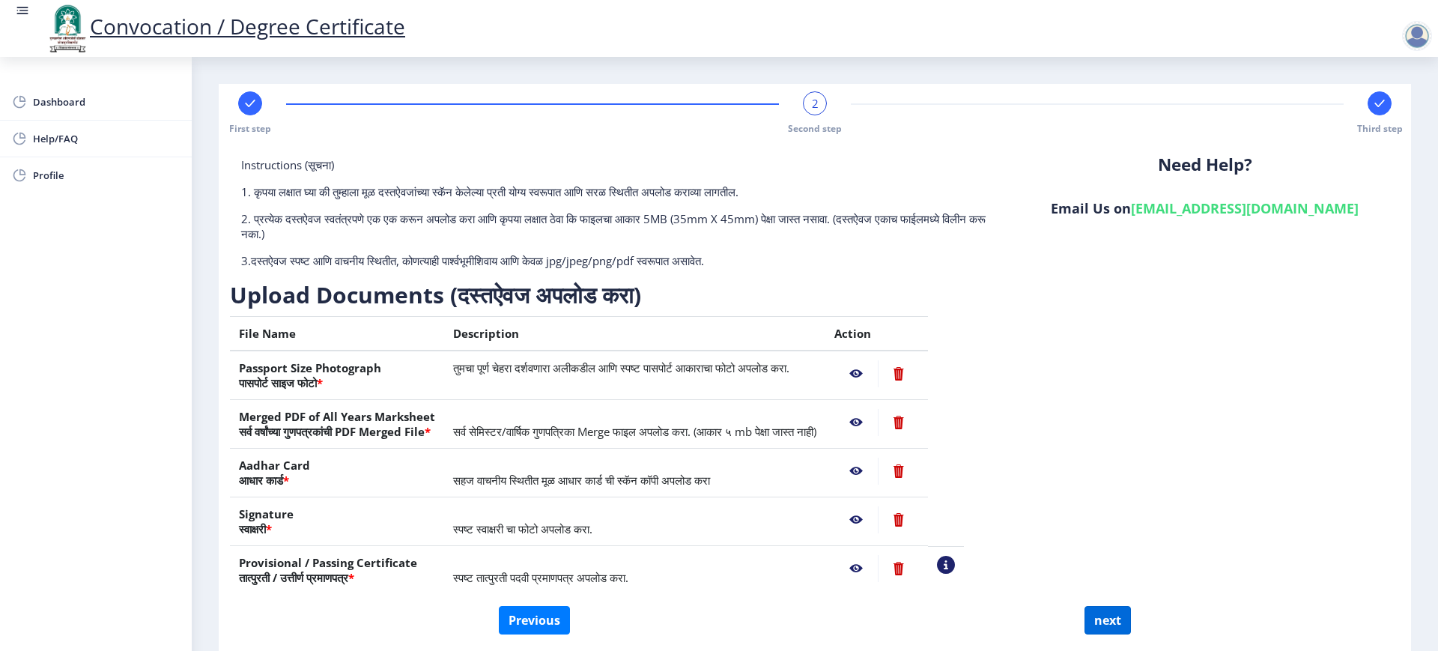
select select
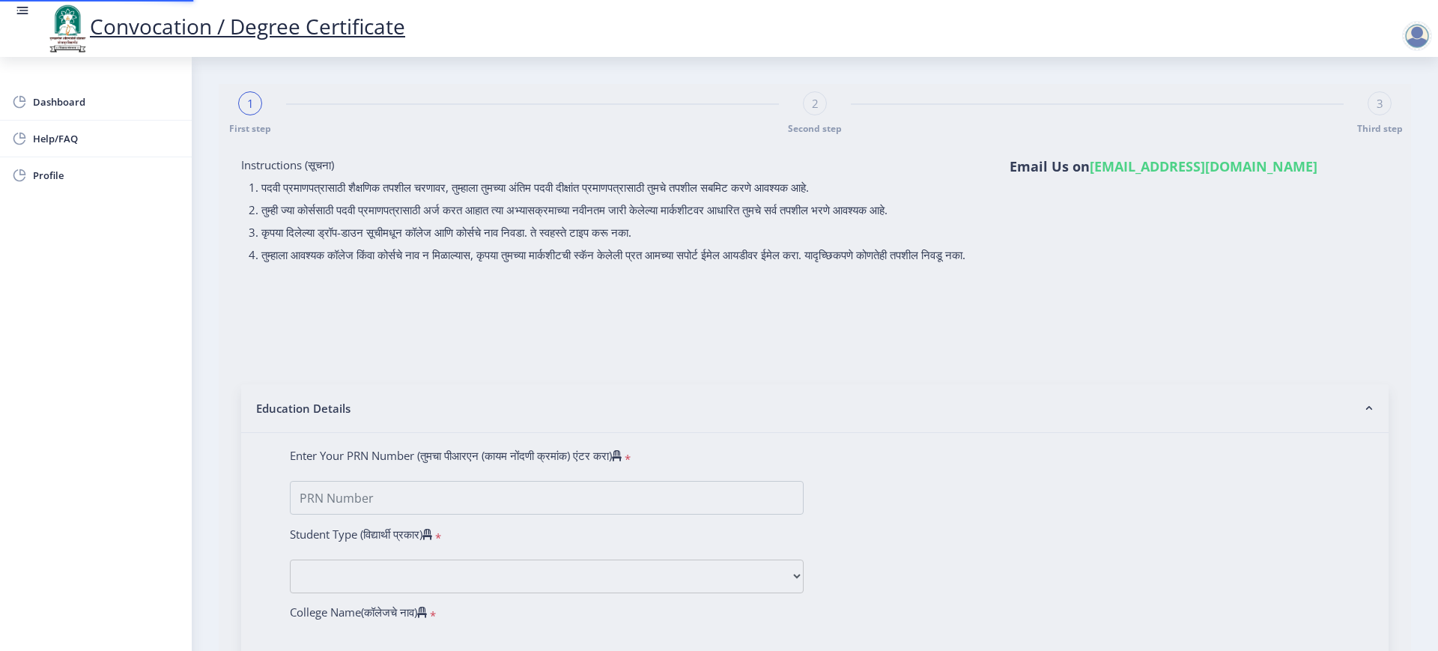
select select
type input "0700004081"
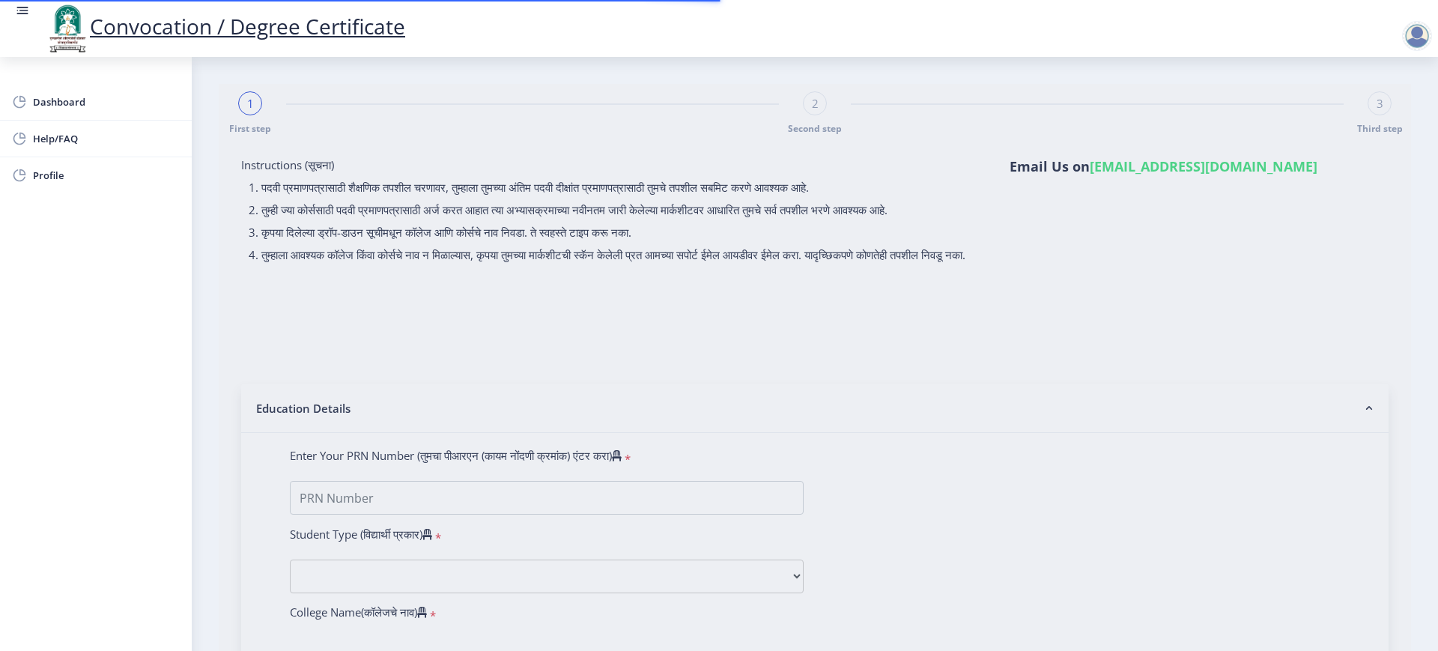
select select "Regular"
select select "2011"
select select "March"
select select "FIRST CLASS WITH DISTINCTION"
type input "21346"
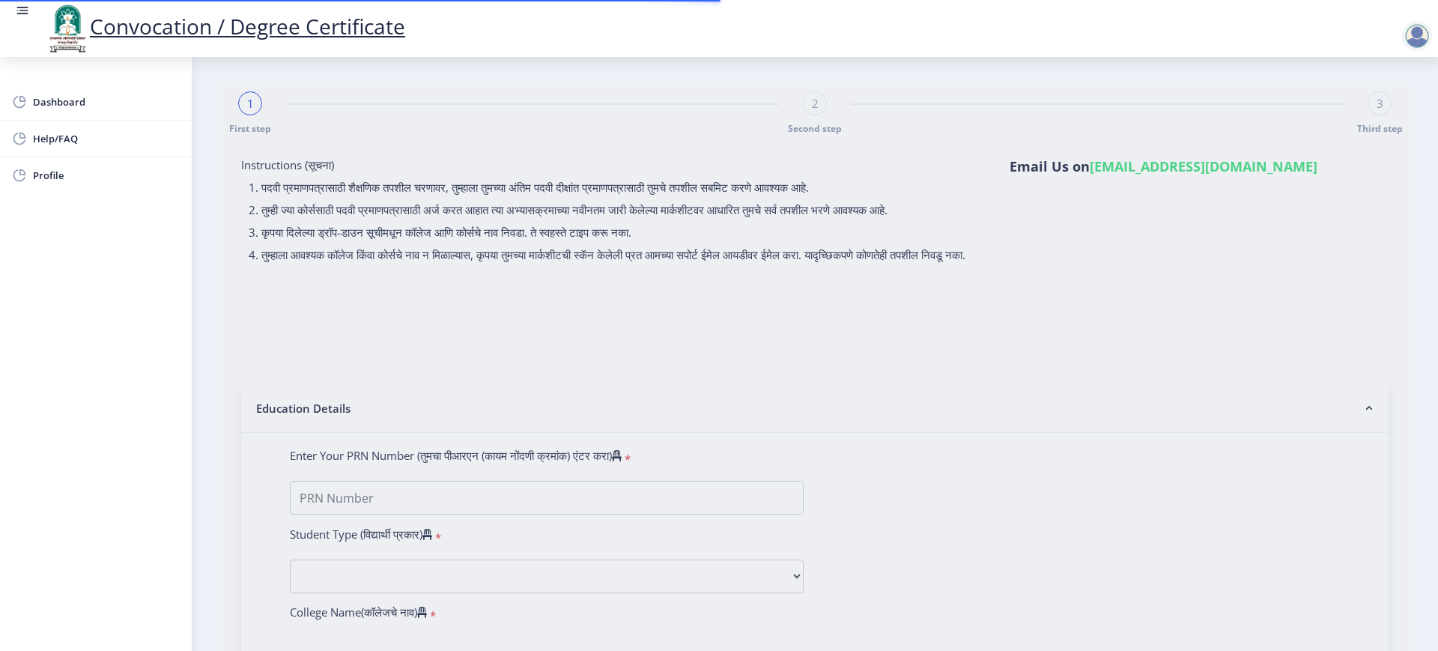
type input "Rajashri"
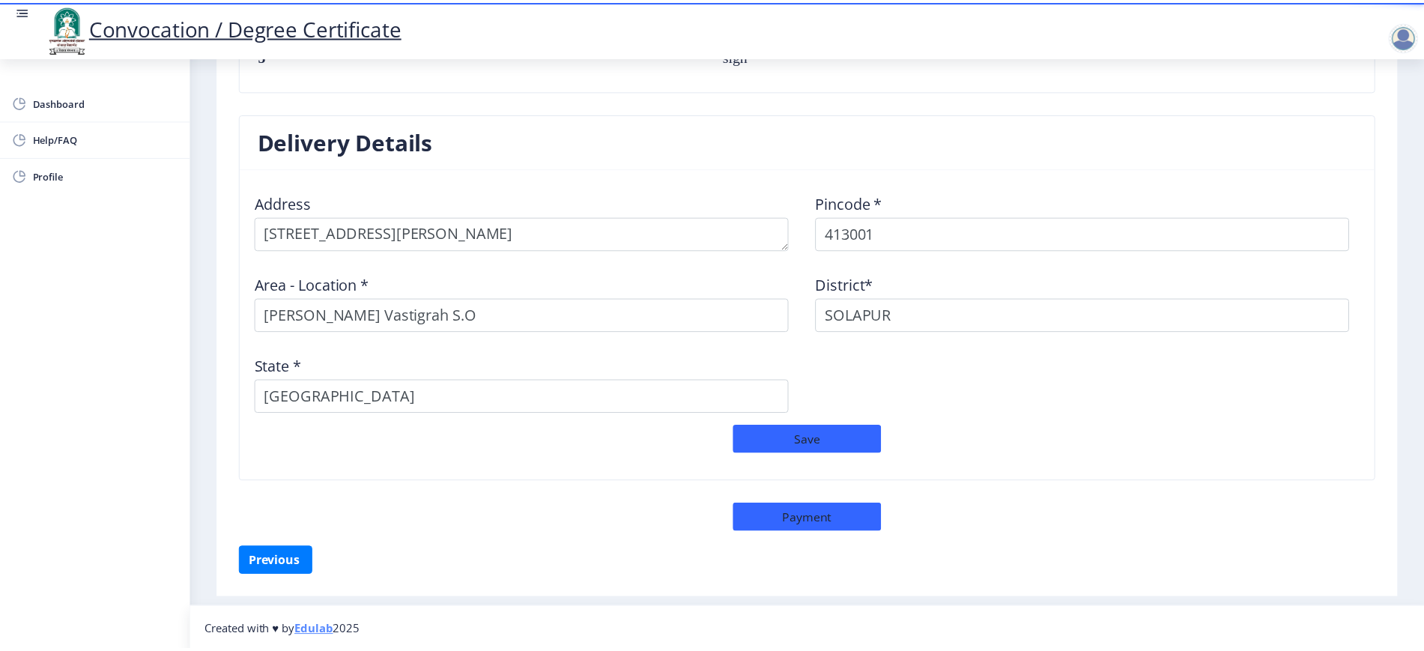
scroll to position [1174, 0]
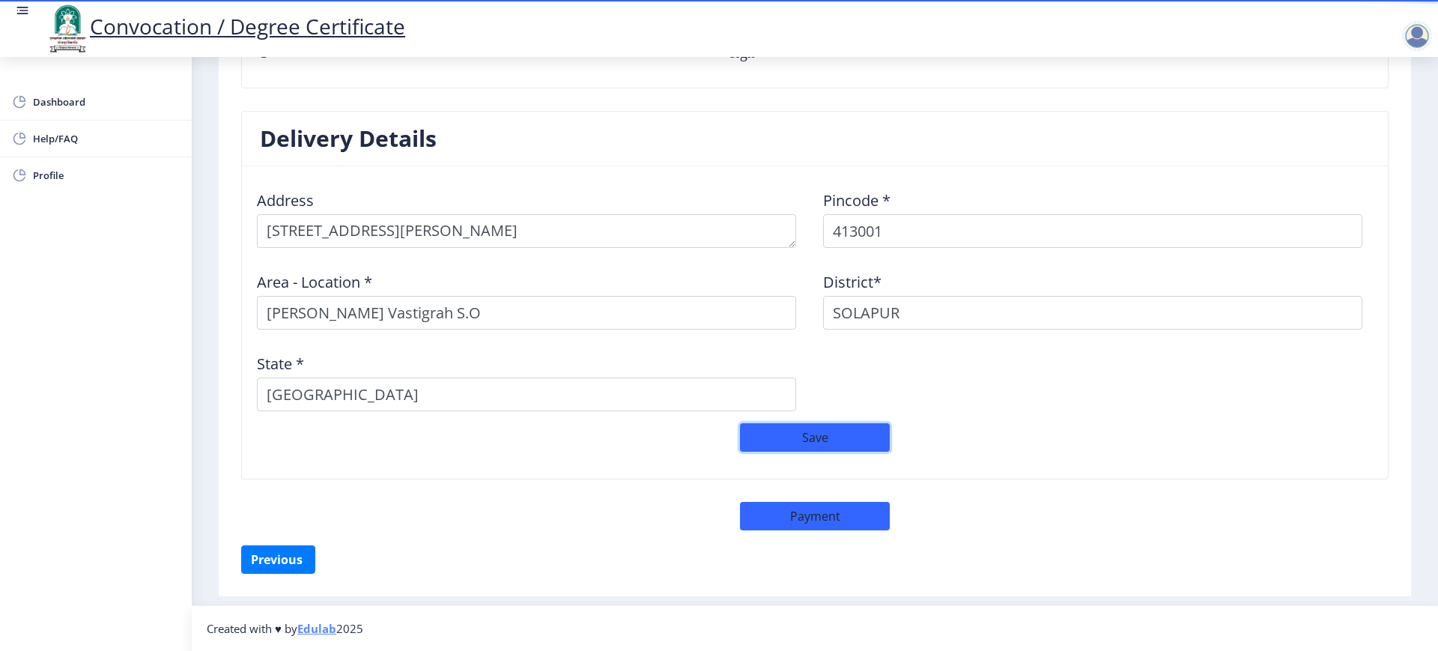
click at [829, 436] on button "Save" at bounding box center [815, 437] width 150 height 28
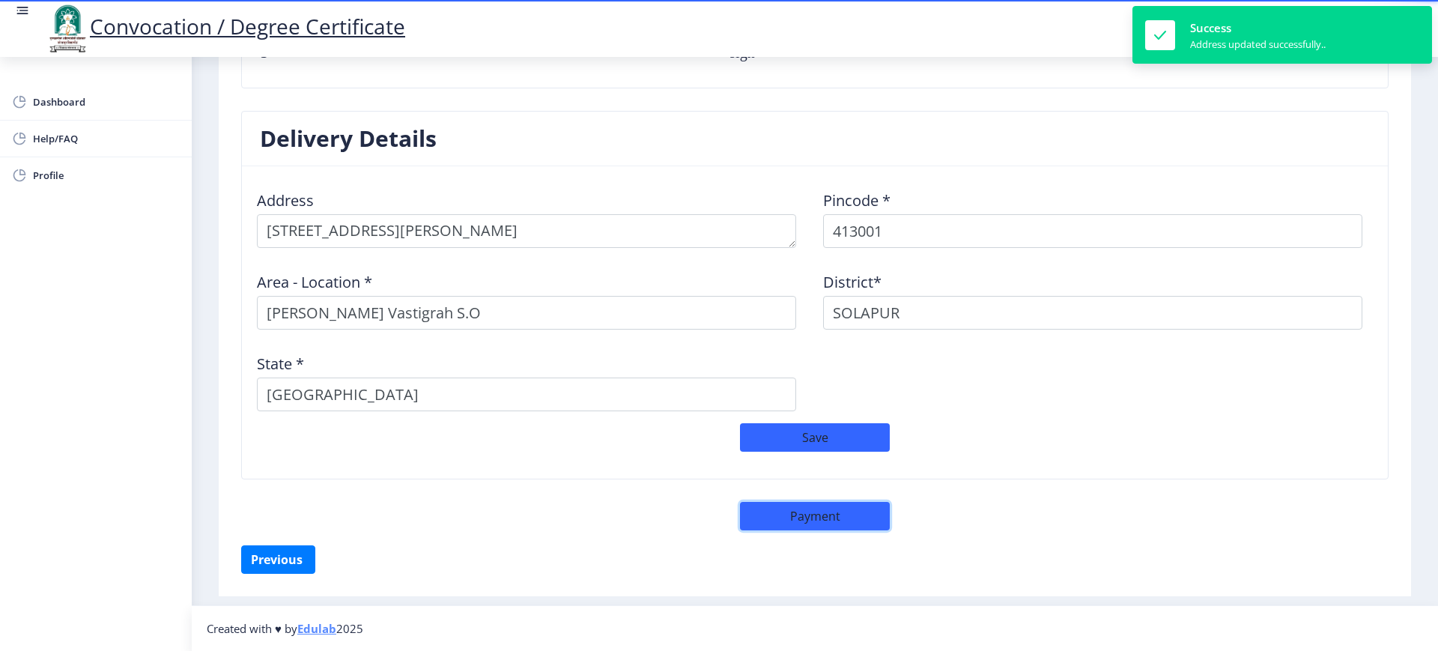
click at [823, 520] on button "Payment" at bounding box center [815, 516] width 150 height 28
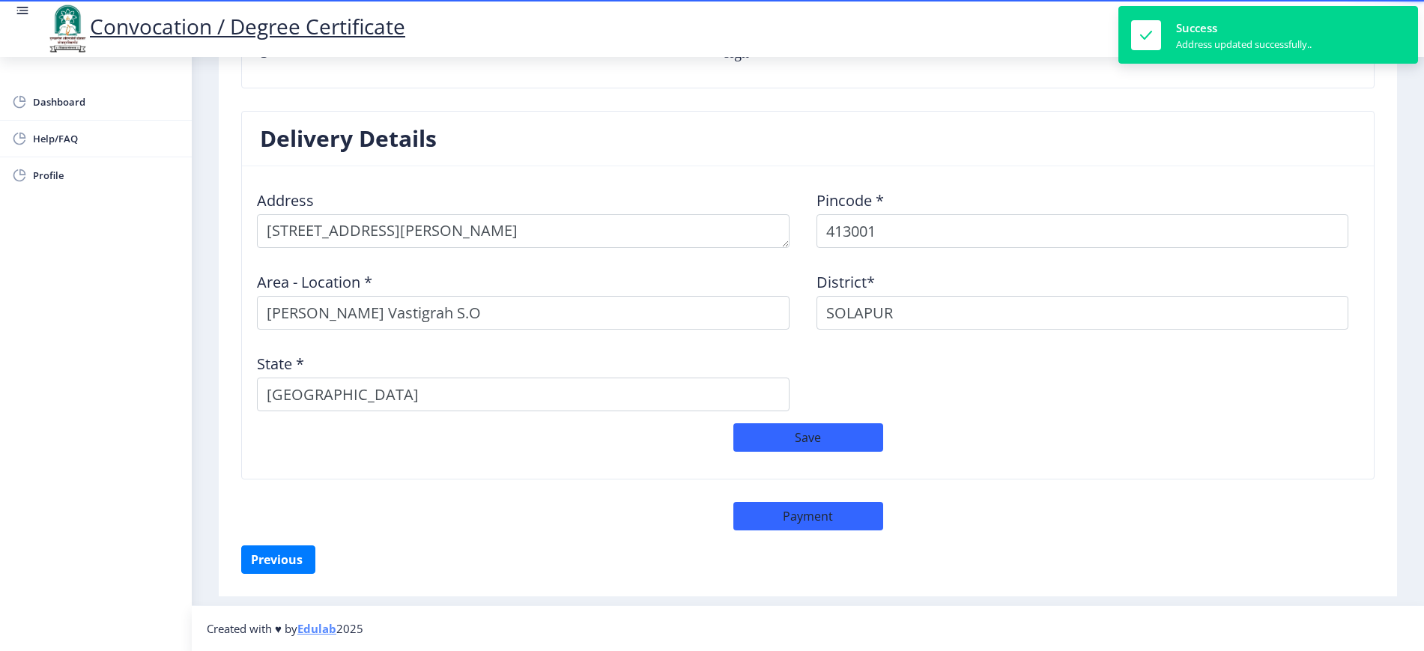
scroll to position [1172, 0]
select select "sealed"
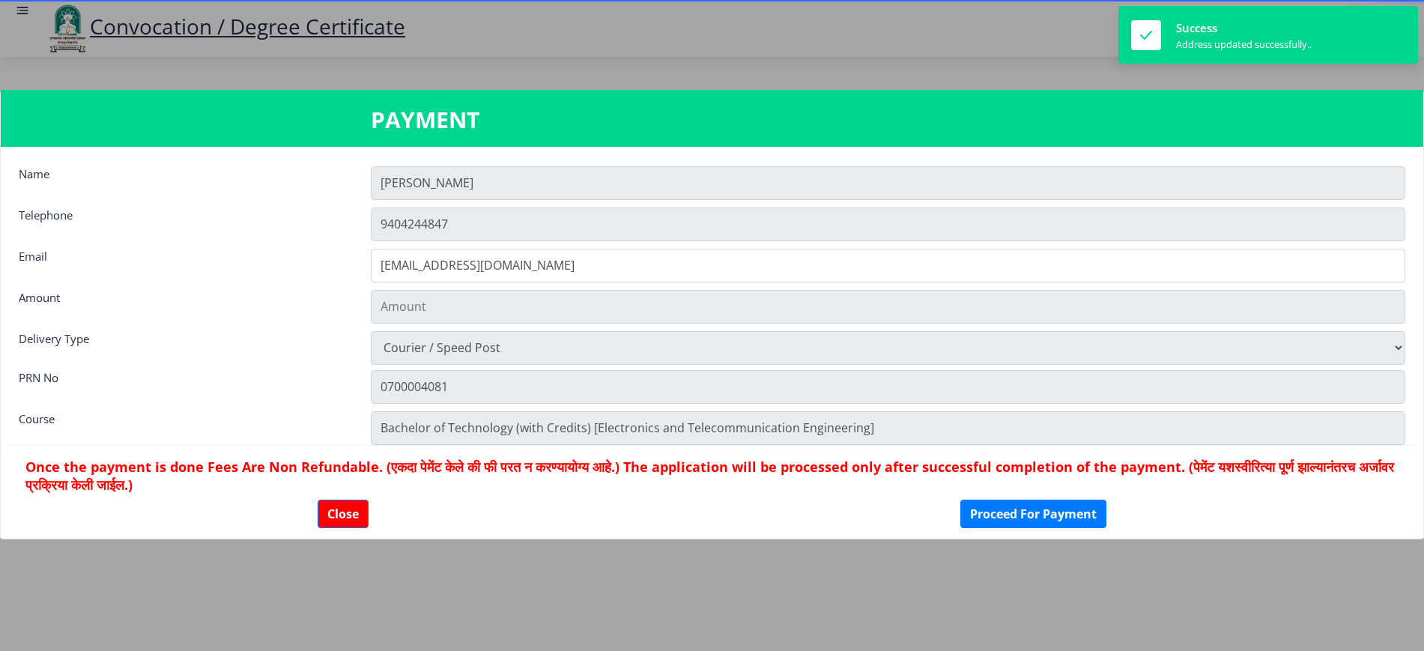
type input "2885"
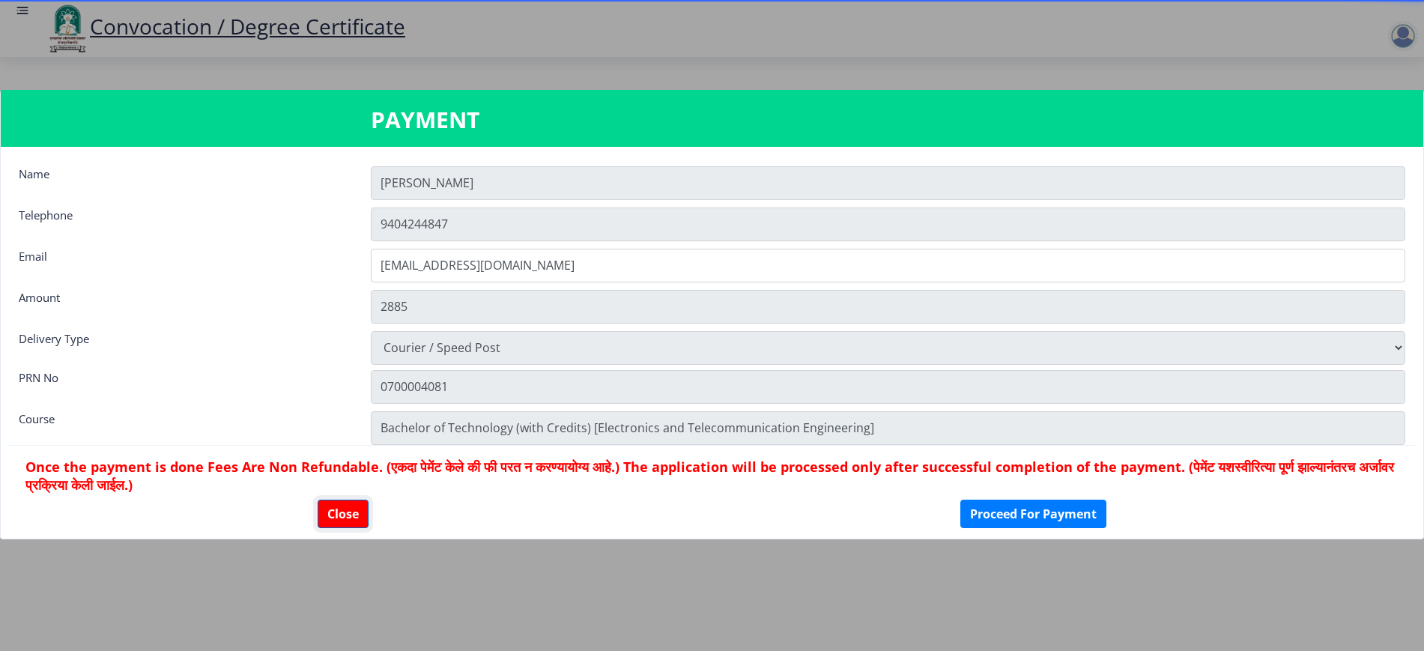
click at [338, 519] on button "Close" at bounding box center [343, 514] width 51 height 28
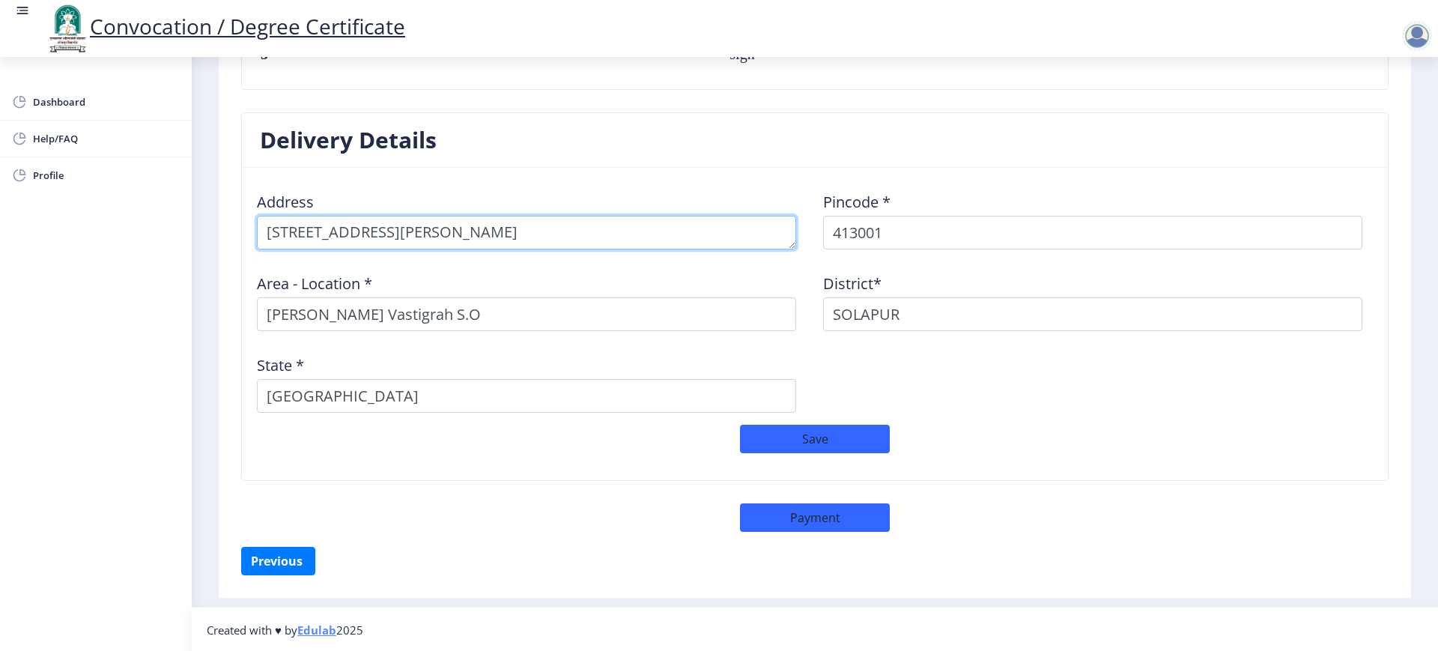
click at [375, 237] on textarea at bounding box center [526, 233] width 539 height 34
type textarea "c"
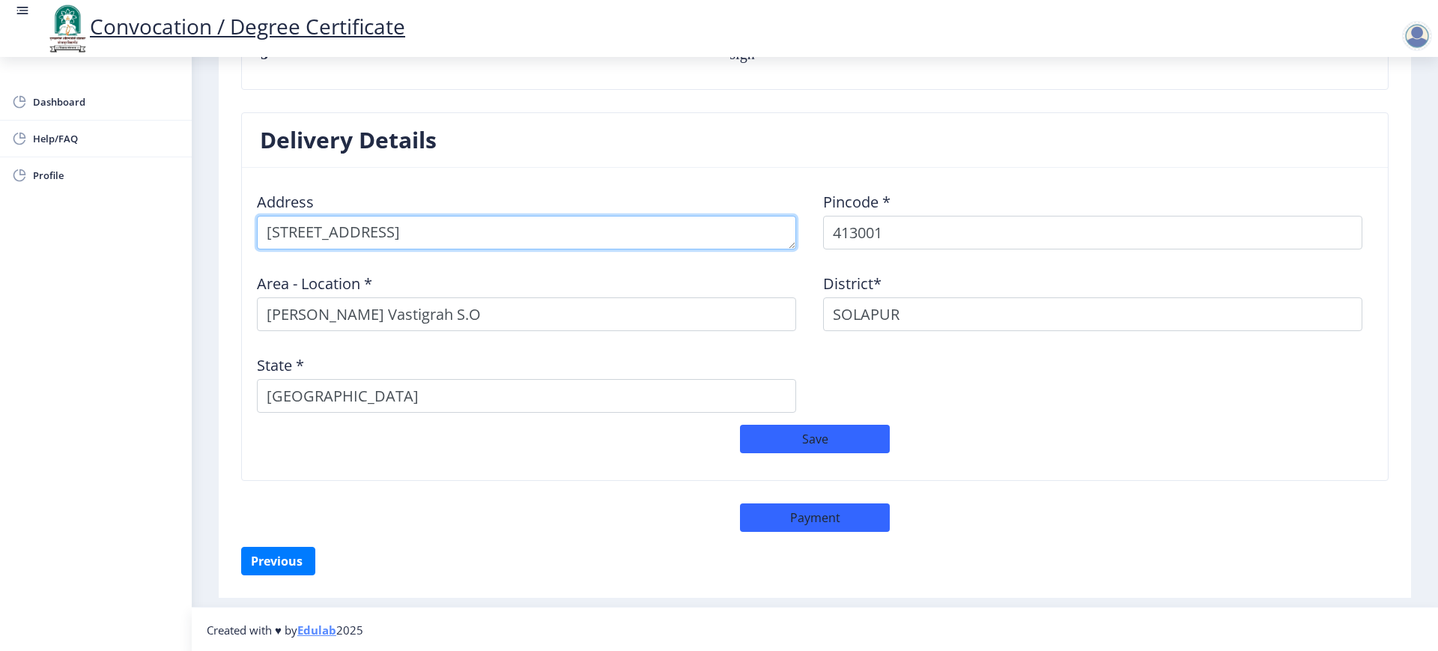
type textarea "[STREET_ADDRESS]"
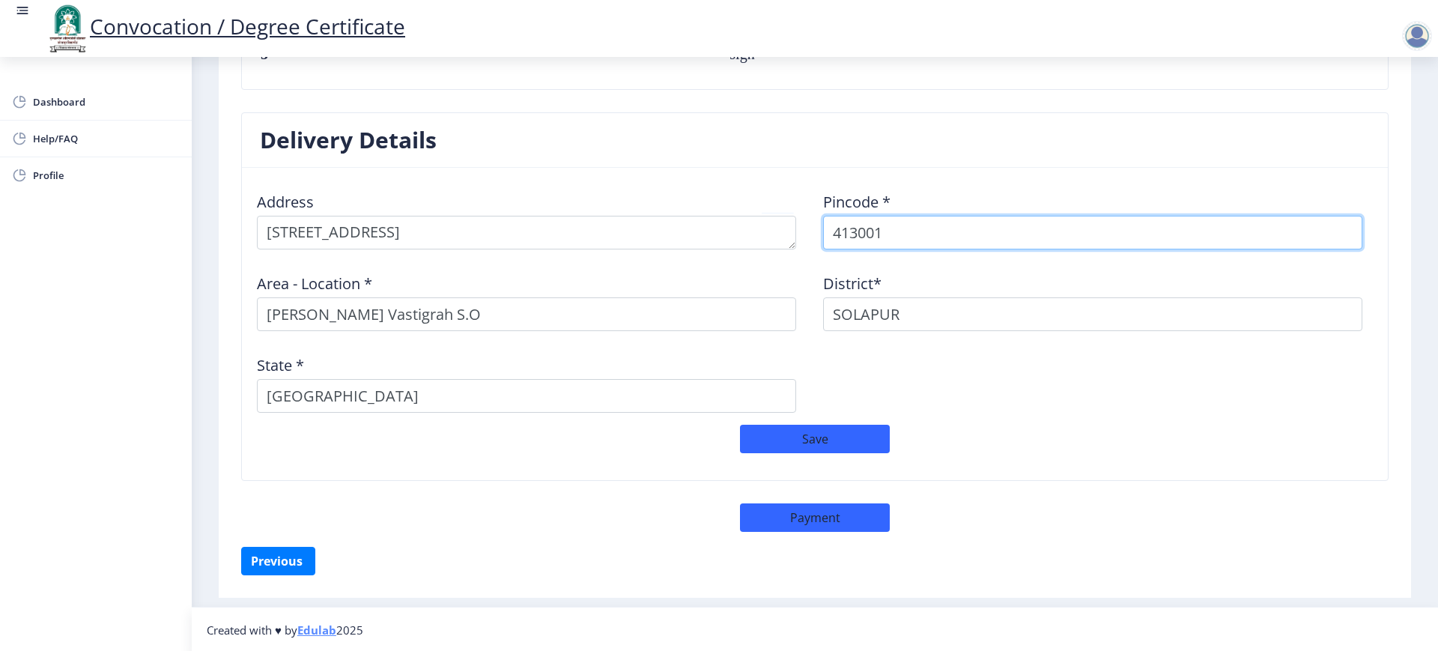
select select
type input "411047"
select select
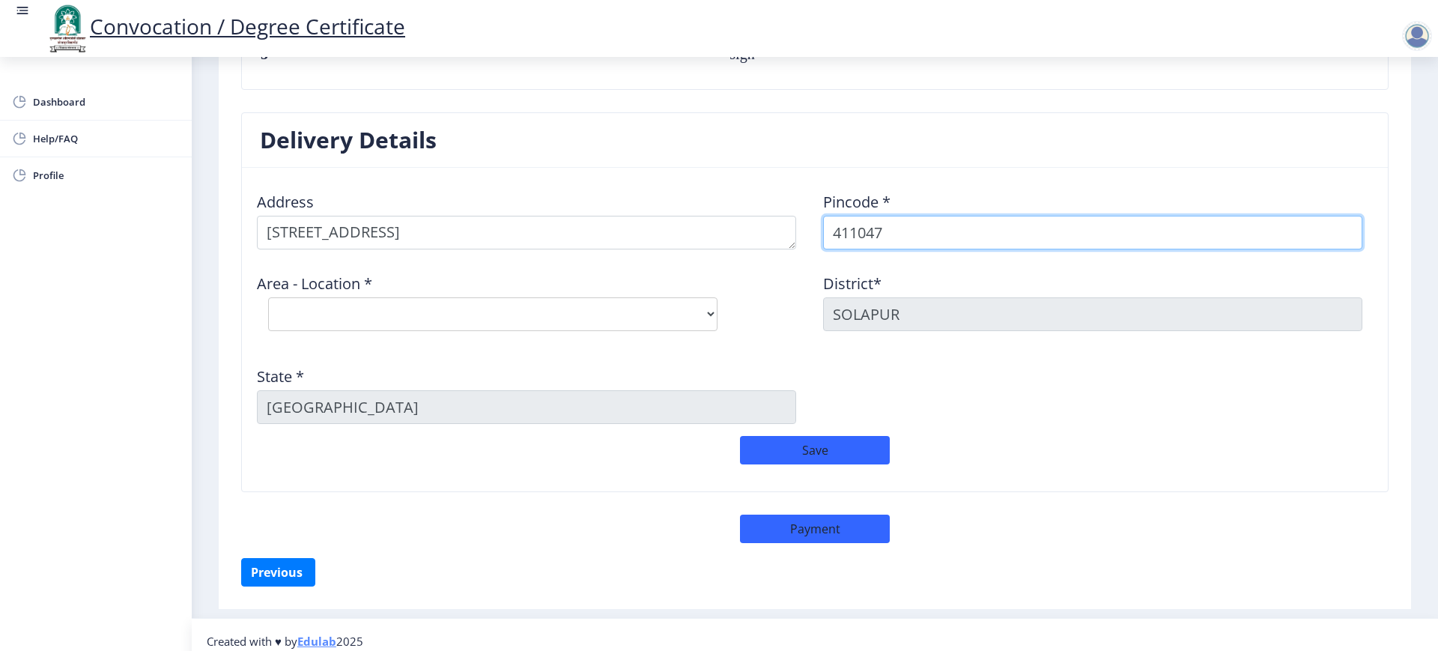
type input "411047"
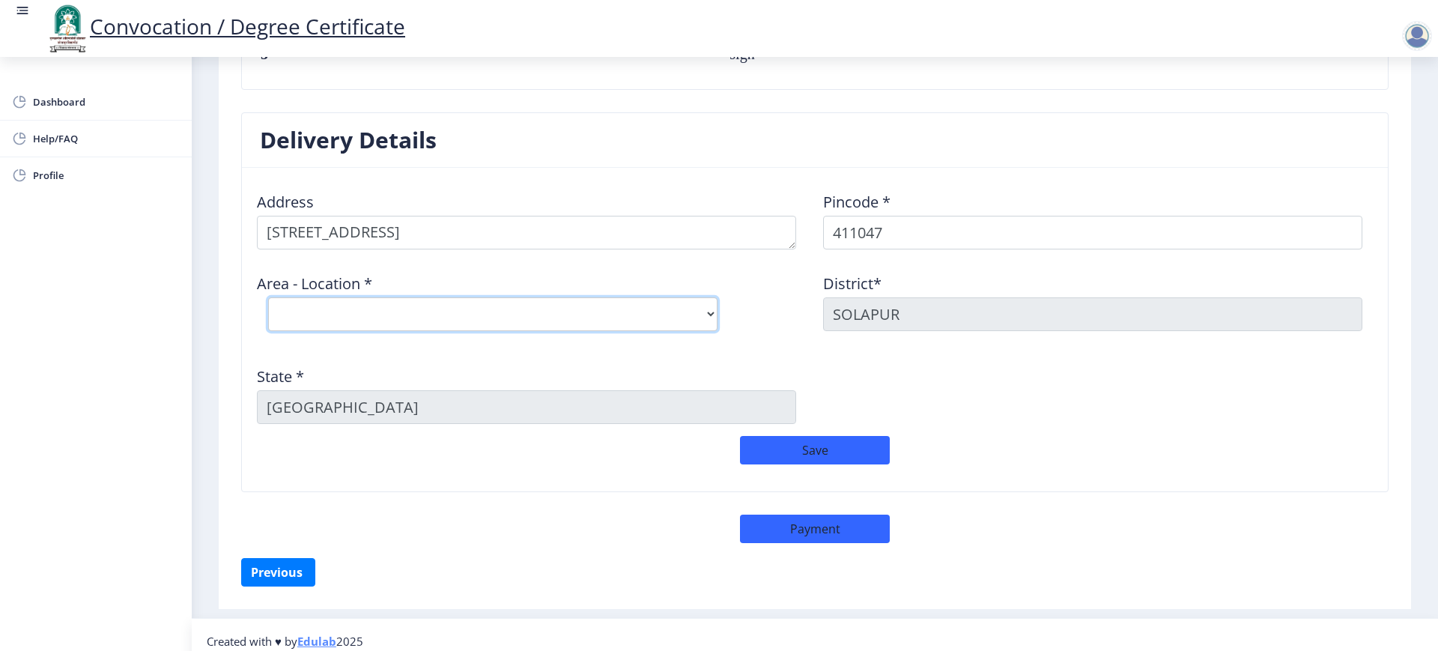
click at [366, 328] on select "Select Area Location [GEOGRAPHIC_DATA] S.O Vadgaon Shinde B.O" at bounding box center [492, 314] width 449 height 34
select select "1: Object"
click at [268, 297] on select "Select Area Location [GEOGRAPHIC_DATA] S.O Vadgaon Shinde B.O" at bounding box center [492, 314] width 449 height 34
type input "Pune"
click at [825, 456] on button "Save" at bounding box center [815, 450] width 150 height 28
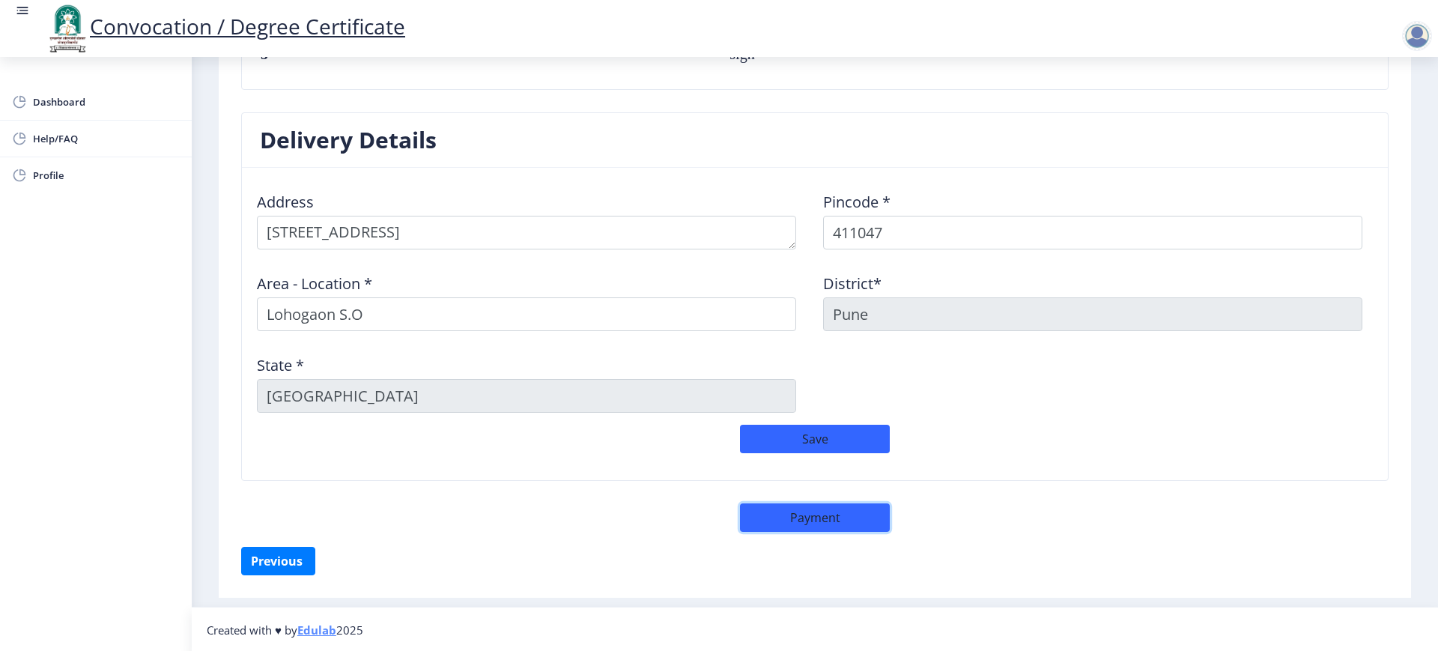
click at [799, 509] on button "Payment" at bounding box center [815, 517] width 150 height 28
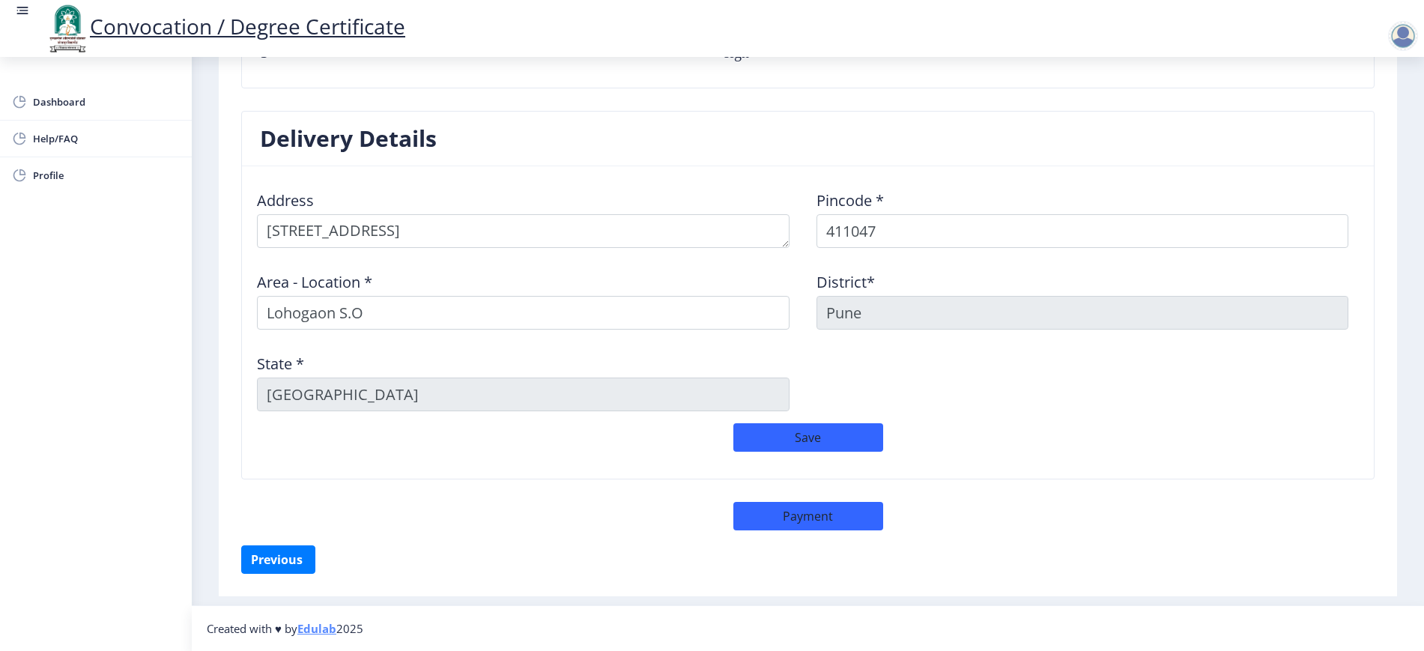
select select "sealed"
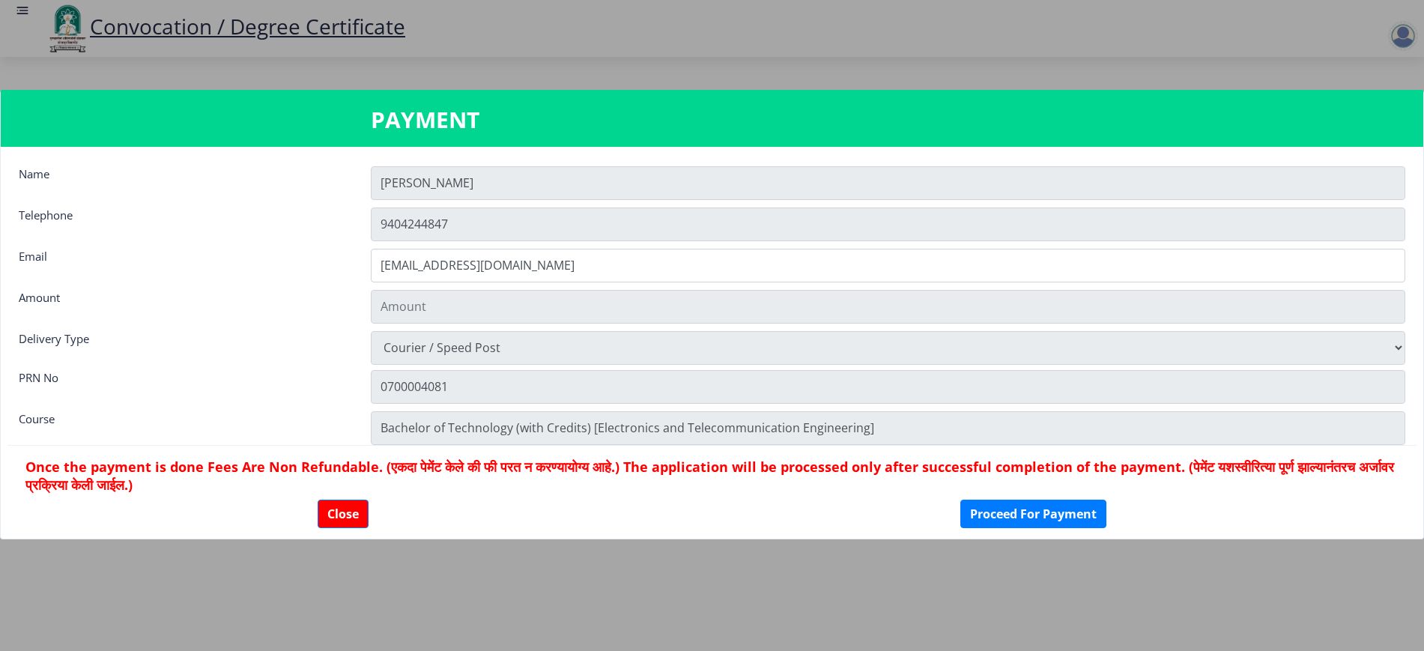
type input "2885"
click at [998, 518] on button "Proceed For Payment" at bounding box center [1033, 514] width 146 height 28
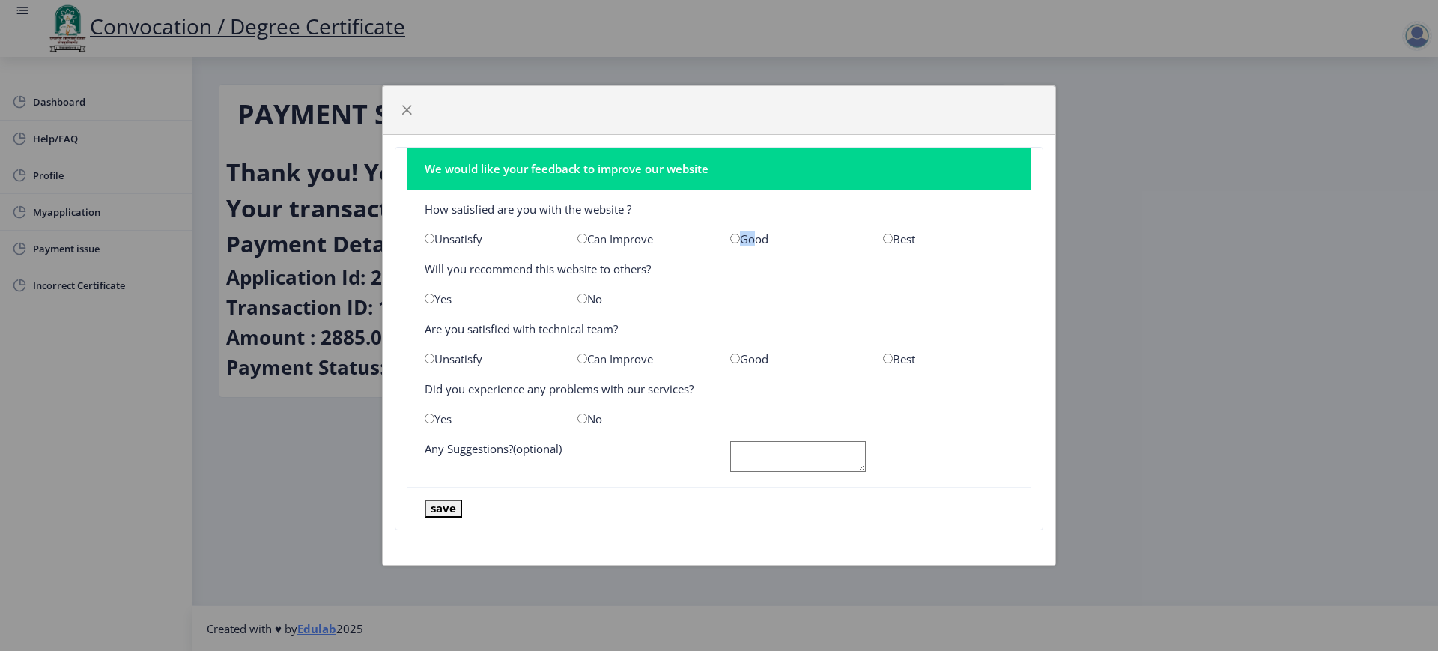
drag, startPoint x: 748, startPoint y: 243, endPoint x: 730, endPoint y: 240, distance: 18.2
click at [730, 240] on div "Good" at bounding box center [795, 238] width 153 height 15
click at [730, 240] on input "radio" at bounding box center [735, 239] width 10 height 10
radio input "true"
click at [730, 240] on input "radio" at bounding box center [735, 239] width 10 height 10
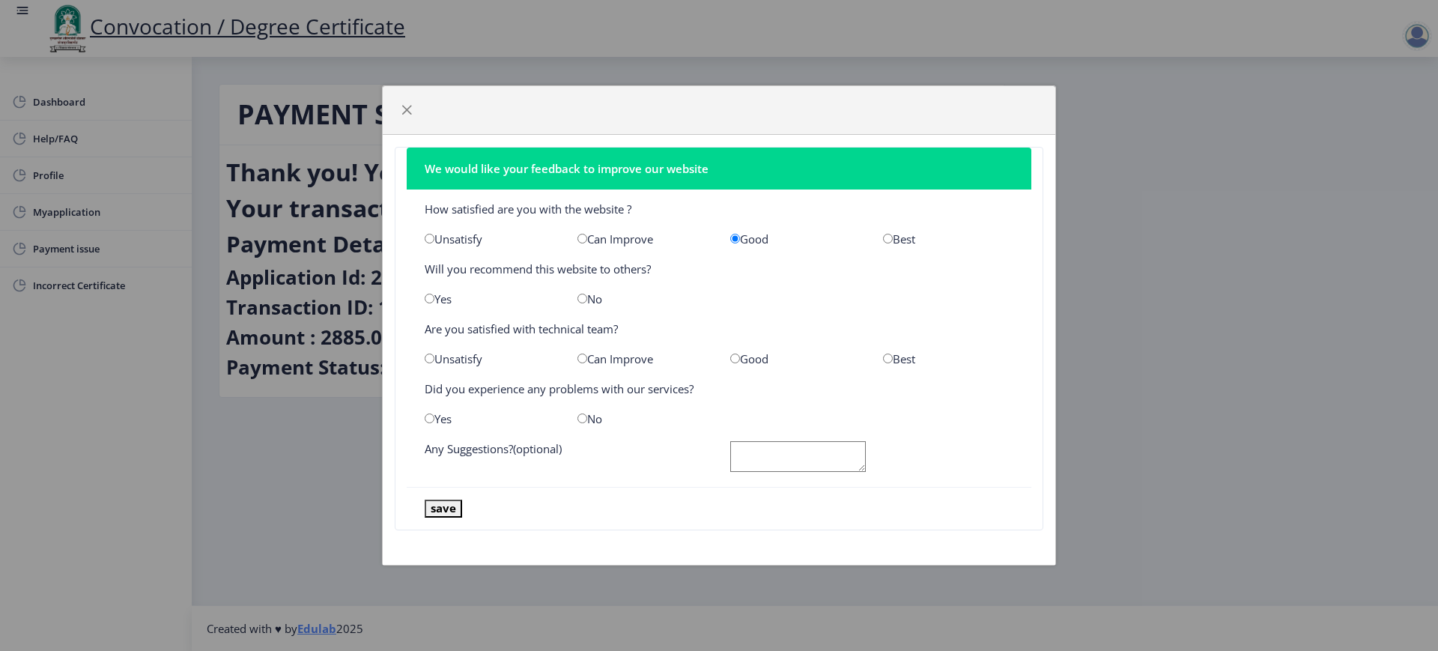
click at [431, 304] on div "Yes" at bounding box center [490, 298] width 153 height 15
click at [428, 289] on nb-card-body "How satisfied are you with the website ? Unsatisfy Can Improve Good Best Will y…" at bounding box center [719, 338] width 625 height 297
click at [730, 358] on div "Good" at bounding box center [795, 358] width 153 height 15
click at [431, 297] on input "radio" at bounding box center [430, 299] width 10 height 10
radio input "true"
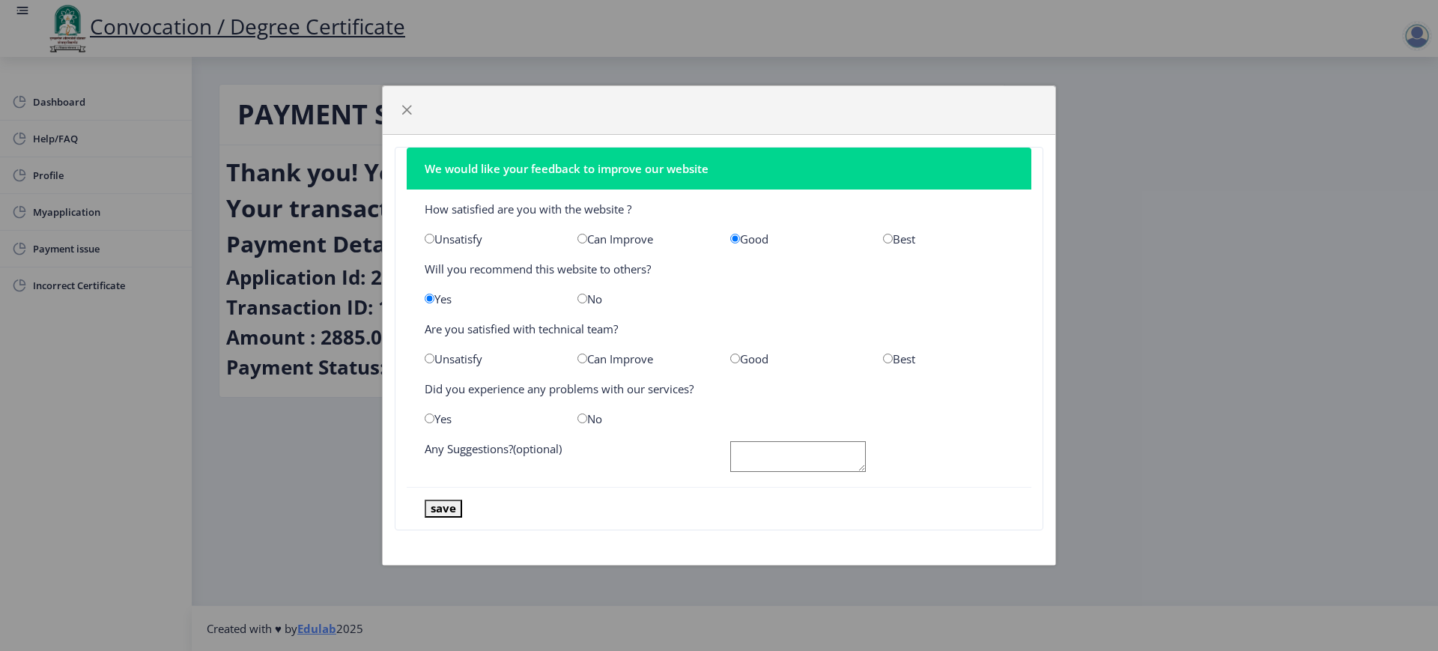
click at [739, 361] on input "radio" at bounding box center [735, 359] width 10 height 10
radio input "true"
click at [581, 419] on input "radio" at bounding box center [583, 419] width 10 height 10
radio input "true"
click at [448, 510] on button "save" at bounding box center [443, 508] width 37 height 17
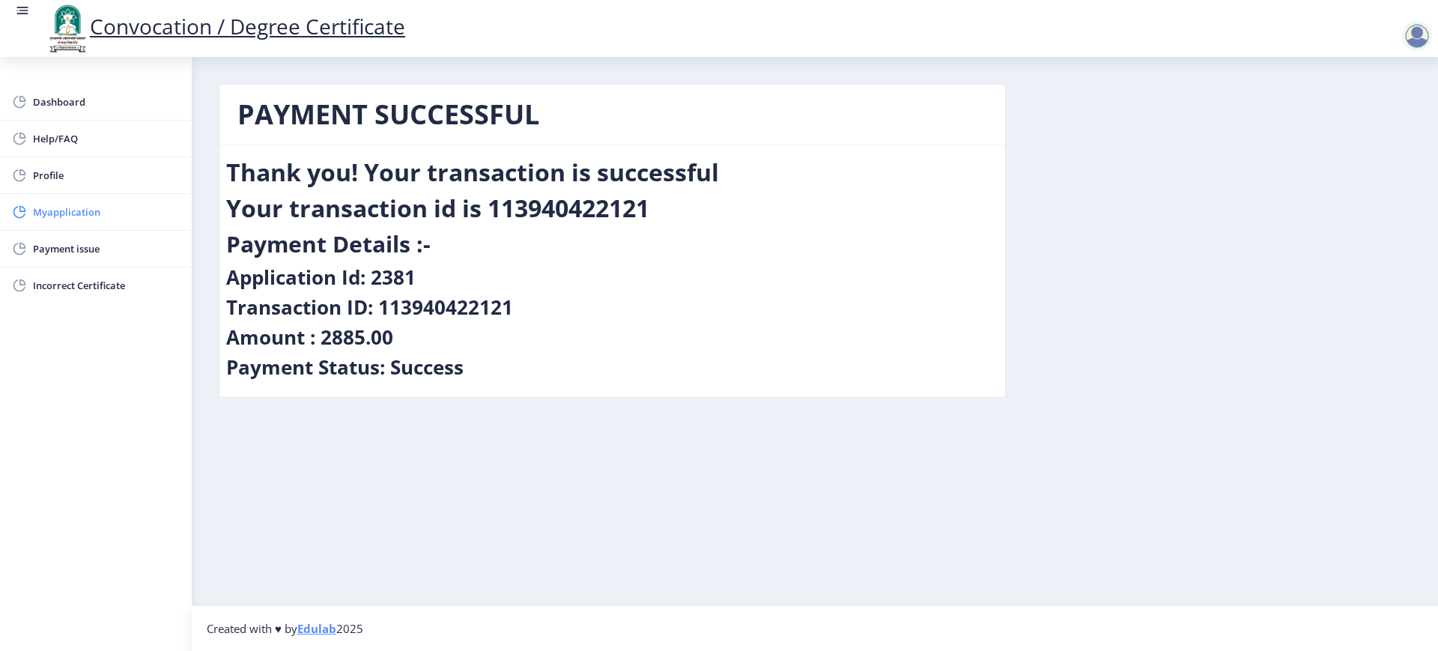
click at [88, 208] on span "Myapplication" at bounding box center [106, 212] width 147 height 18
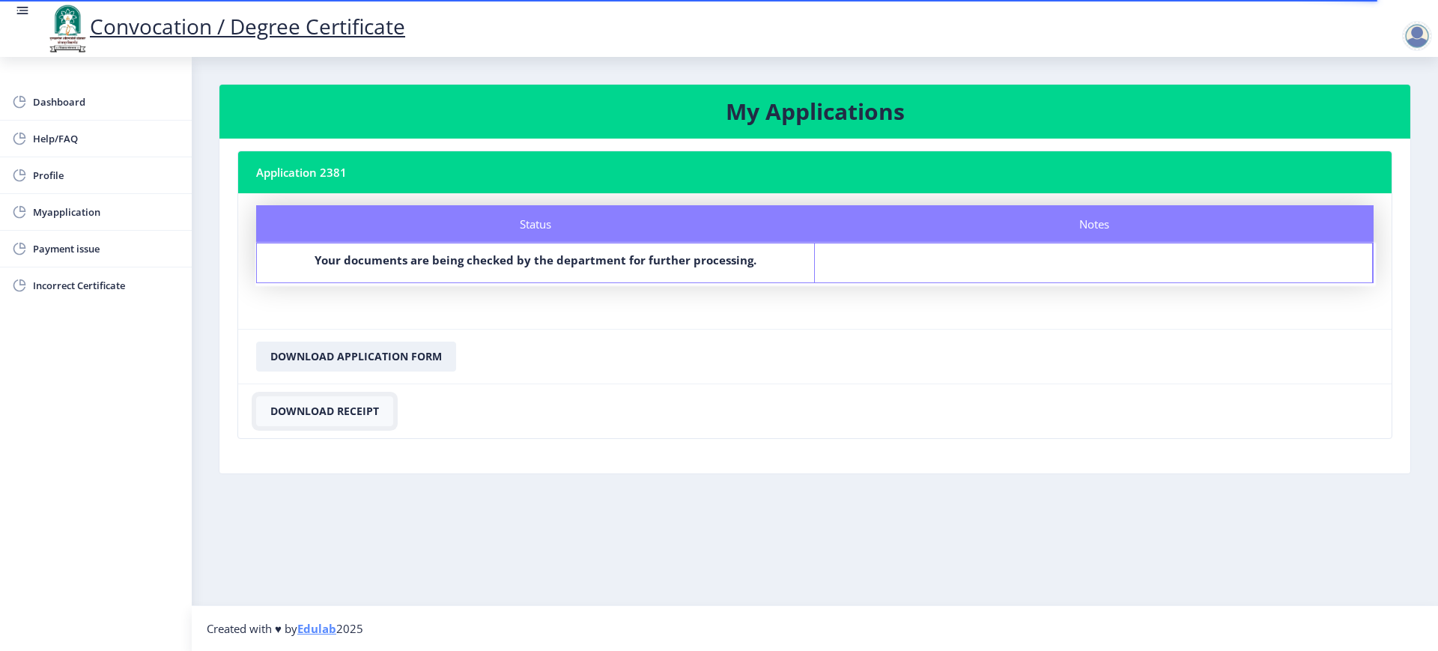
click at [345, 416] on button "Download Receipt" at bounding box center [324, 411] width 137 height 30
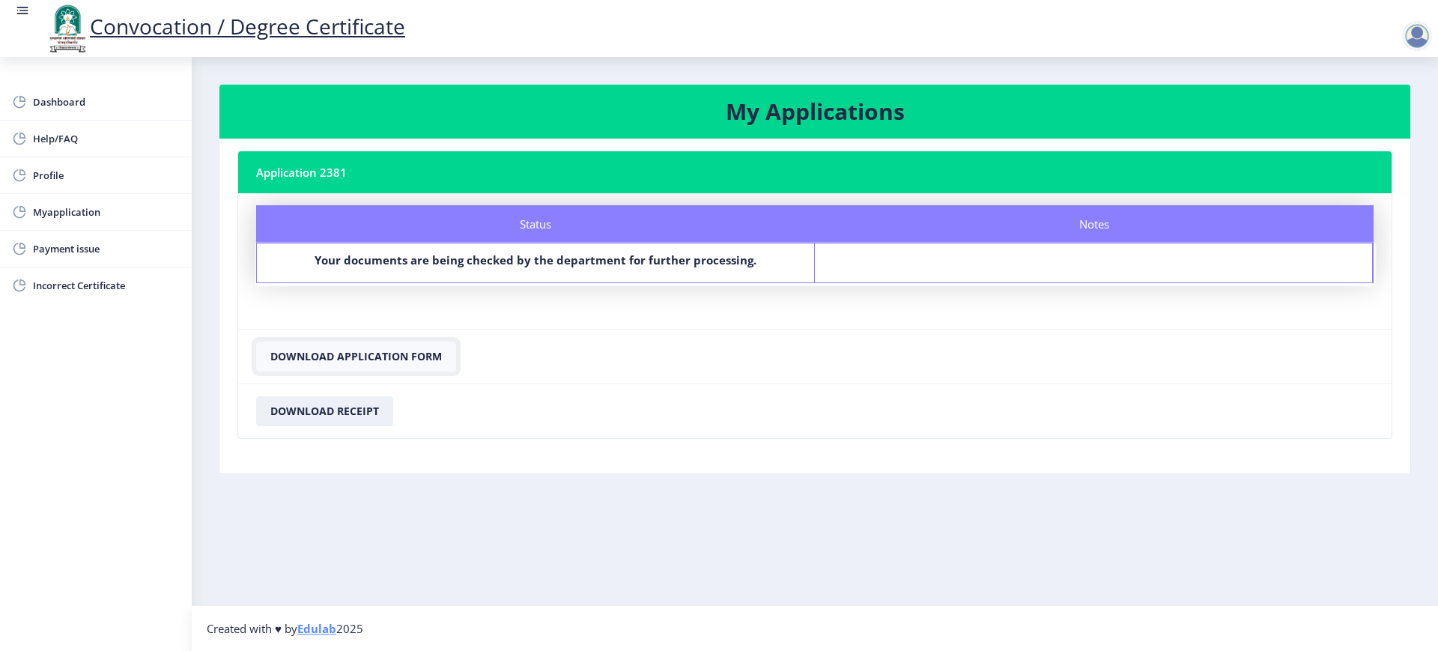
click at [405, 351] on button "Download Application Form" at bounding box center [356, 357] width 200 height 30
